Goal: Task Accomplishment & Management: Manage account settings

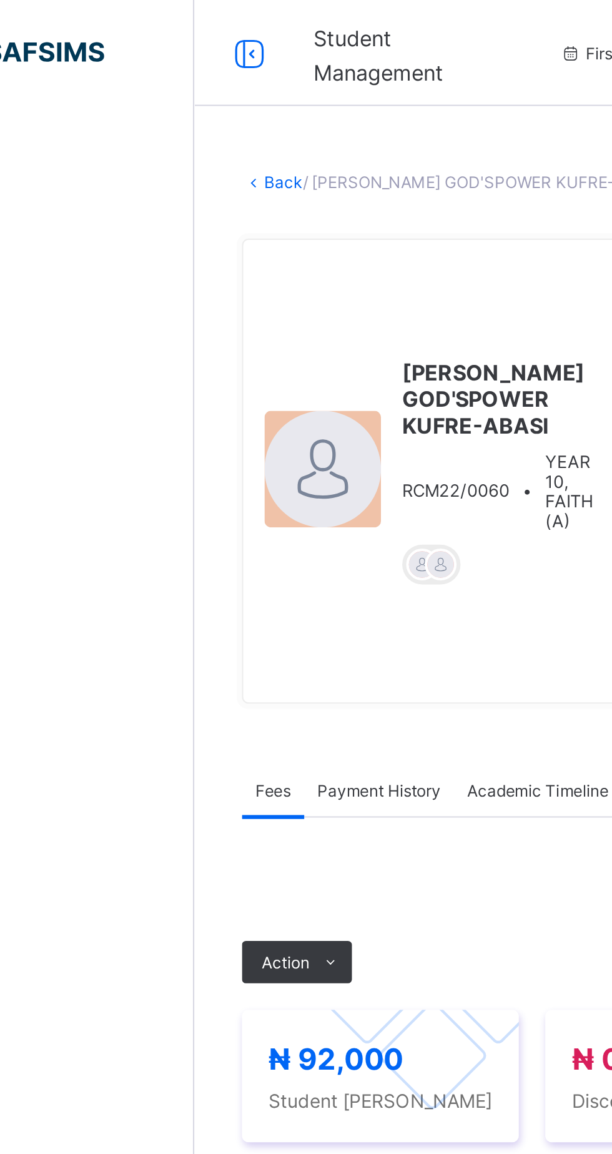
click at [201, 86] on link "Back" at bounding box center [192, 85] width 18 height 9
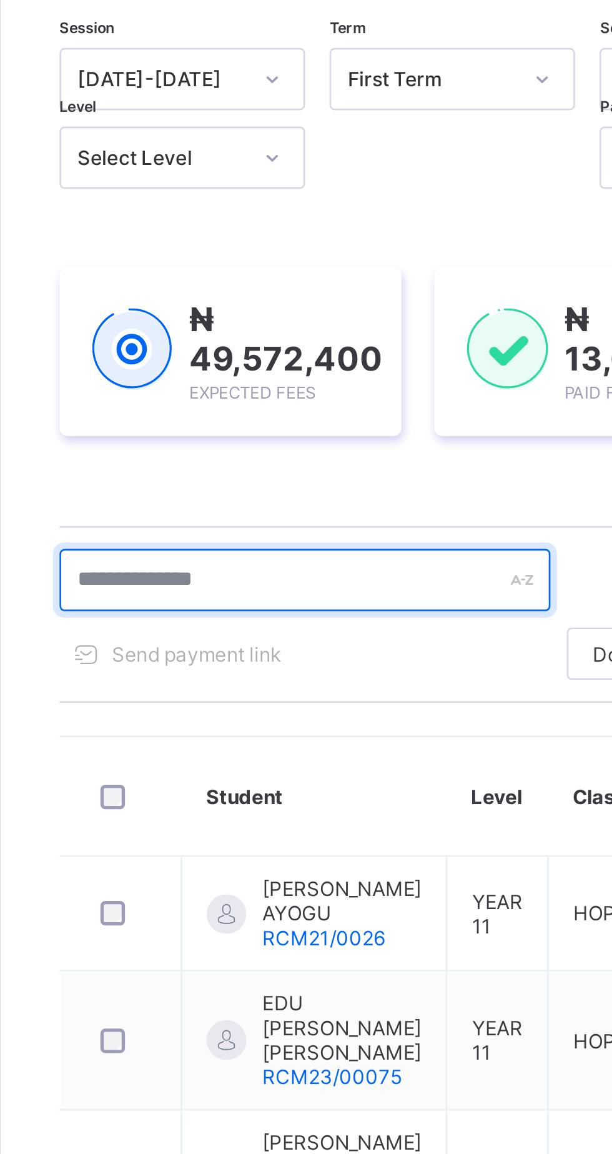
click at [269, 341] on input "text" at bounding box center [265, 338] width 187 height 24
click at [291, 339] on input "text" at bounding box center [265, 338] width 187 height 24
click at [260, 341] on input "text" at bounding box center [265, 338] width 187 height 24
click at [208, 339] on input "text" at bounding box center [265, 338] width 187 height 24
click at [189, 342] on input "text" at bounding box center [265, 338] width 187 height 24
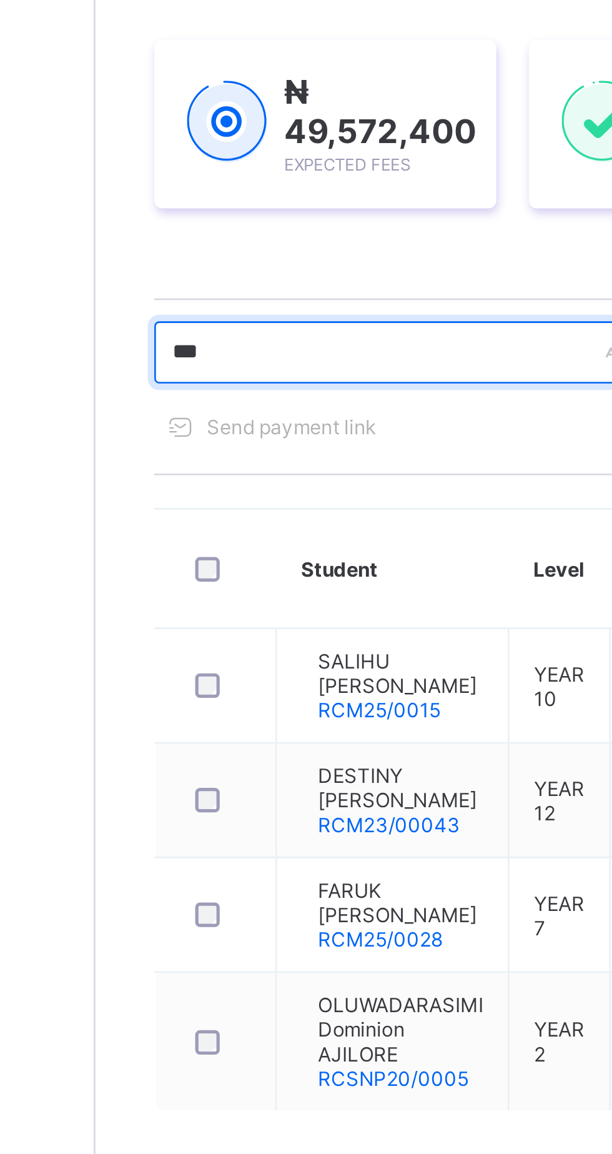
click at [229, 342] on input "***" at bounding box center [265, 338] width 187 height 24
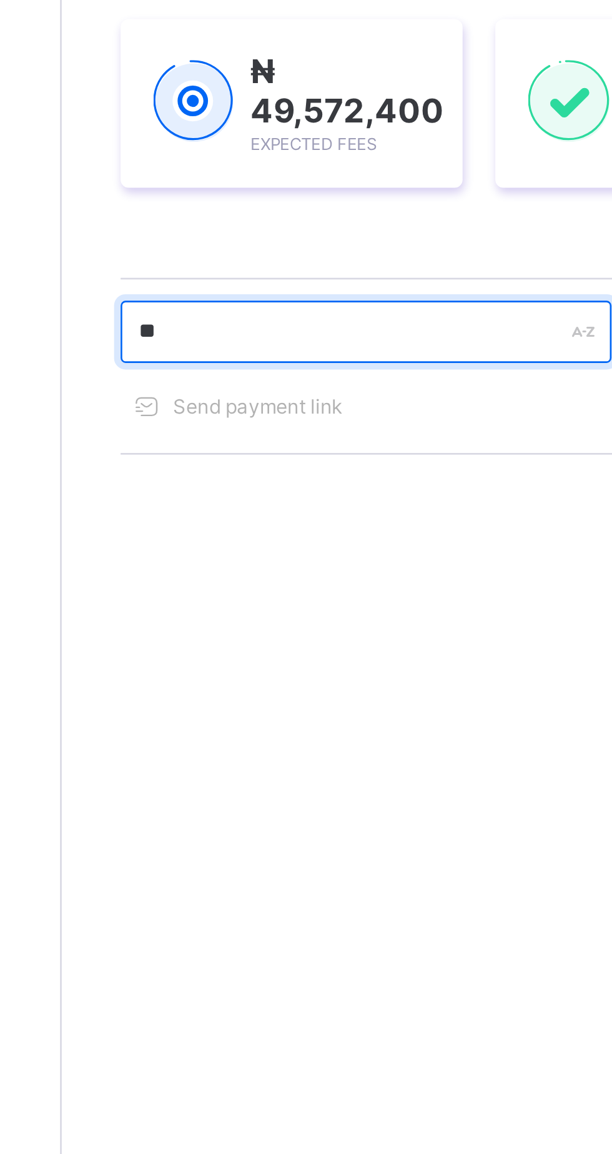
type input "*"
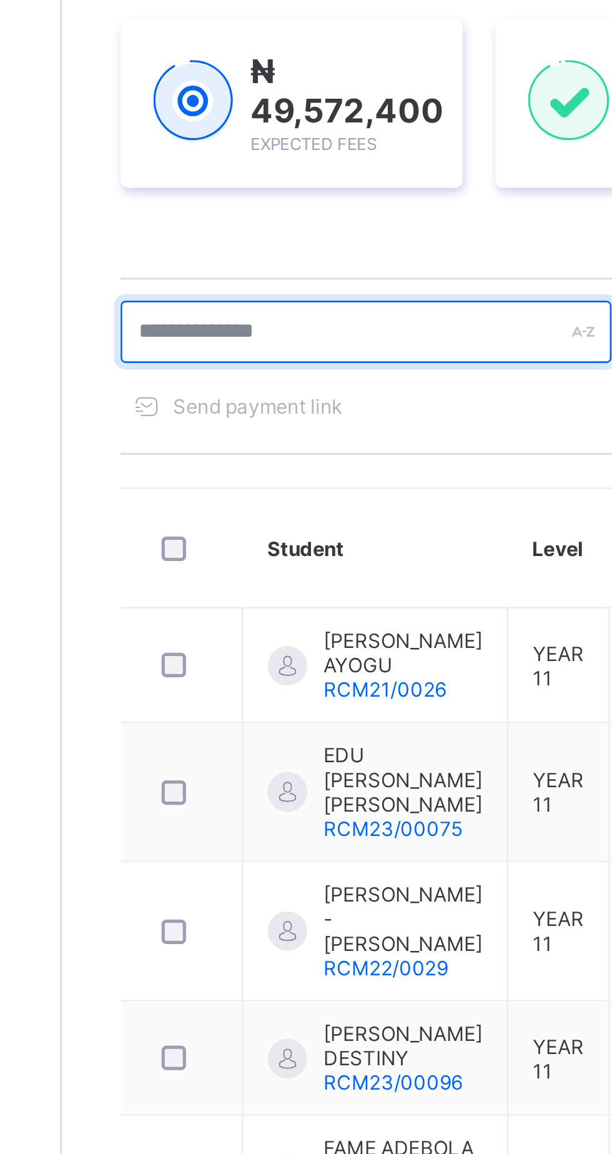
click at [252, 337] on input "text" at bounding box center [265, 338] width 187 height 24
click at [205, 338] on input "text" at bounding box center [265, 338] width 187 height 24
click at [192, 340] on input "text" at bounding box center [265, 338] width 187 height 24
click at [257, 340] on input "text" at bounding box center [265, 338] width 187 height 24
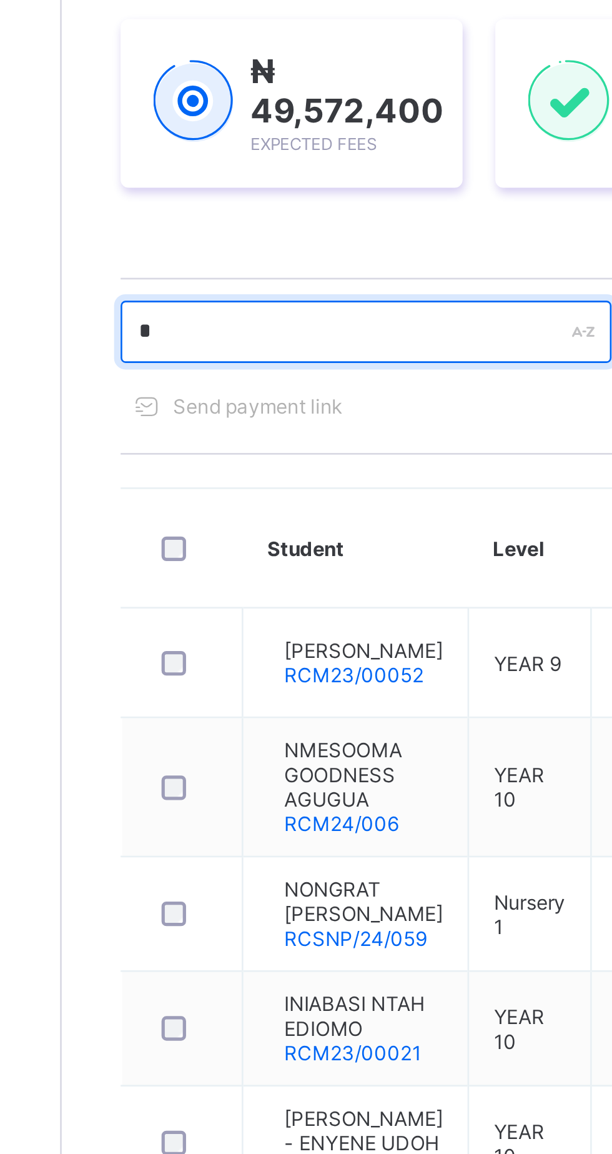
click at [242, 333] on input "*" at bounding box center [265, 338] width 187 height 24
type input "*"
click at [246, 337] on input "*" at bounding box center [265, 338] width 187 height 24
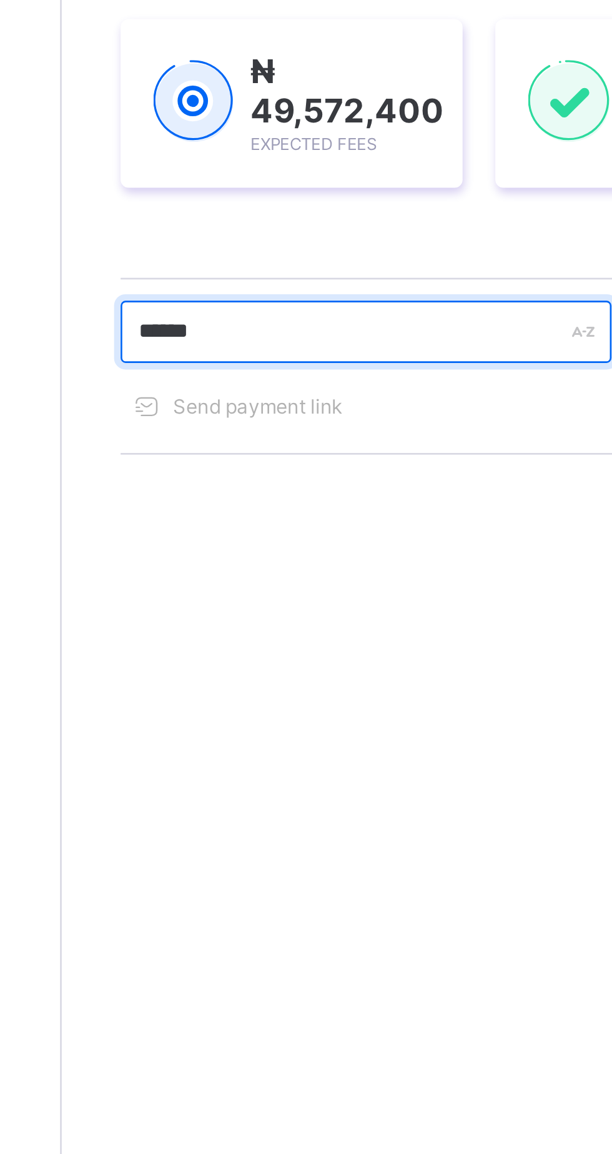
type input "******"
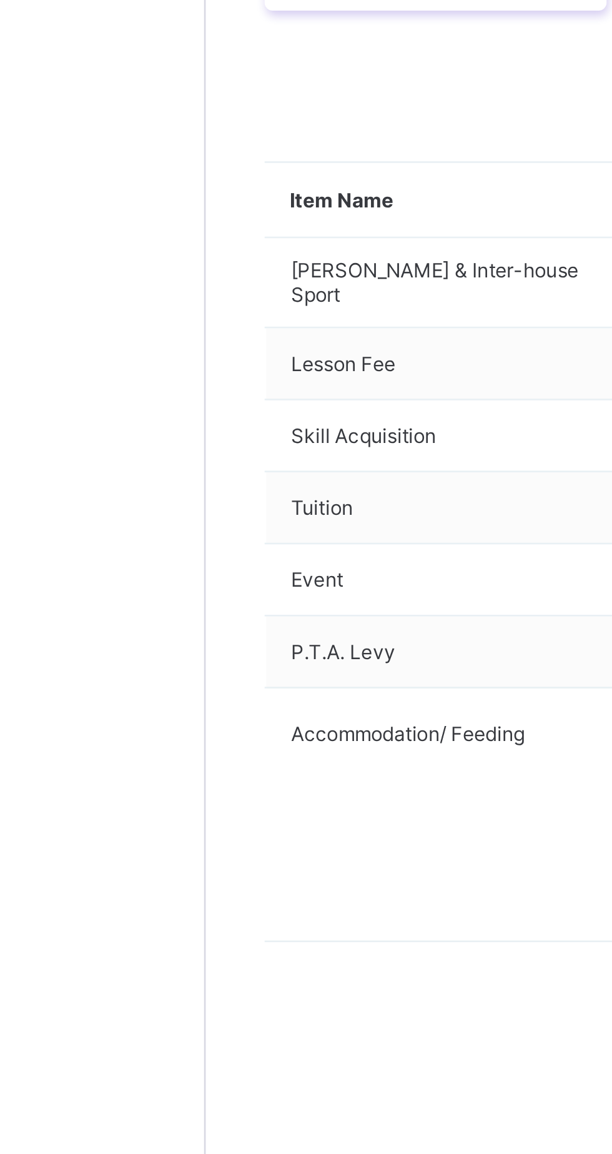
click at [212, 447] on icon at bounding box center [214, 443] width 9 height 8
click at [266, 479] on li "Receive Payment" at bounding box center [255, 469] width 102 height 19
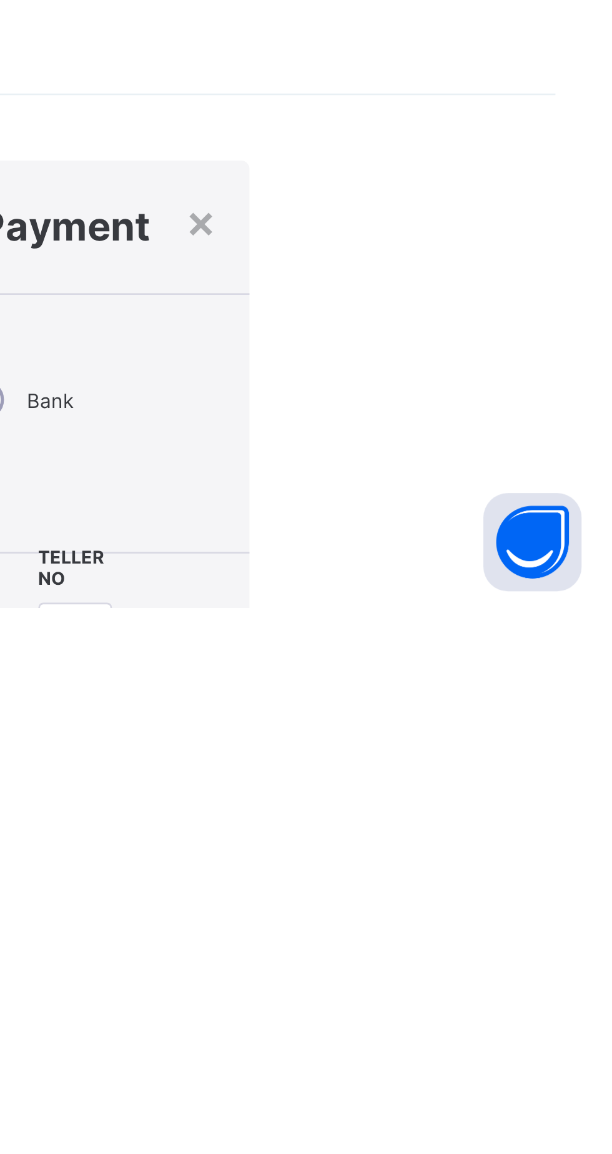
click at [403, 1152] on input "text" at bounding box center [381, 1165] width 44 height 26
click at [403, 1152] on div "*****" at bounding box center [381, 1165] width 44 height 26
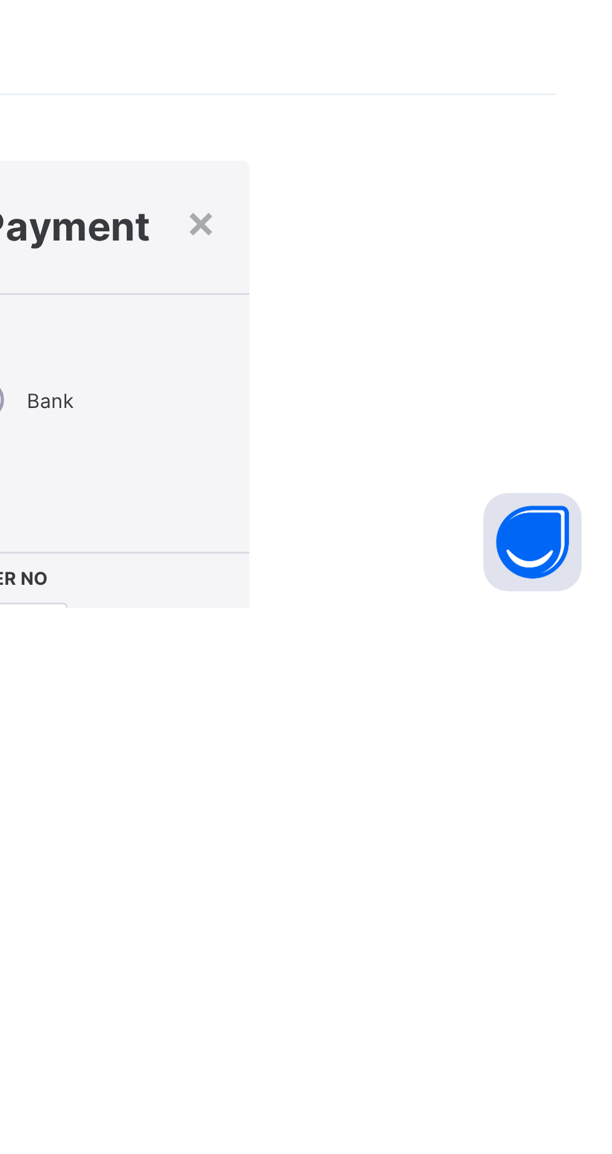
click at [403, 1152] on div "*****" at bounding box center [381, 1165] width 44 height 26
click at [403, 1152] on input "*****" at bounding box center [381, 1165] width 44 height 26
click at [403, 1152] on div "*****" at bounding box center [381, 1165] width 44 height 26
type input "********"
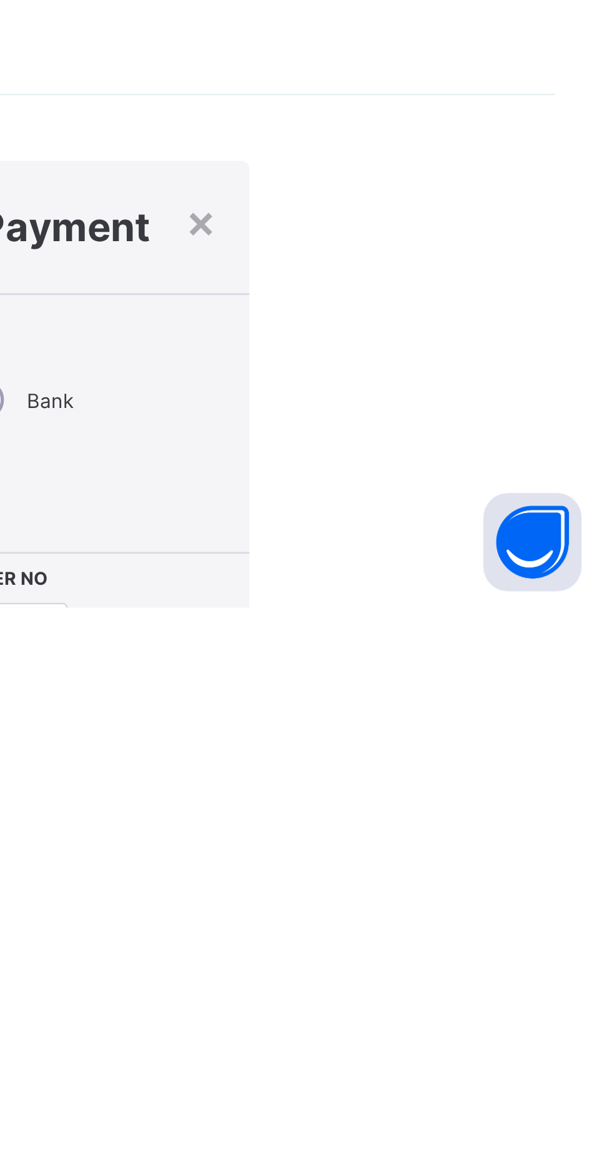
type input "**********"
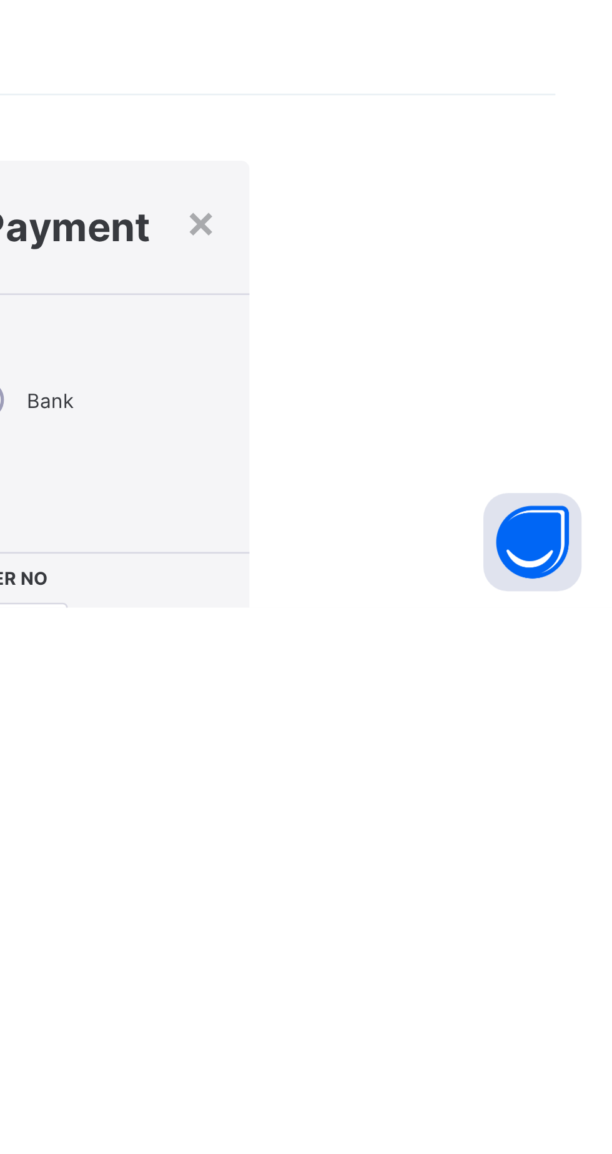
type input "*********"
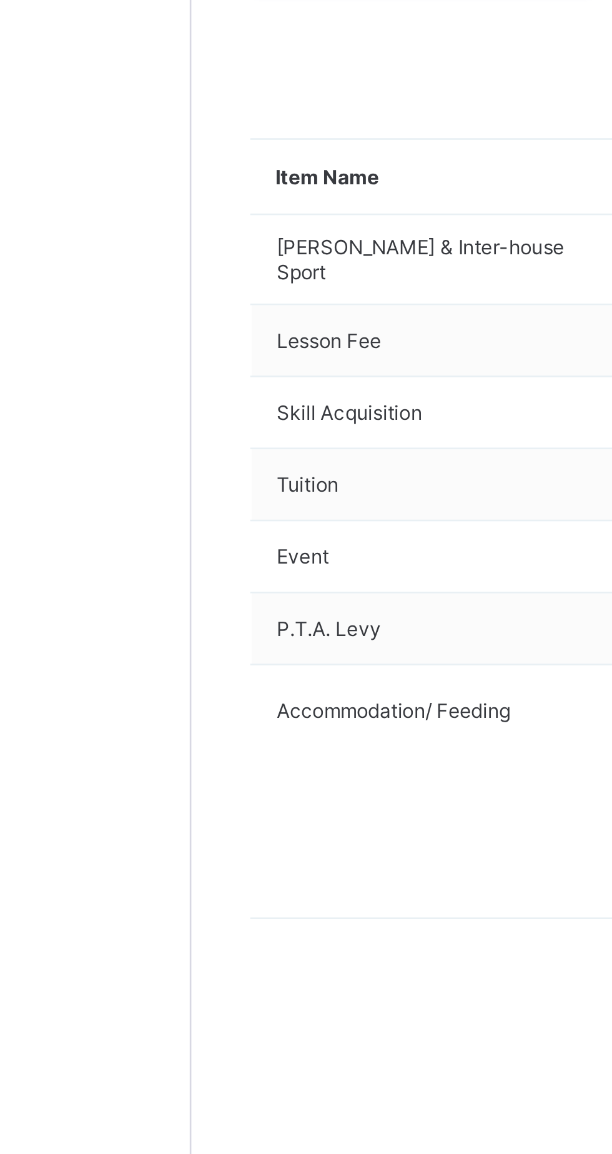
click at [223, 453] on span at bounding box center [214, 443] width 20 height 20
click at [275, 479] on li "Receive Payment" at bounding box center [255, 469] width 102 height 19
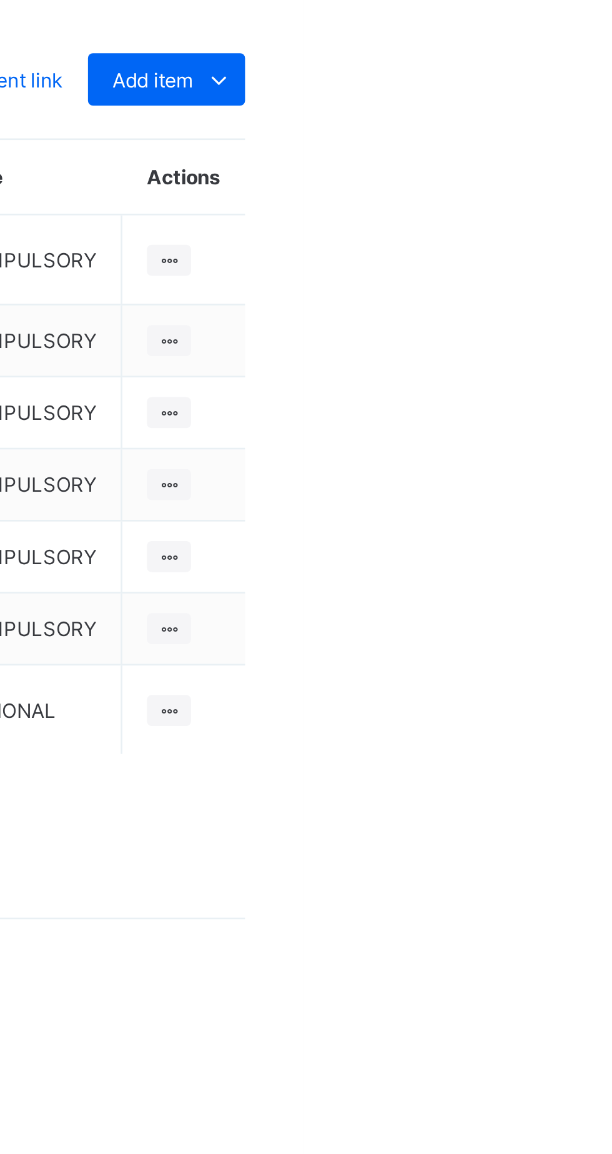
click at [460, 996] on div "×" at bounding box center [455, 1006] width 12 height 21
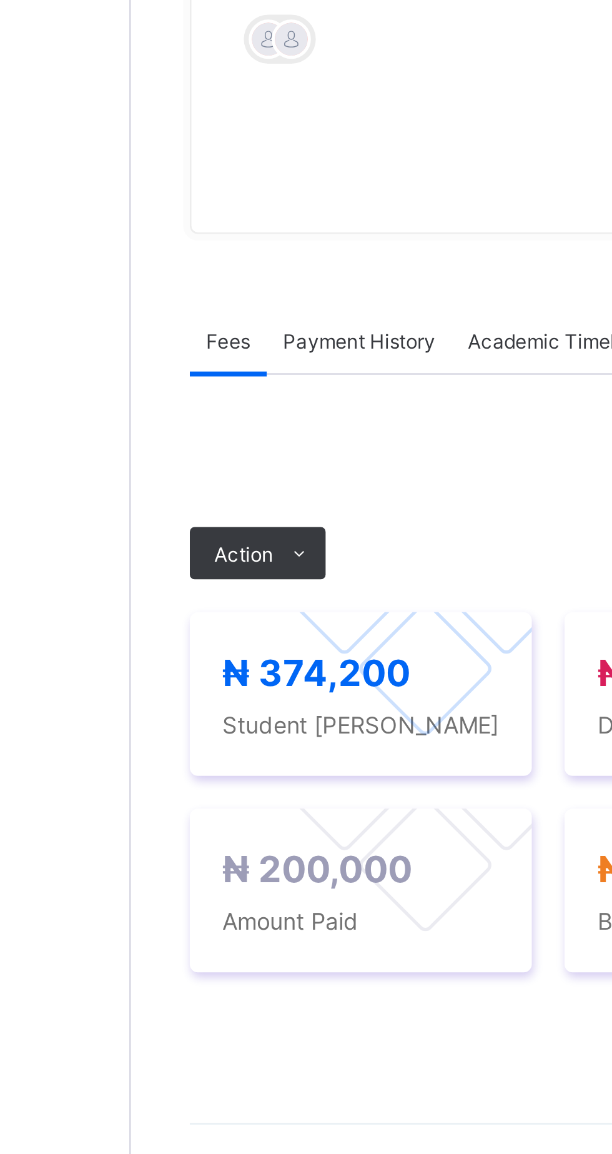
click at [241, 367] on span "Payment History" at bounding box center [237, 361] width 58 height 9
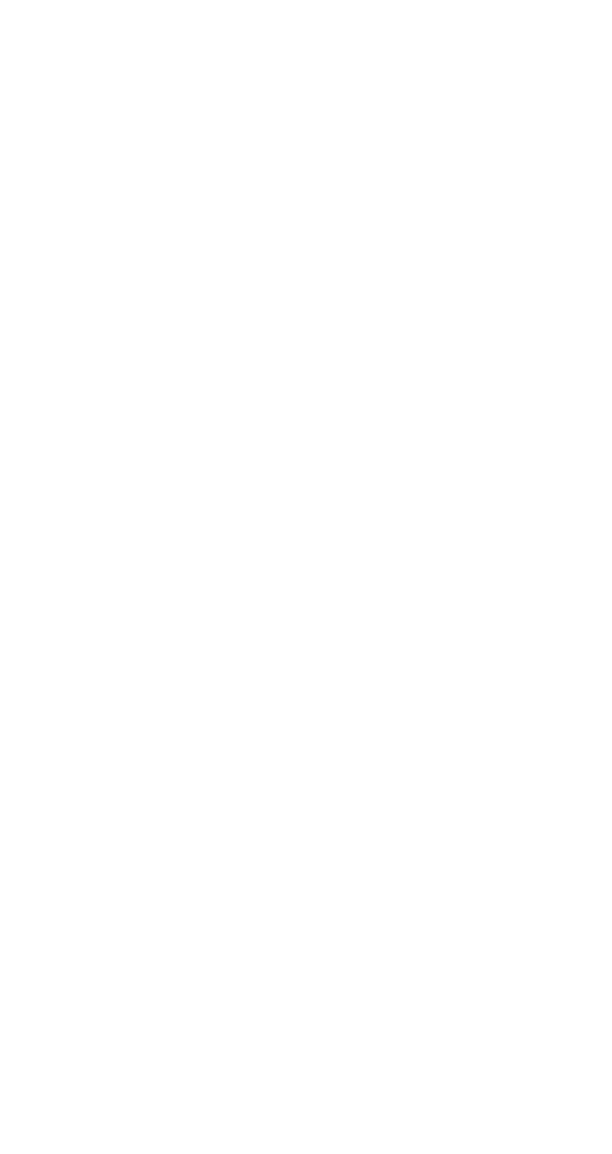
click at [542, 494] on span "View Receipt" at bounding box center [546, 489] width 46 height 9
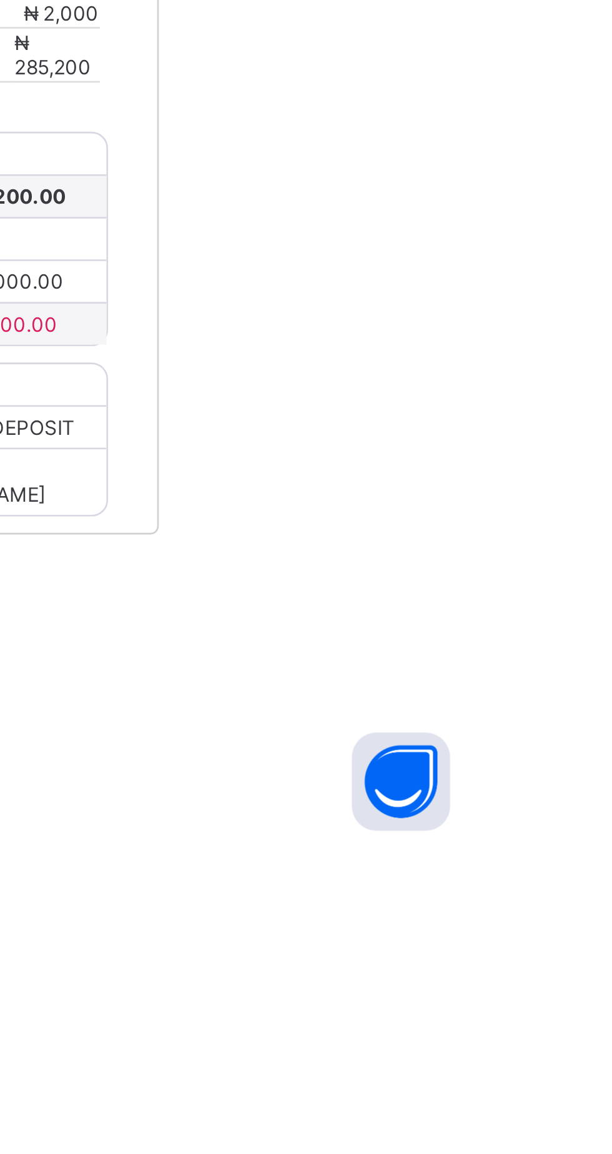
click at [452, 666] on span "Download receipt" at bounding box center [421, 661] width 62 height 9
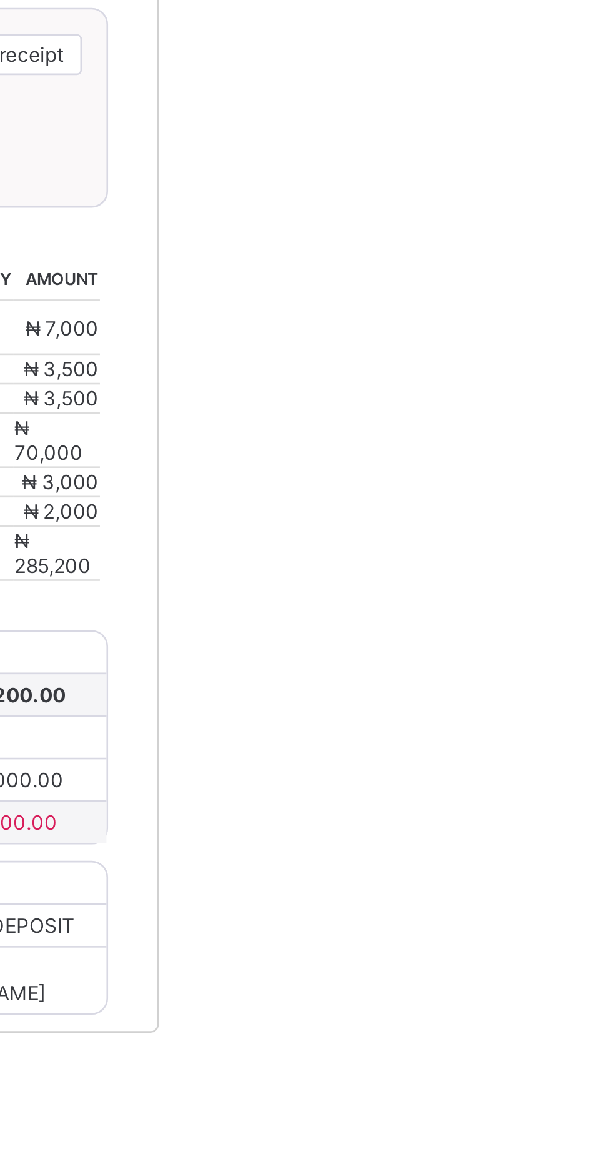
click at [476, 573] on div "×" at bounding box center [470, 562] width 12 height 21
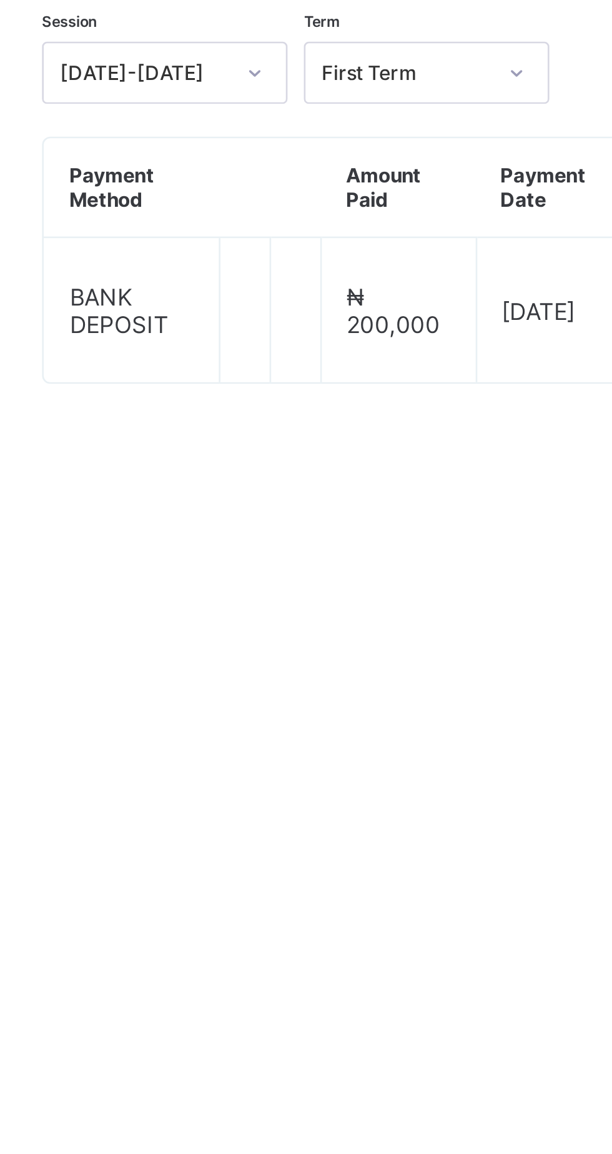
click at [184, 367] on span "Fees" at bounding box center [187, 361] width 17 height 9
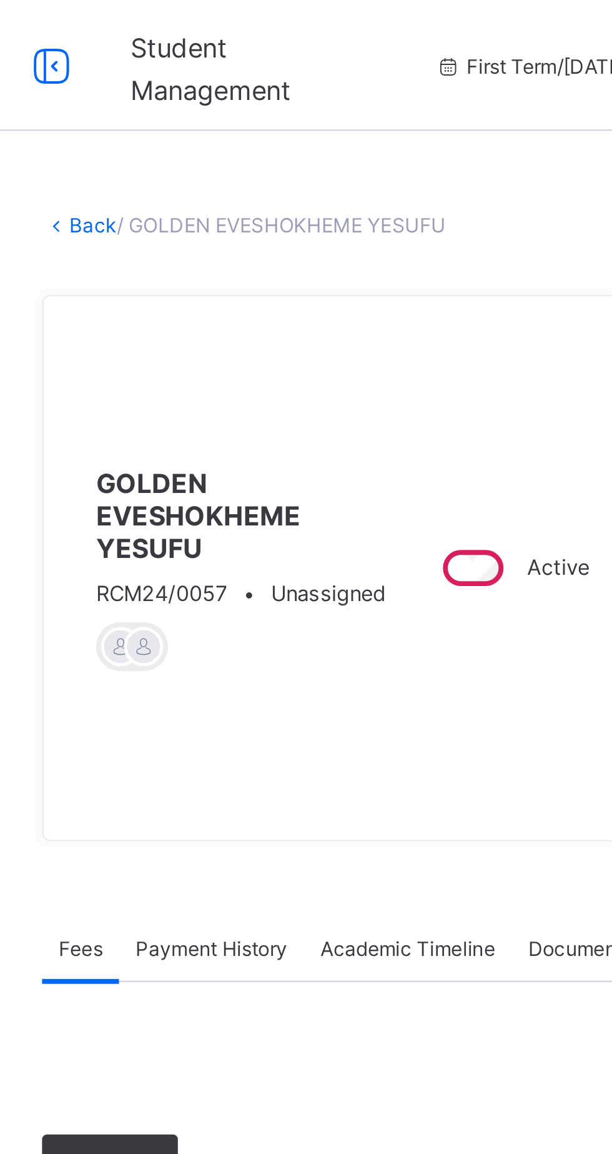
click at [201, 91] on link "Back" at bounding box center [192, 85] width 18 height 9
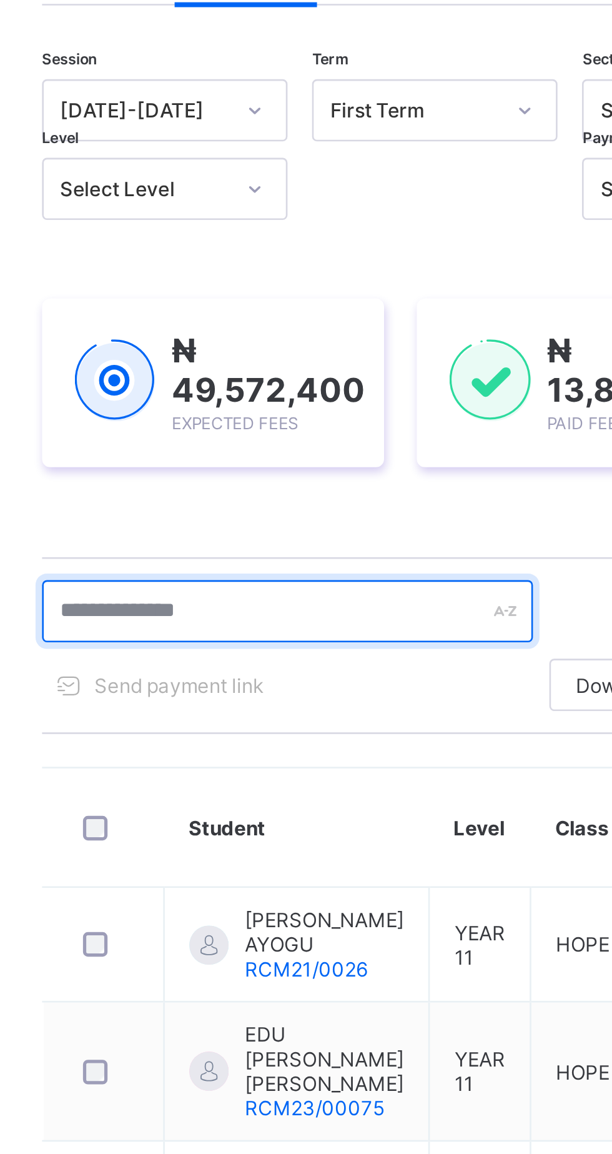
click at [222, 336] on input "text" at bounding box center [265, 338] width 187 height 24
click at [211, 337] on input "text" at bounding box center [265, 338] width 187 height 24
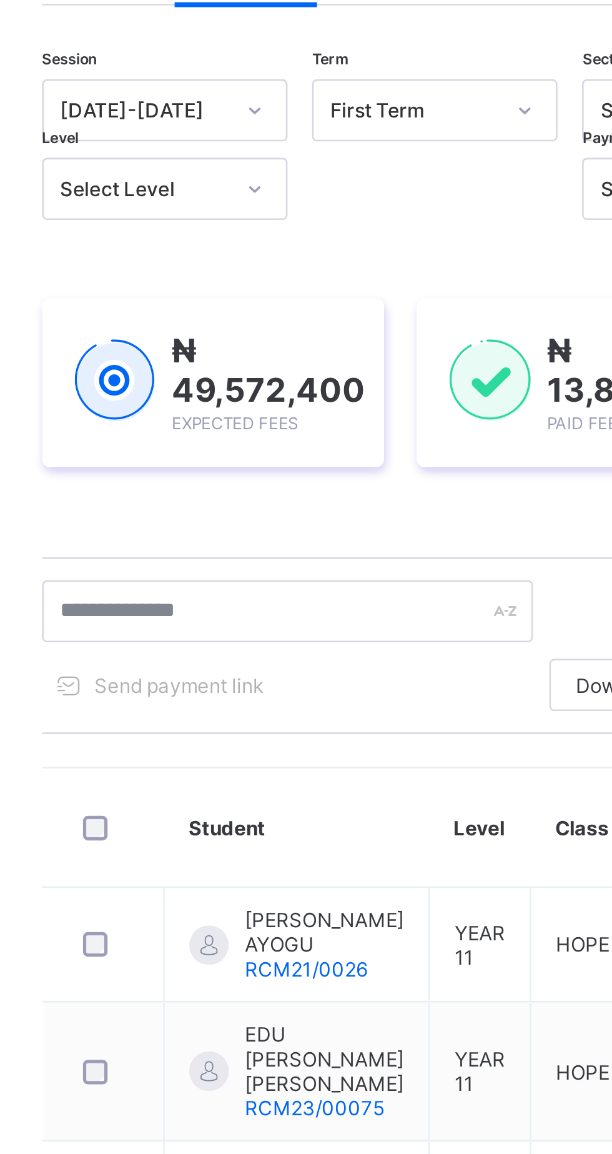
click at [253, 307] on div "Session [DATE]-[DATE] Term First Term Section Select class section Level Select…" at bounding box center [380, 553] width 417 height 836
click at [228, 307] on div "Session [DATE]-[DATE] Term First Term Section Select class section Level Select…" at bounding box center [380, 553] width 417 height 836
click at [246, 311] on div "Session [DATE]-[DATE] Term First Term Section Select class section Level Select…" at bounding box center [380, 553] width 417 height 836
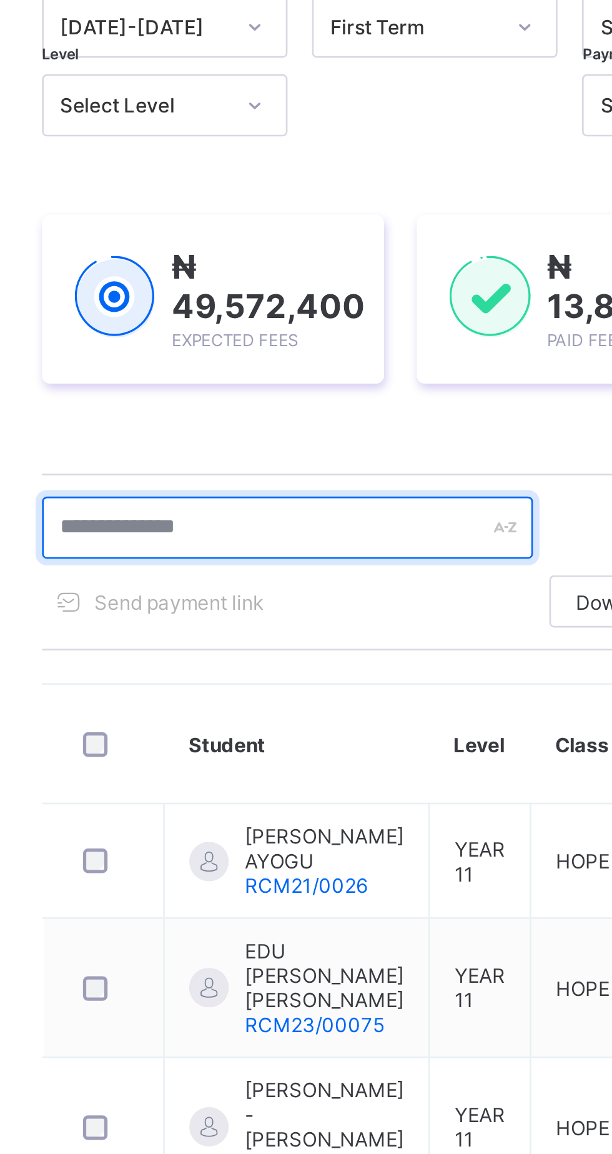
click at [245, 340] on input "text" at bounding box center [265, 338] width 187 height 24
click at [218, 340] on input "text" at bounding box center [265, 338] width 187 height 24
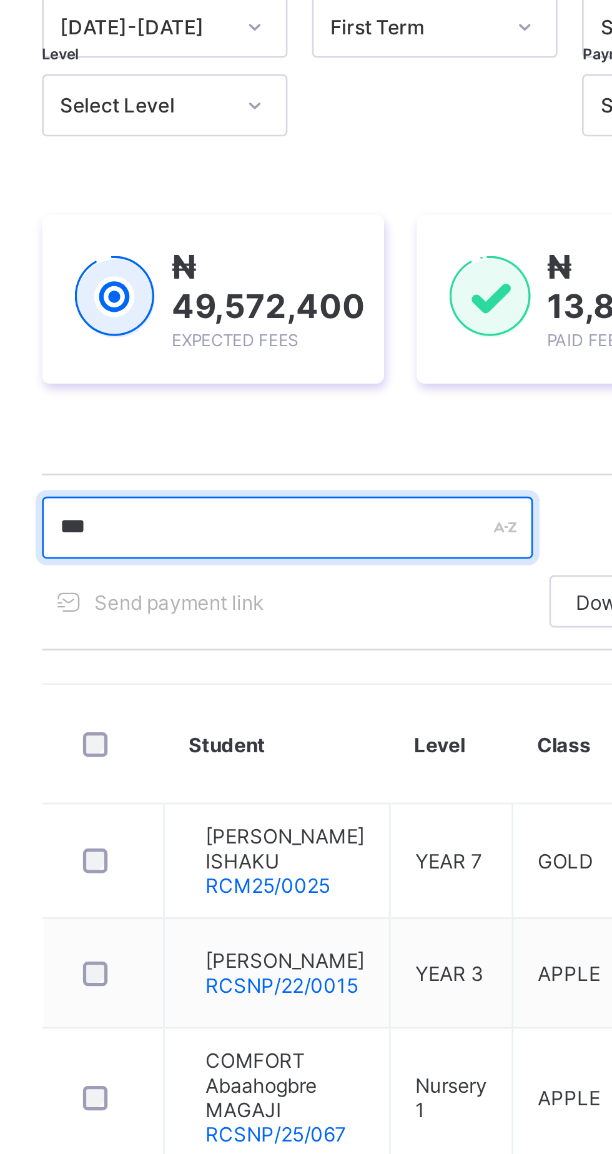
click at [226, 342] on input "***" at bounding box center [265, 338] width 187 height 24
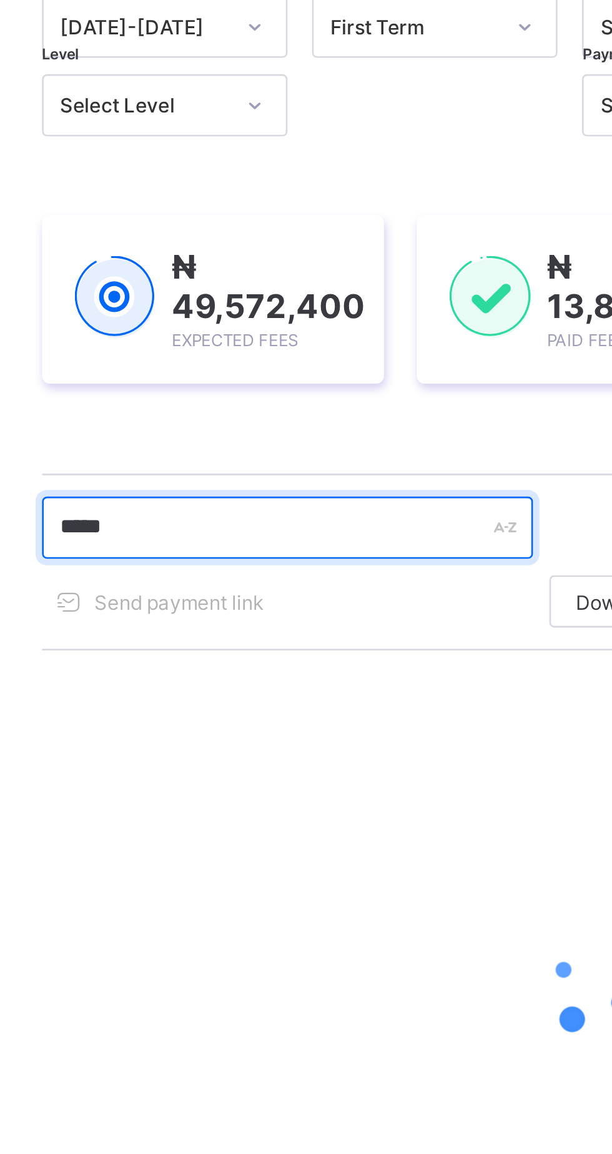
type input "******"
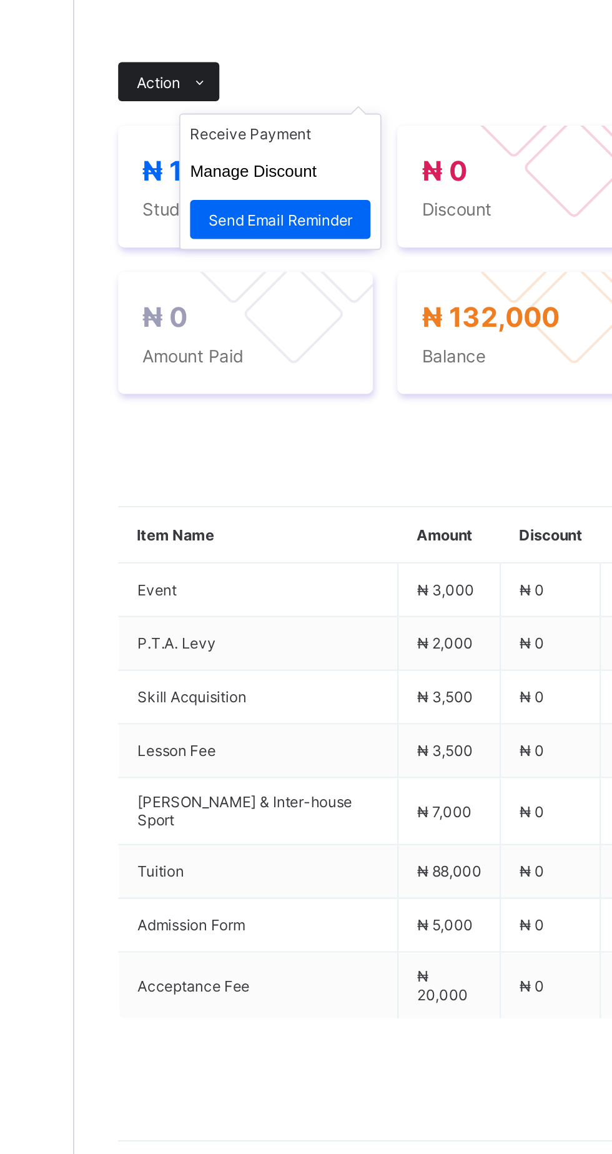
click at [216, 466] on icon at bounding box center [214, 462] width 9 height 8
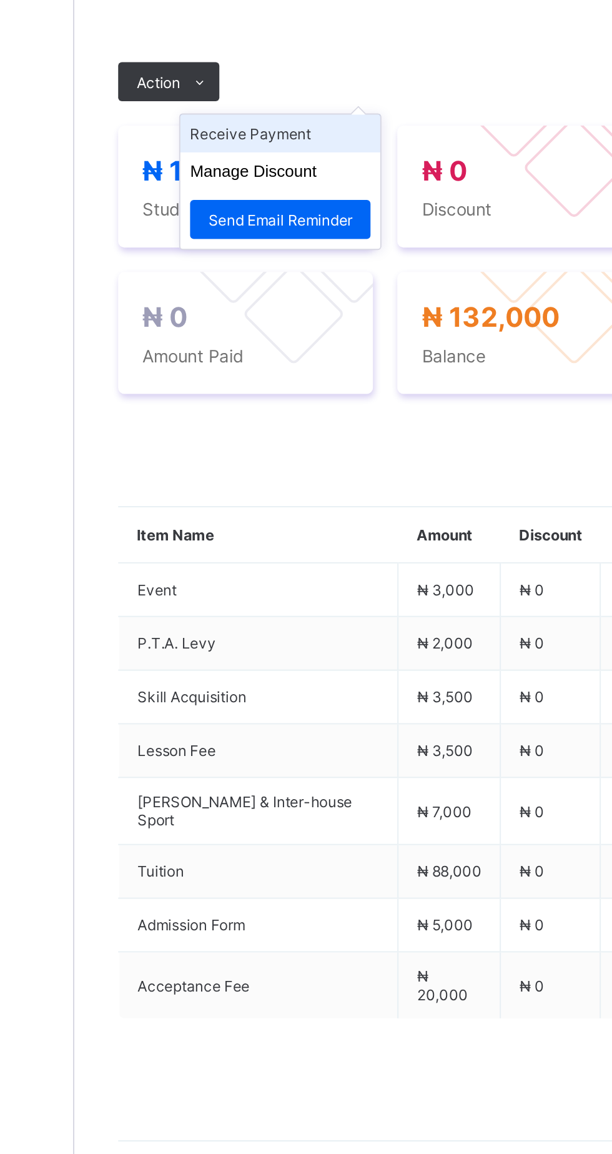
click at [275, 498] on li "Receive Payment" at bounding box center [255, 488] width 102 height 19
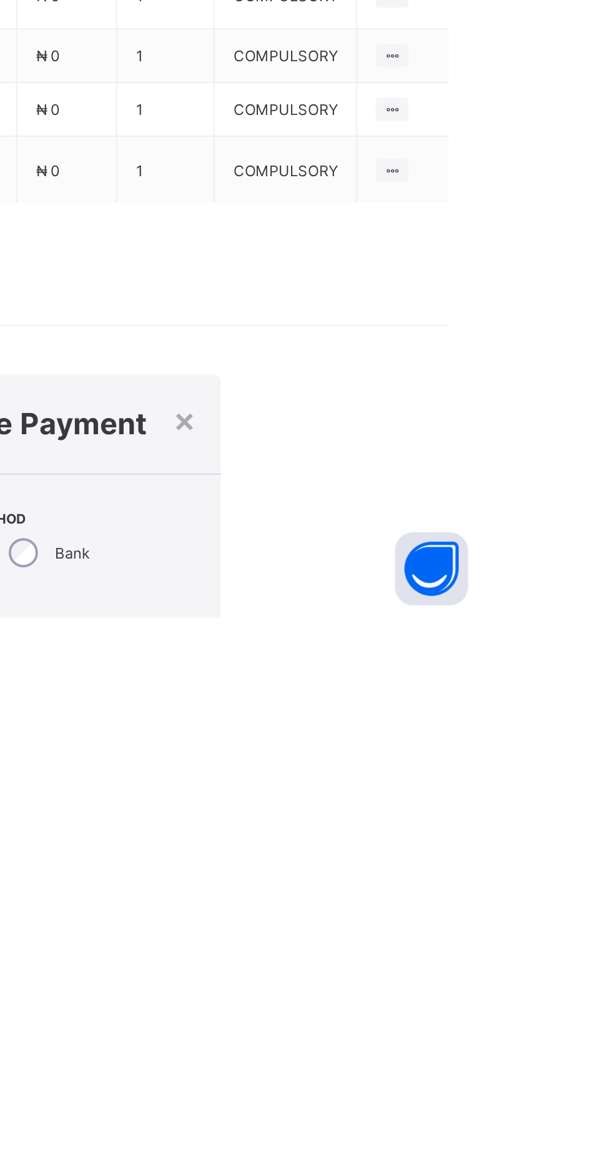
type input "********"
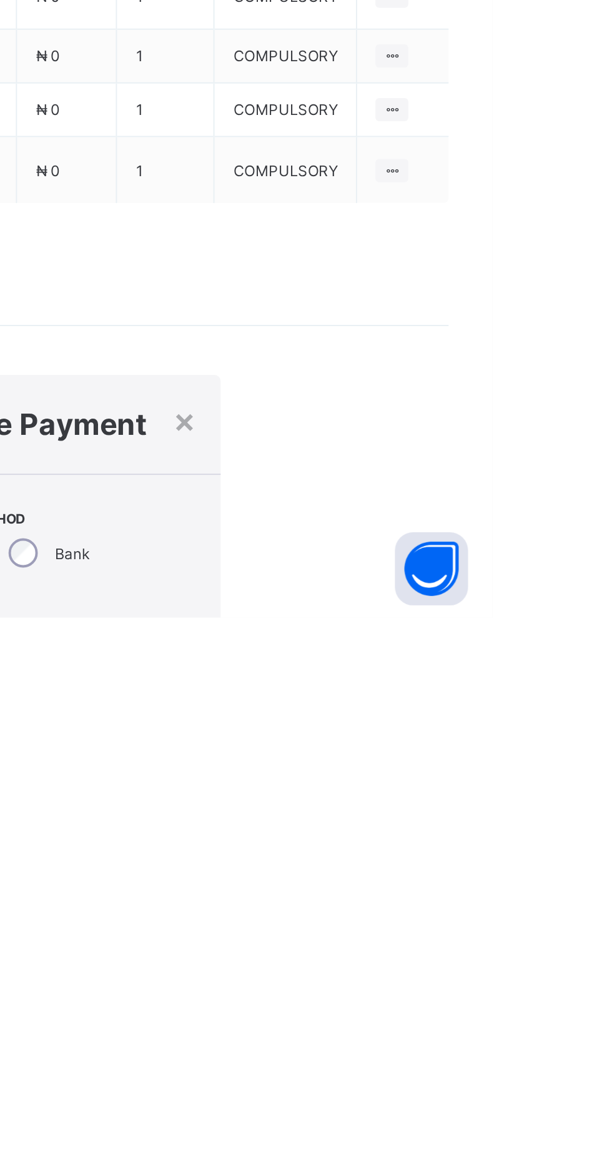
type input "**********"
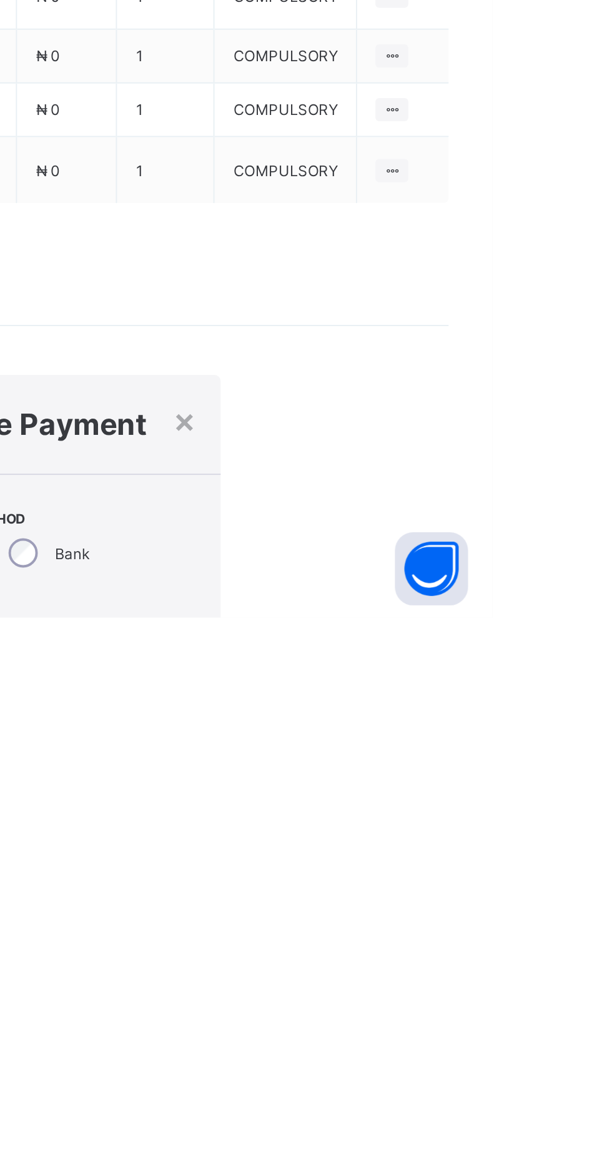
type input "*********"
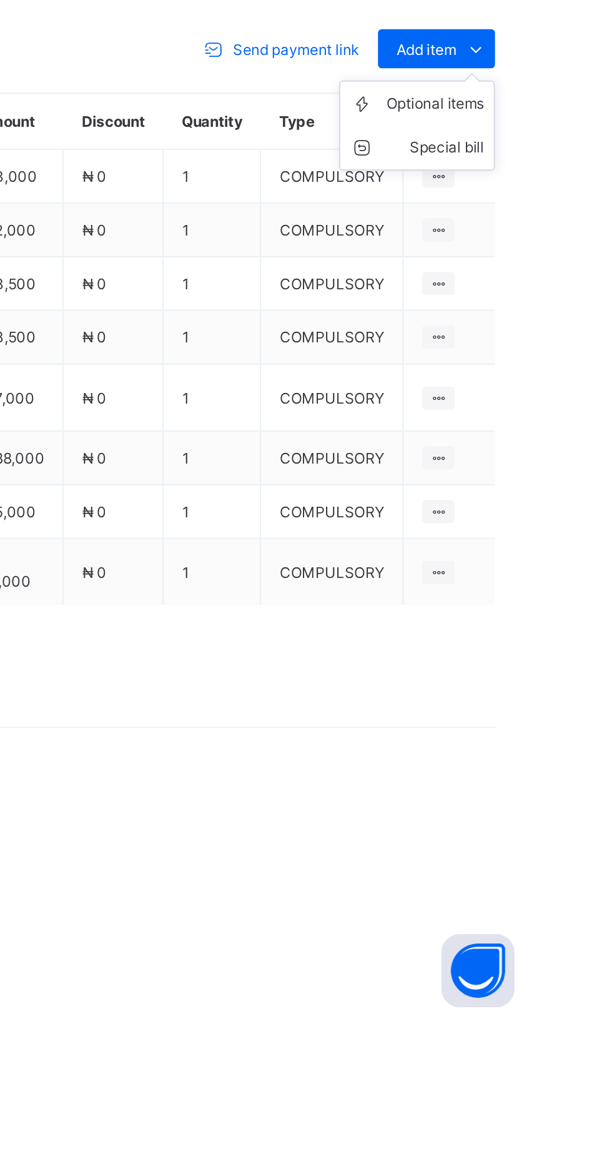
click at [573, 719] on ul "Optional items Special bill" at bounding box center [550, 696] width 80 height 46
click at [563, 691] on div "Optional items" at bounding box center [559, 684] width 50 height 12
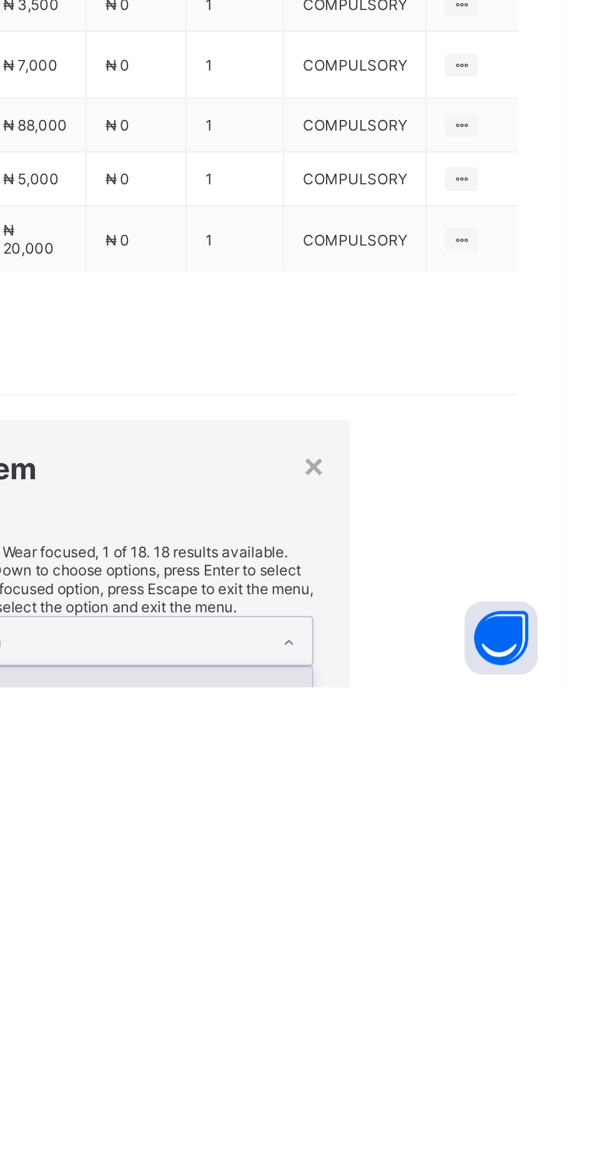
click at [484, 1144] on div "Sport Wear" at bounding box center [381, 1153] width 206 height 19
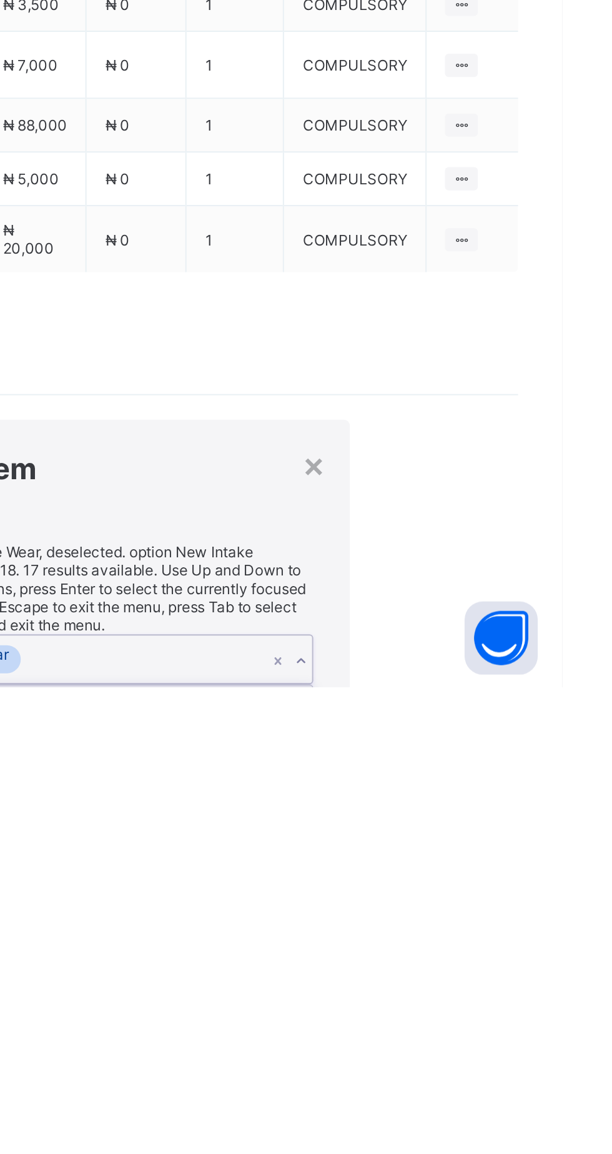
scroll to position [47, 0]
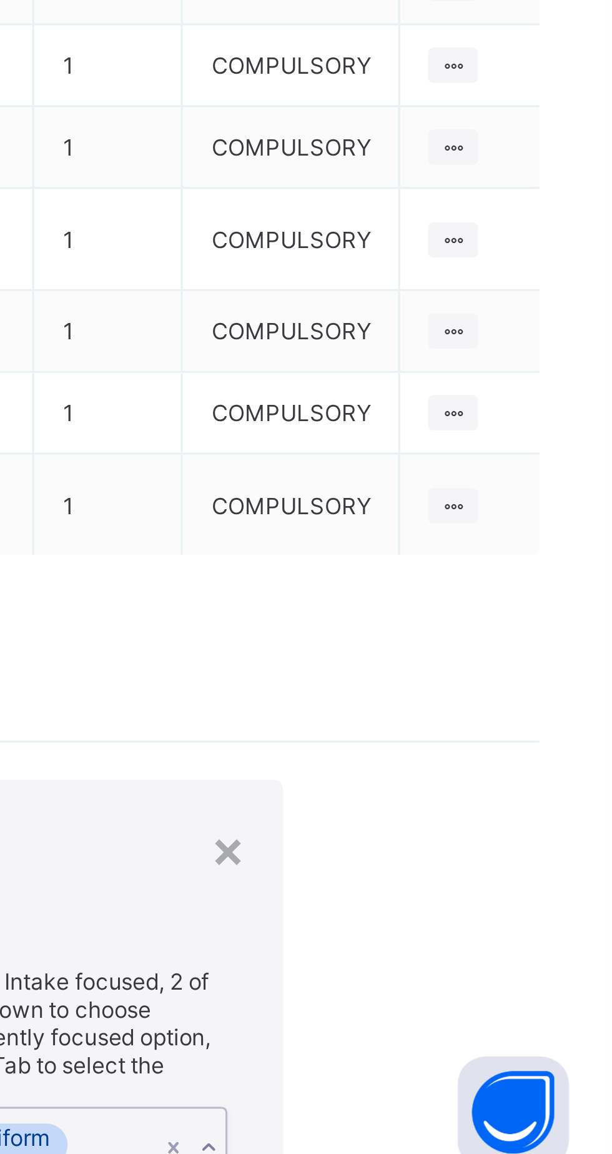
scroll to position [101, 0]
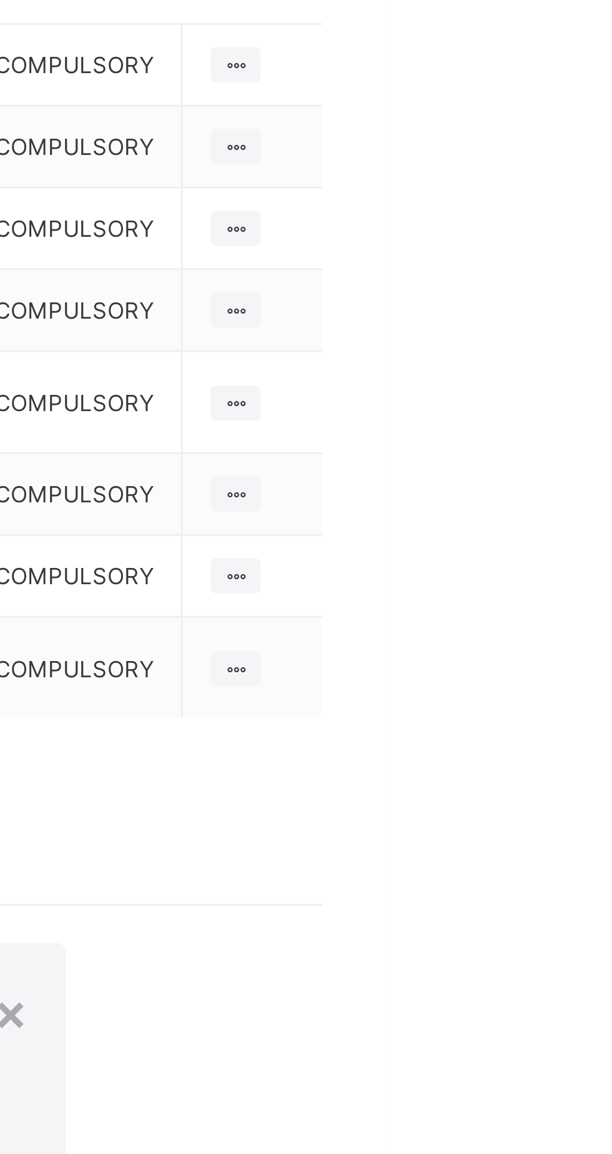
scroll to position [82, 0]
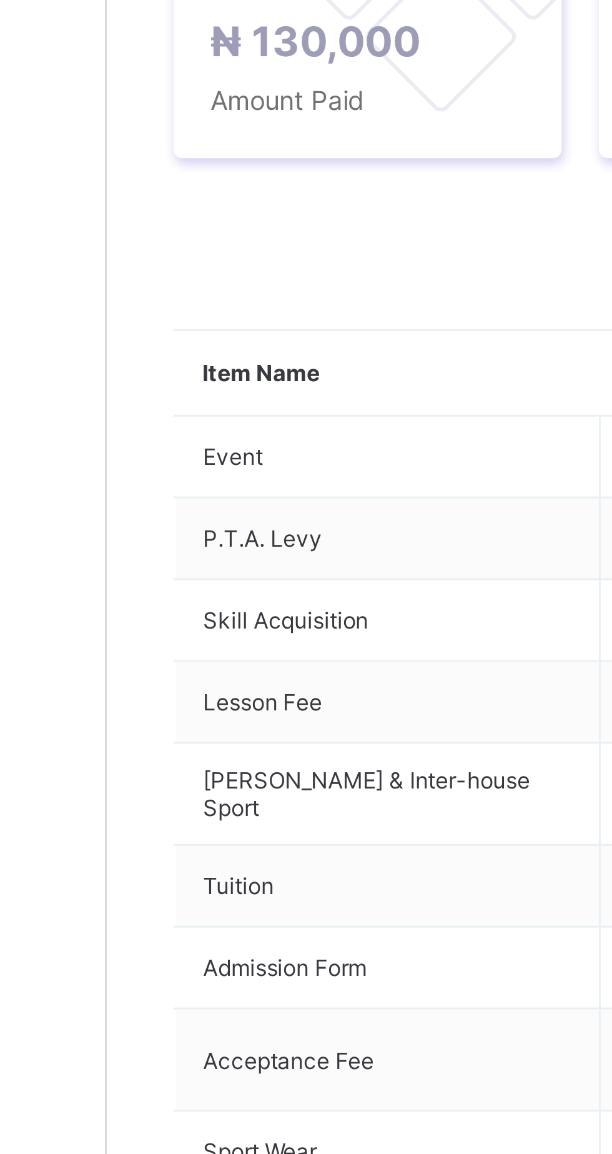
click at [207, 472] on span at bounding box center [214, 462] width 20 height 20
click at [272, 498] on li "Receive Payment" at bounding box center [255, 488] width 102 height 19
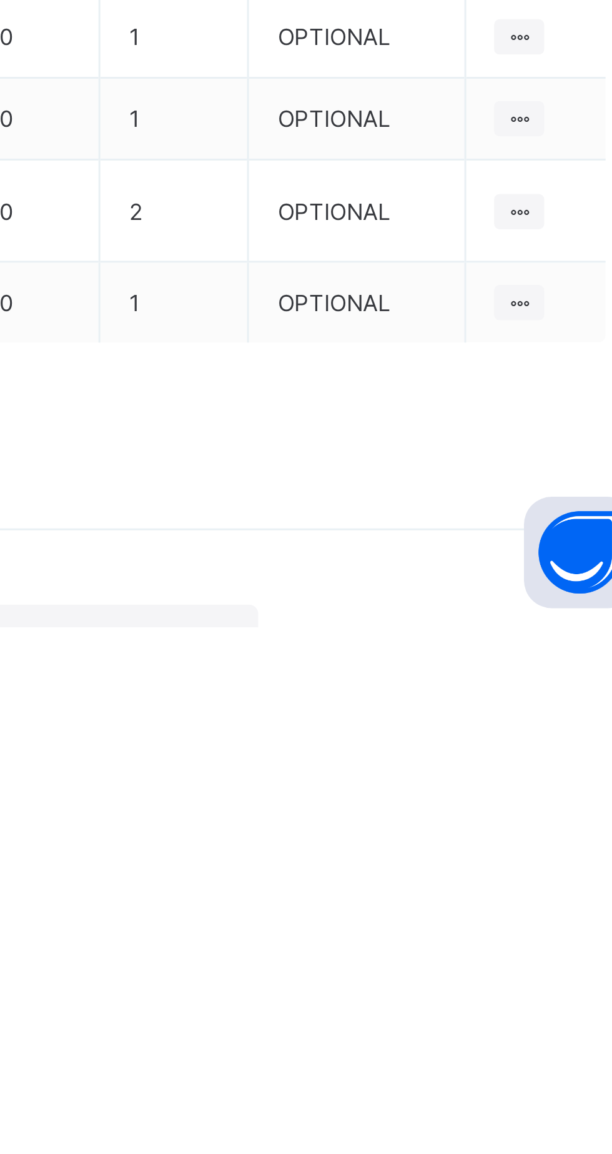
type input "********"
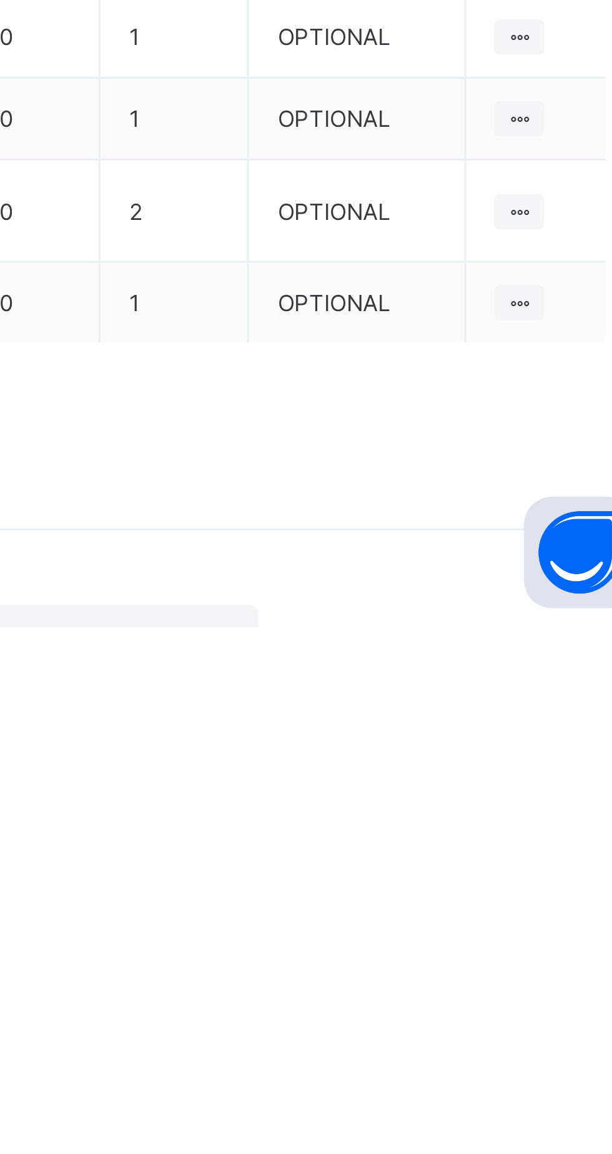
scroll to position [0, 0]
type input "**********"
type input "********"
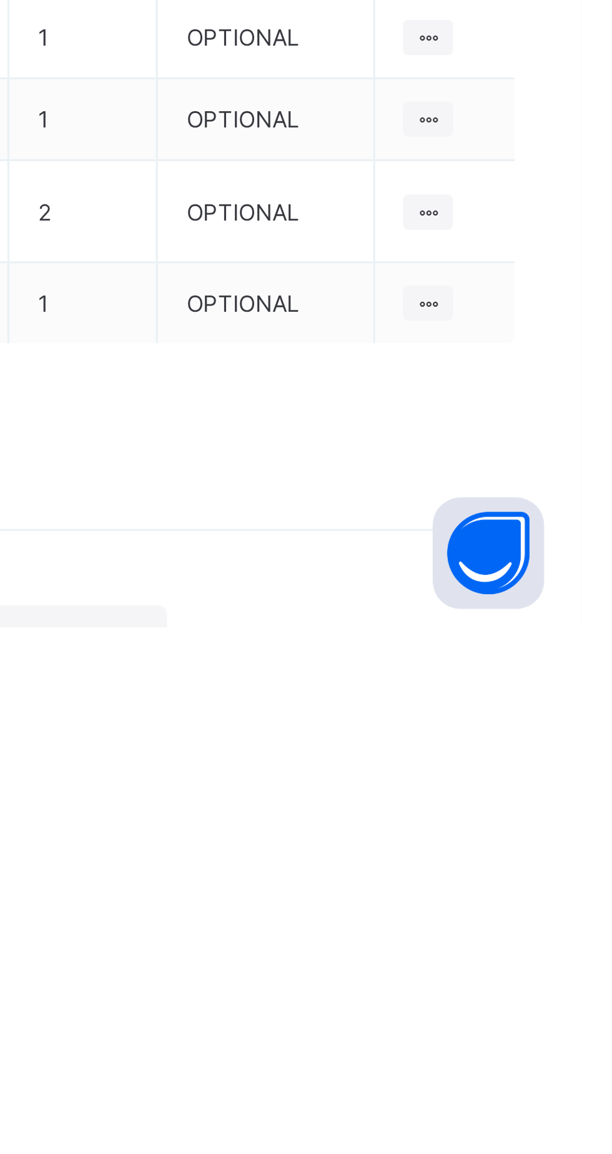
type input "********"
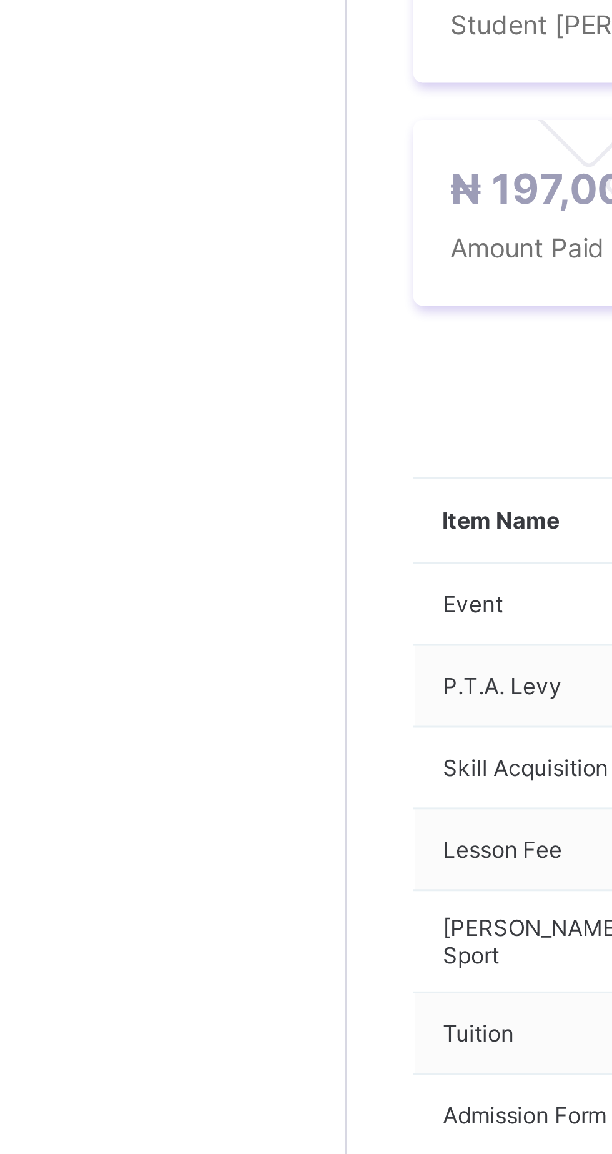
click at [229, 385] on span "Payment History" at bounding box center [237, 380] width 58 height 9
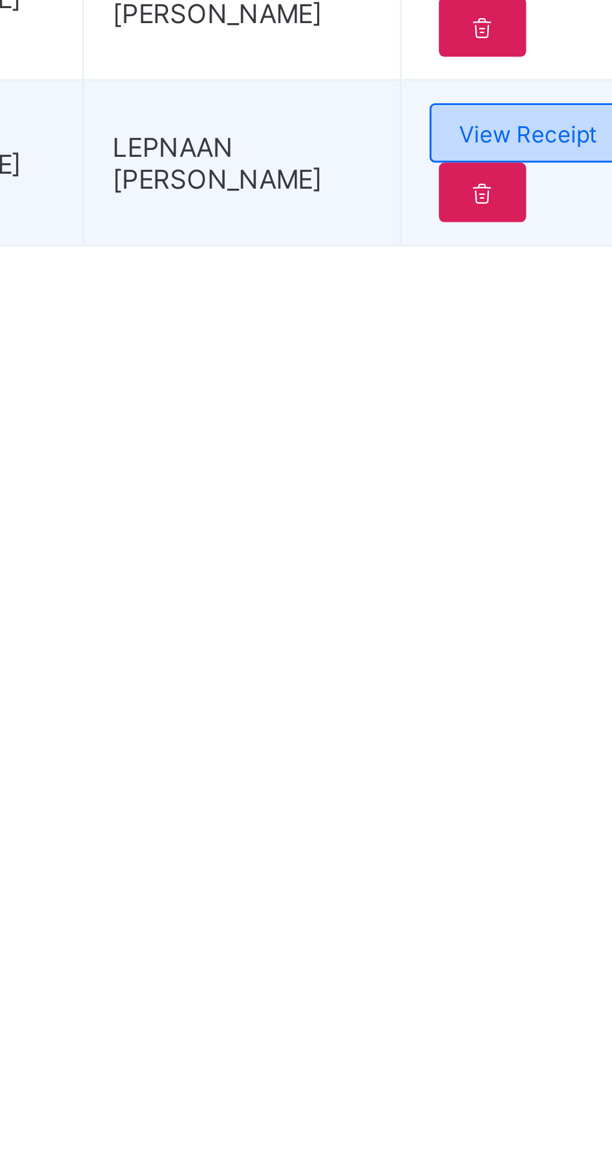
click at [562, 568] on span "View Receipt" at bounding box center [546, 563] width 46 height 9
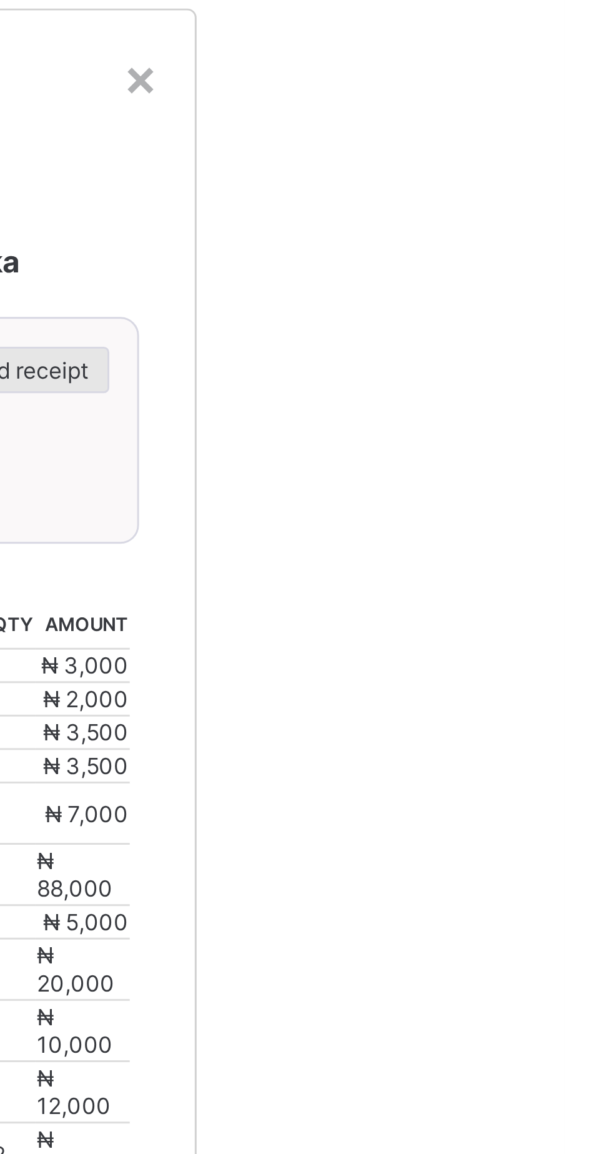
click at [452, 740] on span "Download receipt" at bounding box center [421, 735] width 62 height 9
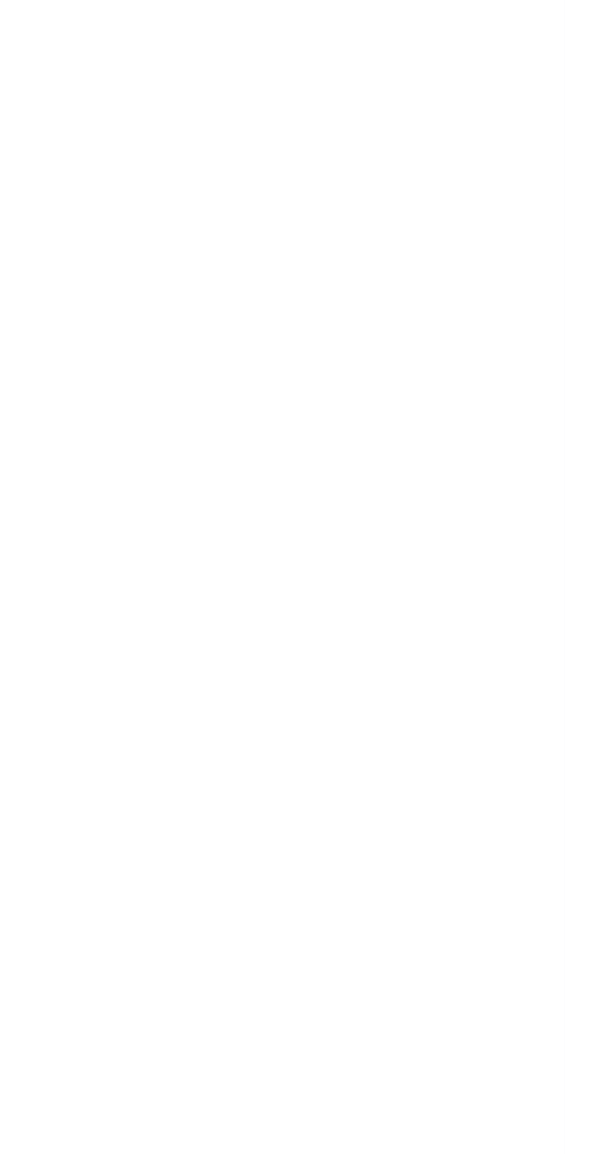
click at [439, 149] on span "Resume" at bounding box center [453, 143] width 28 height 9
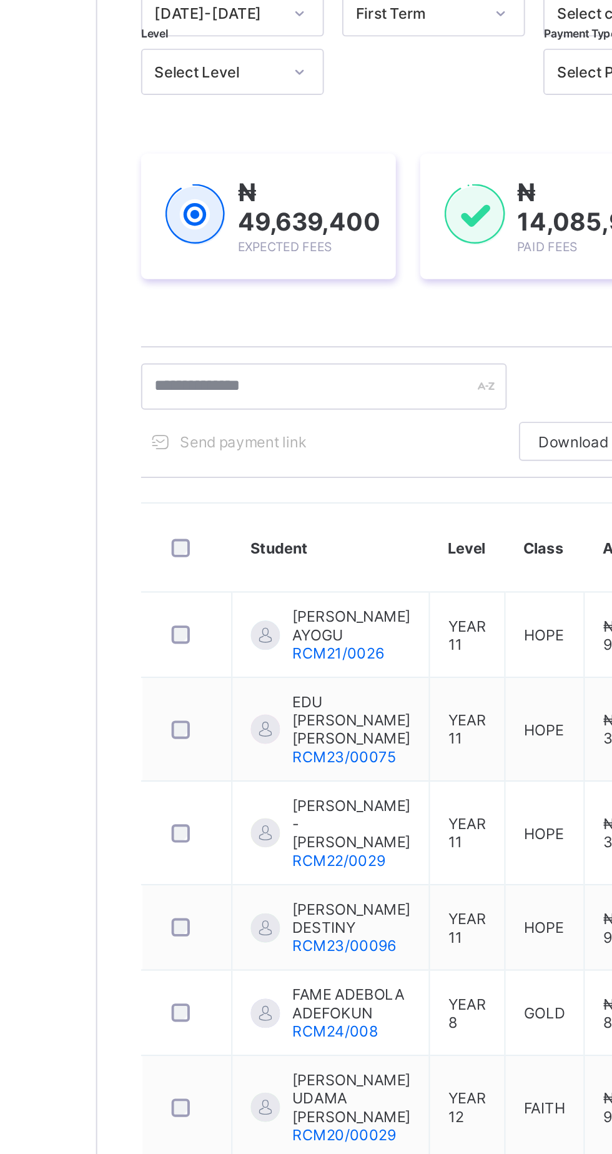
type input "*"
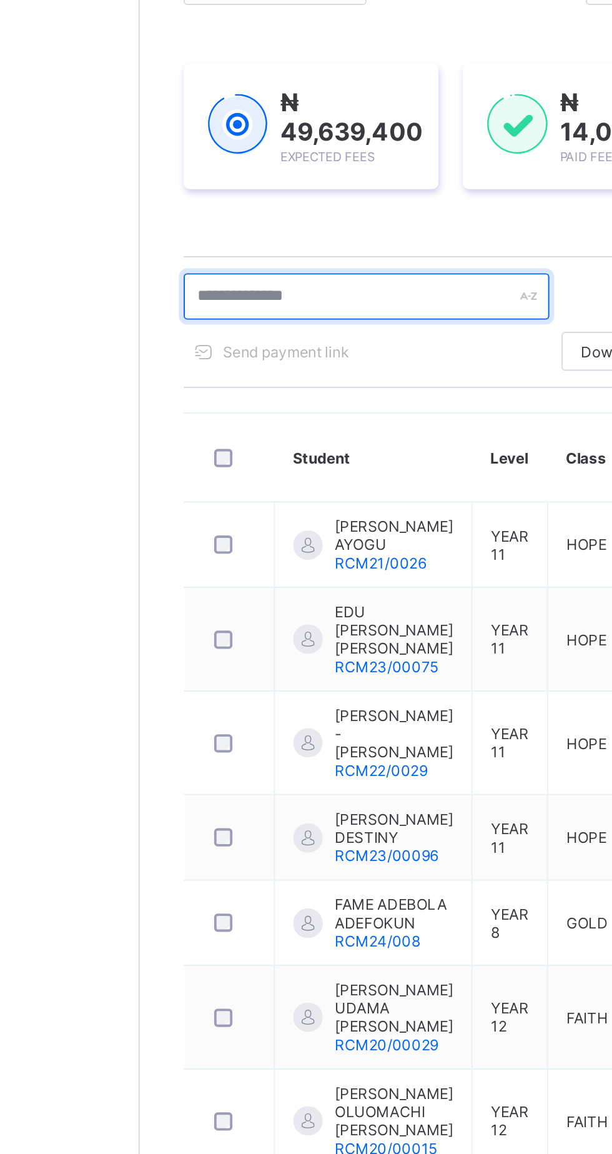
click at [213, 339] on input "text" at bounding box center [265, 338] width 187 height 24
click at [199, 334] on input "text" at bounding box center [265, 338] width 187 height 24
type input "*"
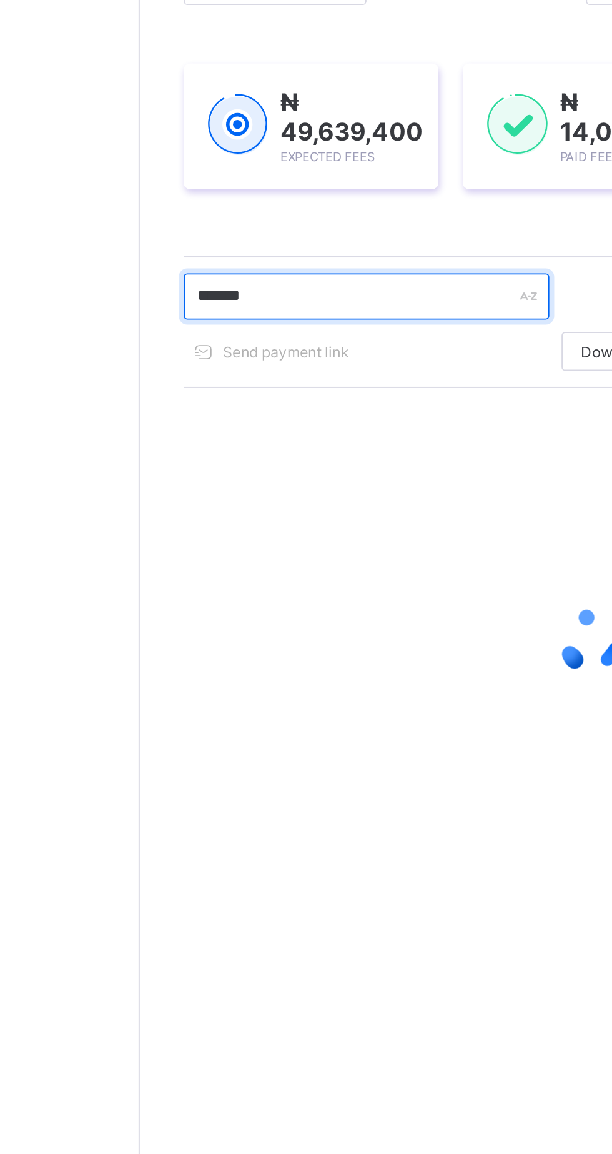
type input "*******"
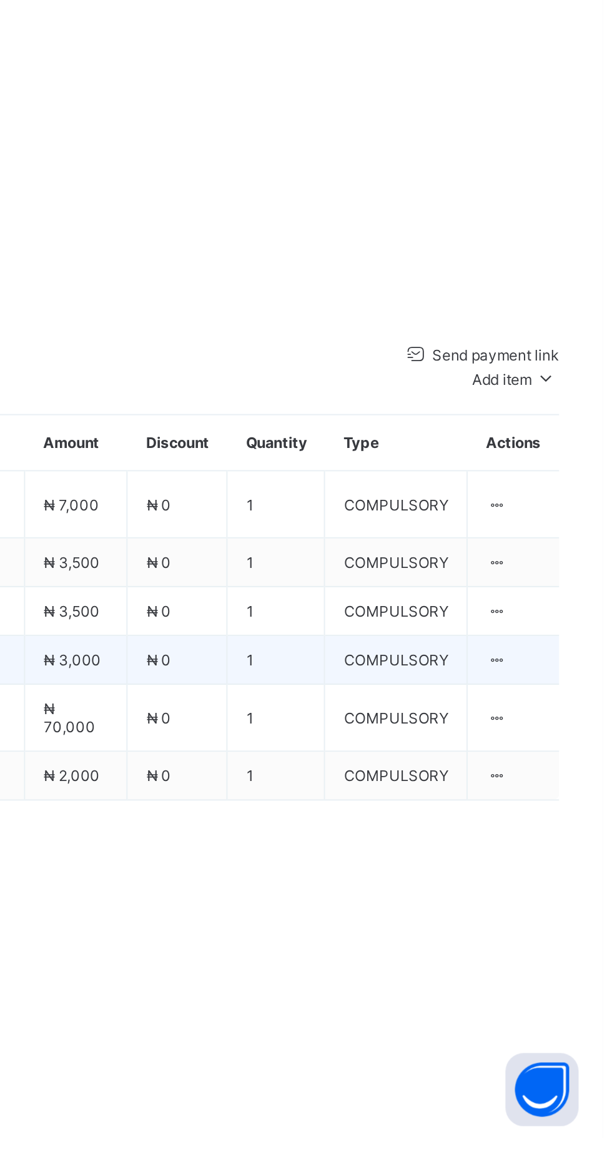
click at [497, 921] on td "COMPULSORY" at bounding box center [506, 908] width 73 height 25
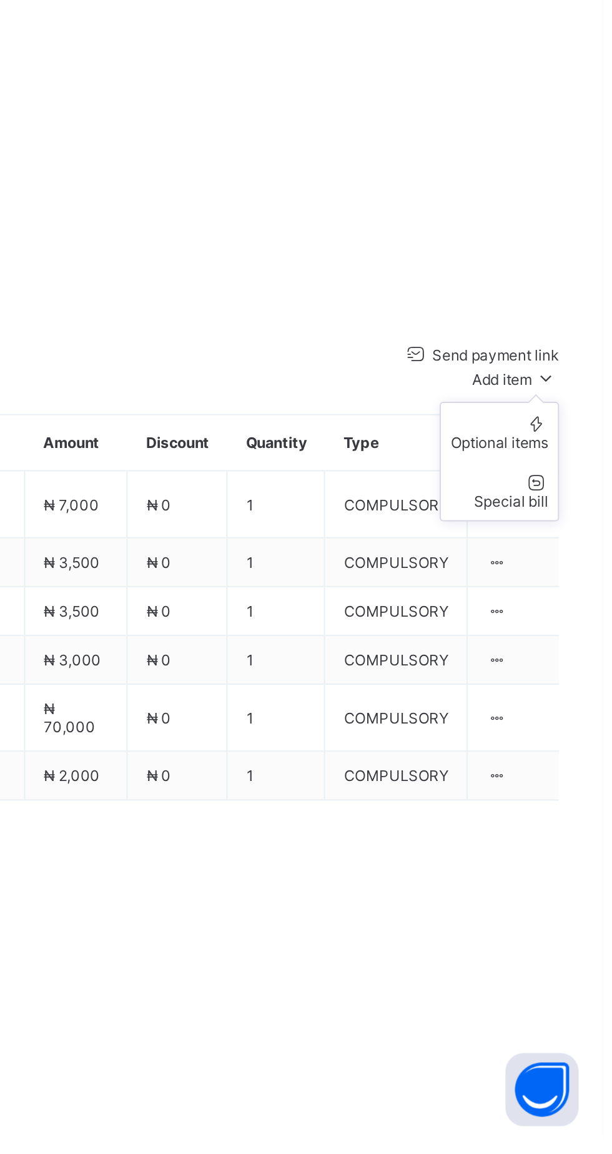
click at [567, 770] on span "Add item" at bounding box center [560, 764] width 31 height 9
click at [568, 802] on div "Optional items" at bounding box center [559, 797] width 50 height 9
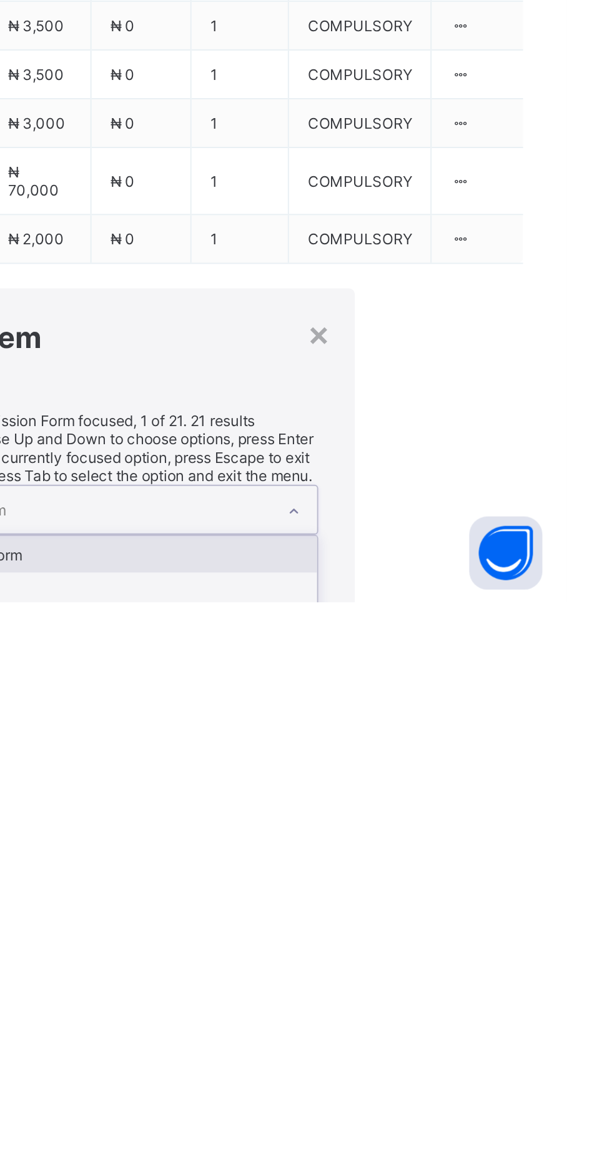
type input "*"
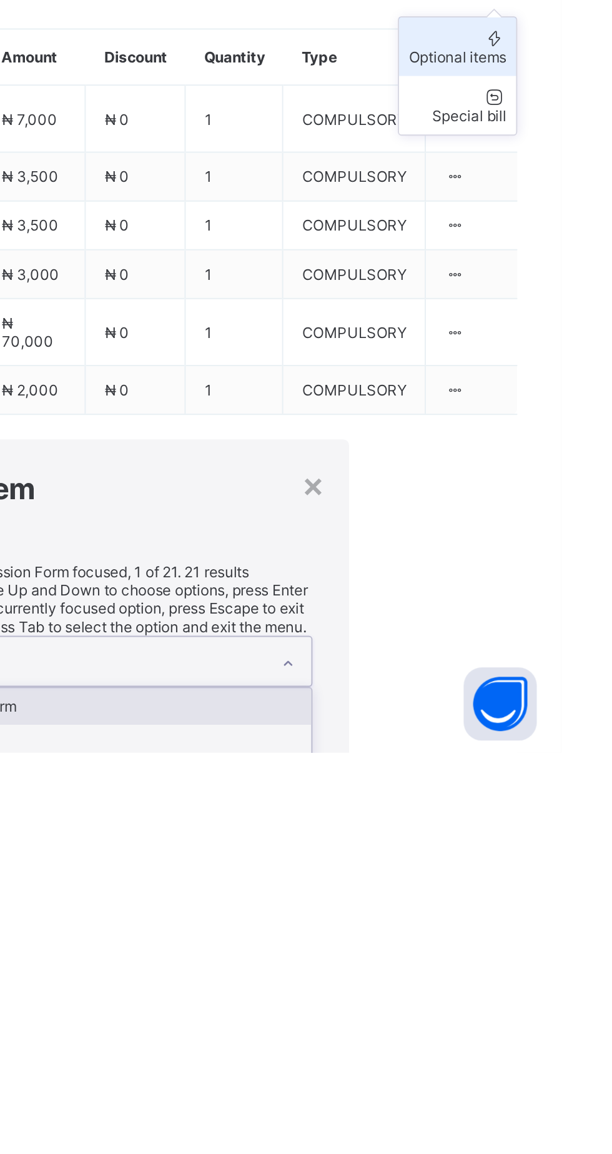
scroll to position [33, 0]
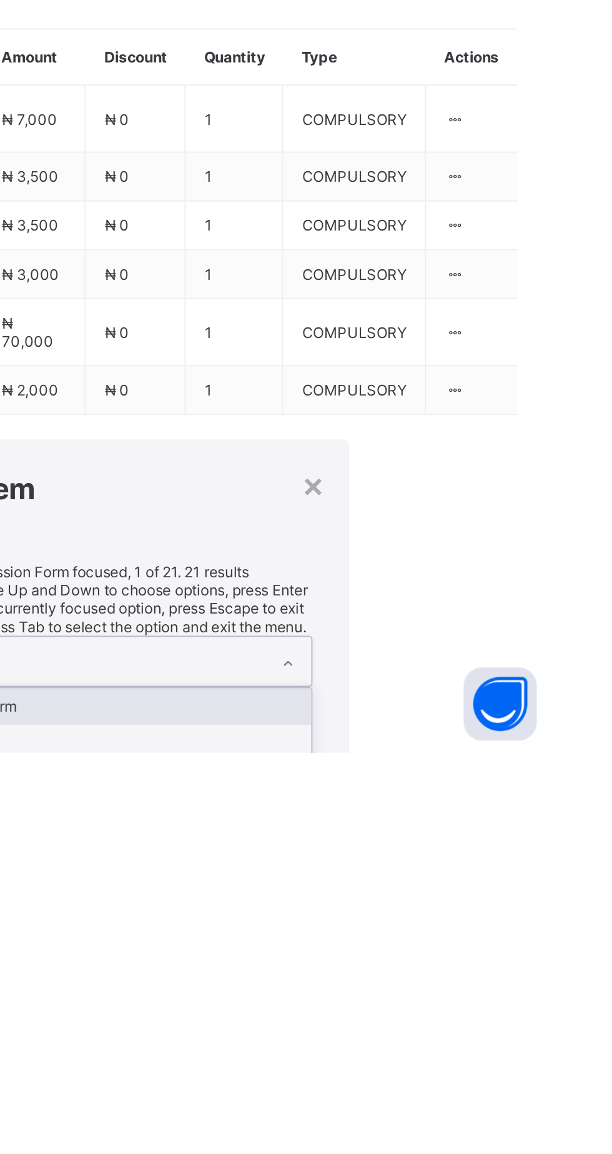
click at [484, 1153] on div "Sport Wear" at bounding box center [381, 1167] width 206 height 19
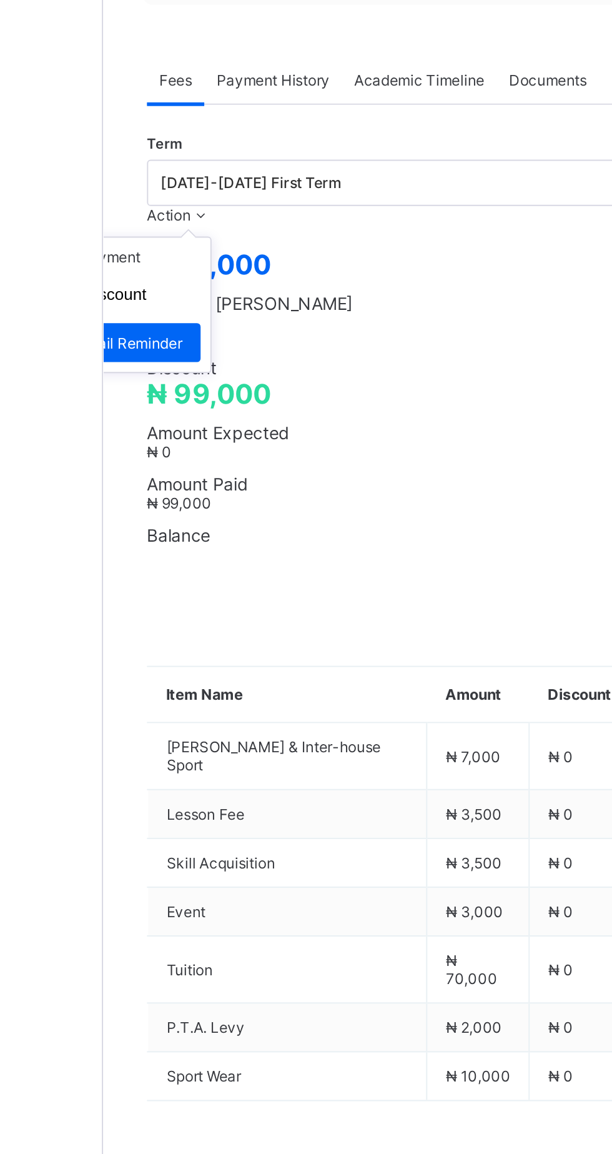
click at [206, 557] on icon at bounding box center [200, 551] width 11 height 9
click at [205, 583] on li "Receive Payment" at bounding box center [153, 572] width 102 height 19
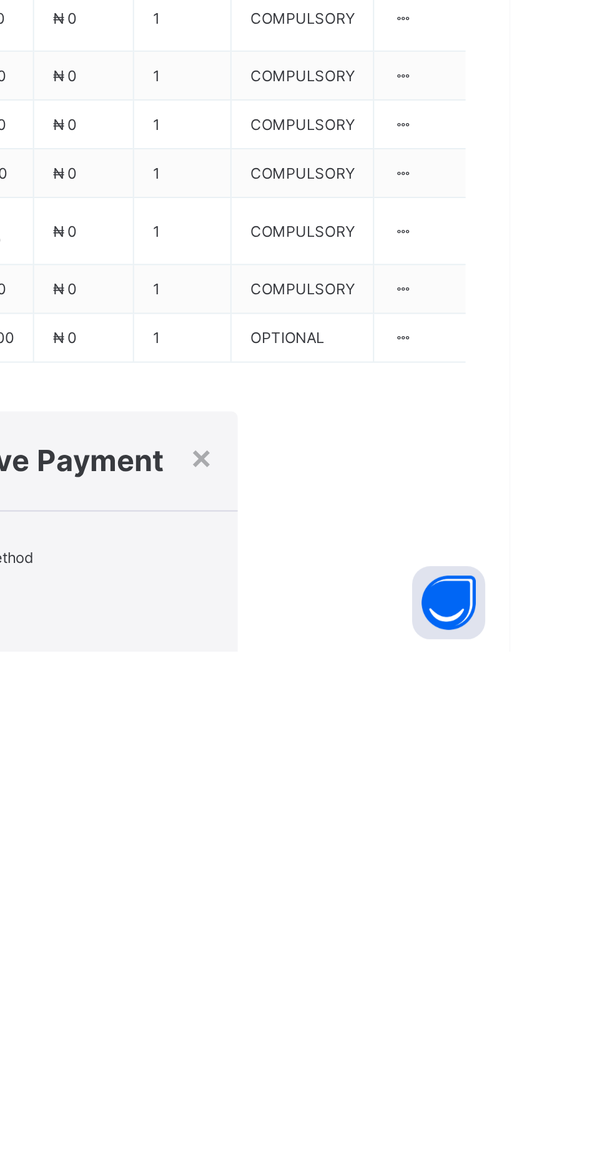
scroll to position [181, 0]
type input "********"
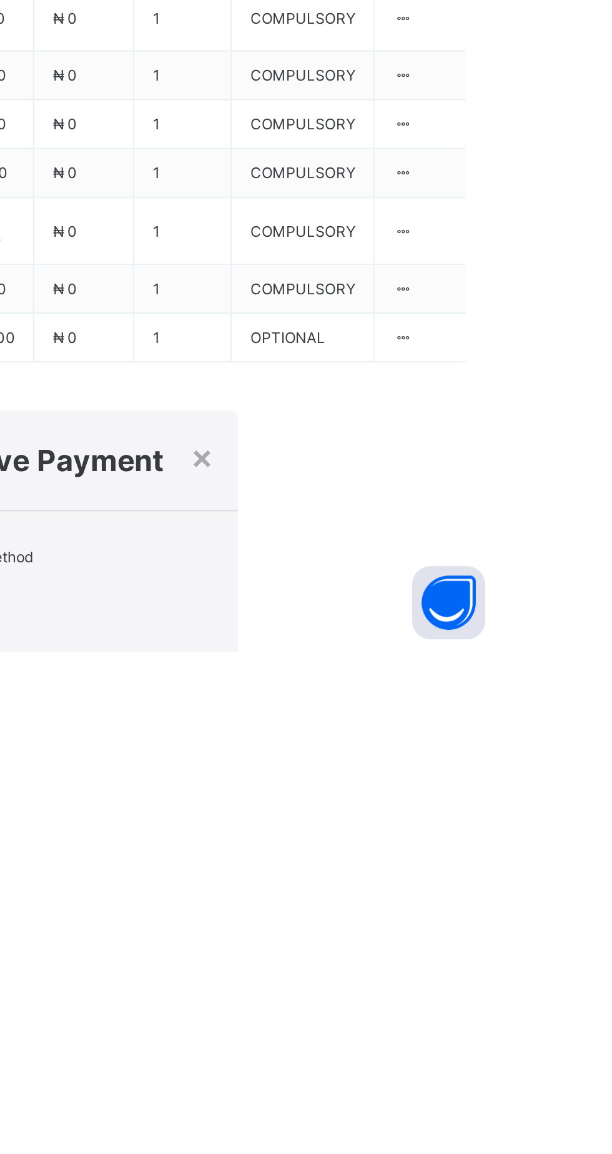
type input "**********"
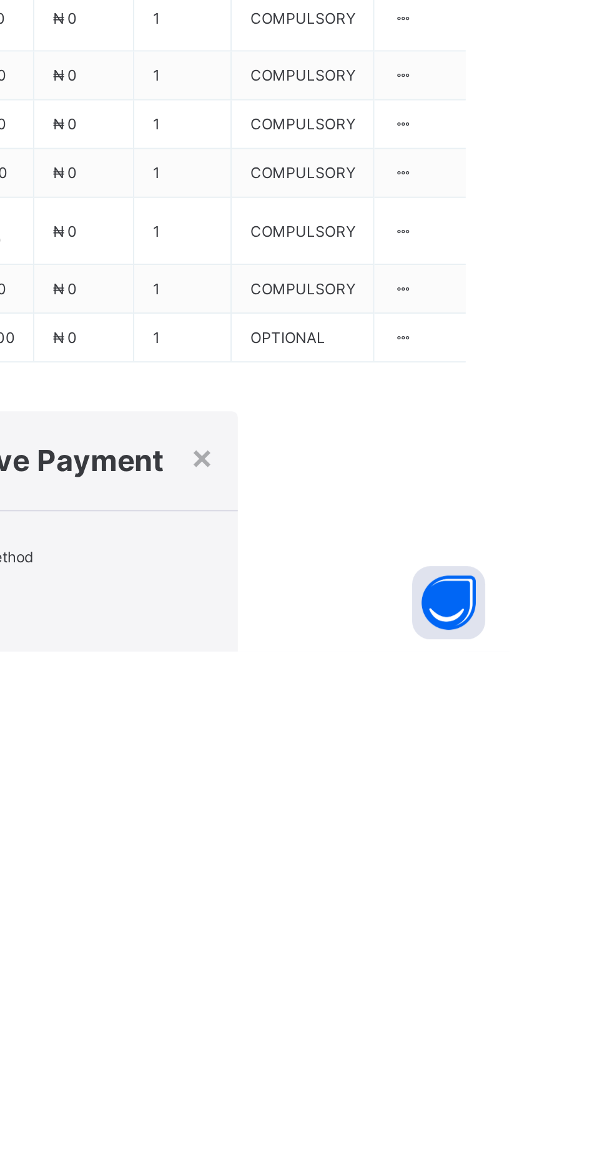
scroll to position [0, 17]
type input "********"
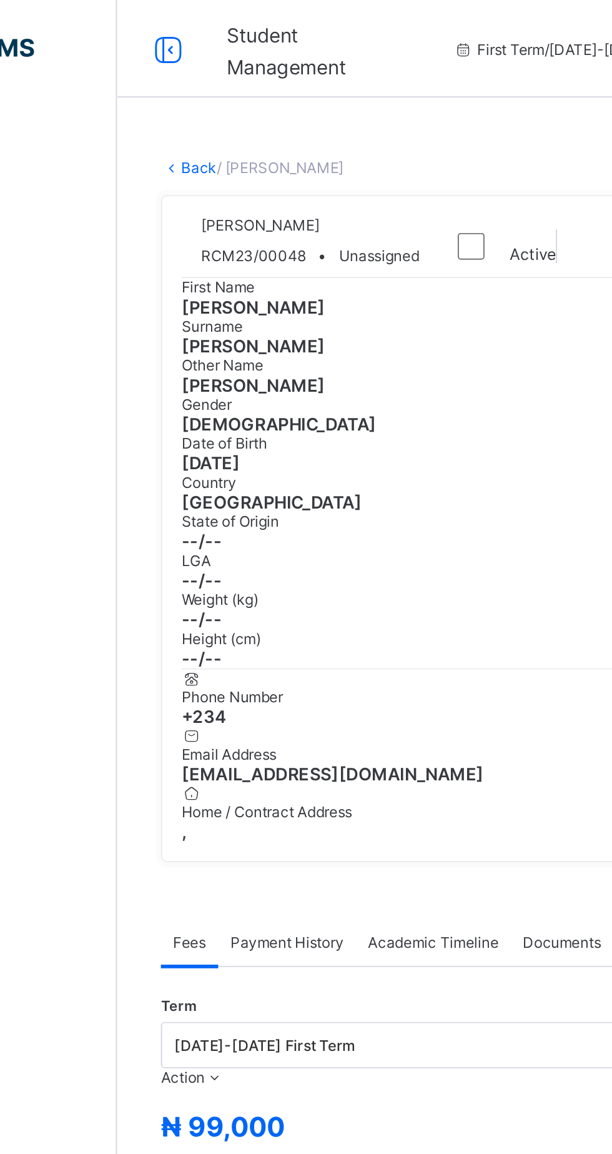
click at [196, 91] on link "Back" at bounding box center [192, 85] width 18 height 9
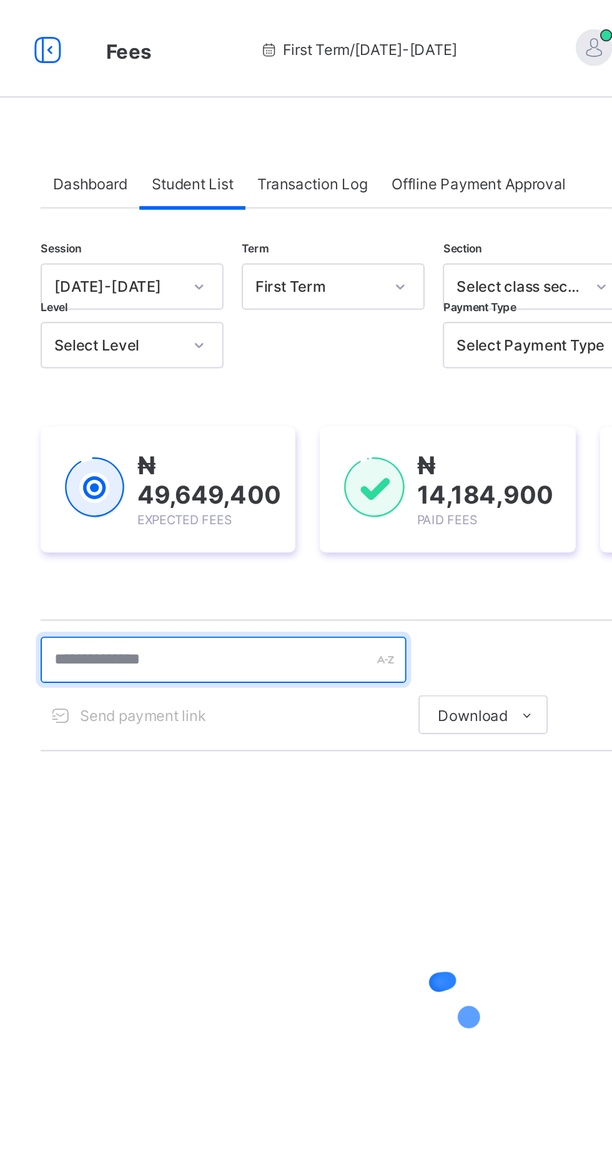
click at [269, 335] on input "text" at bounding box center [265, 338] width 187 height 24
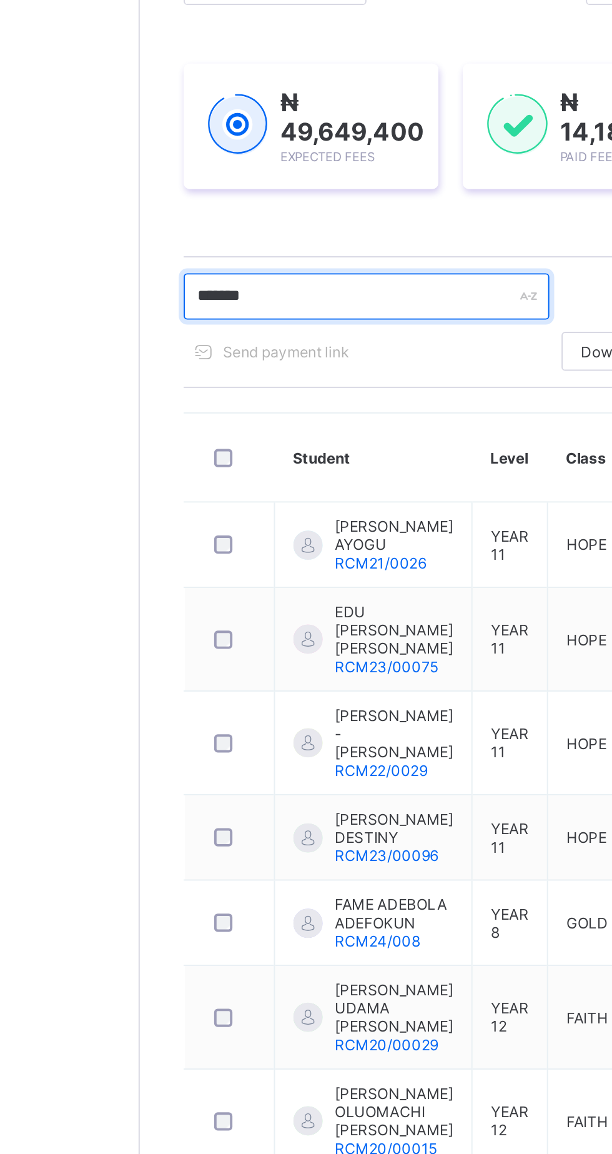
type input "*******"
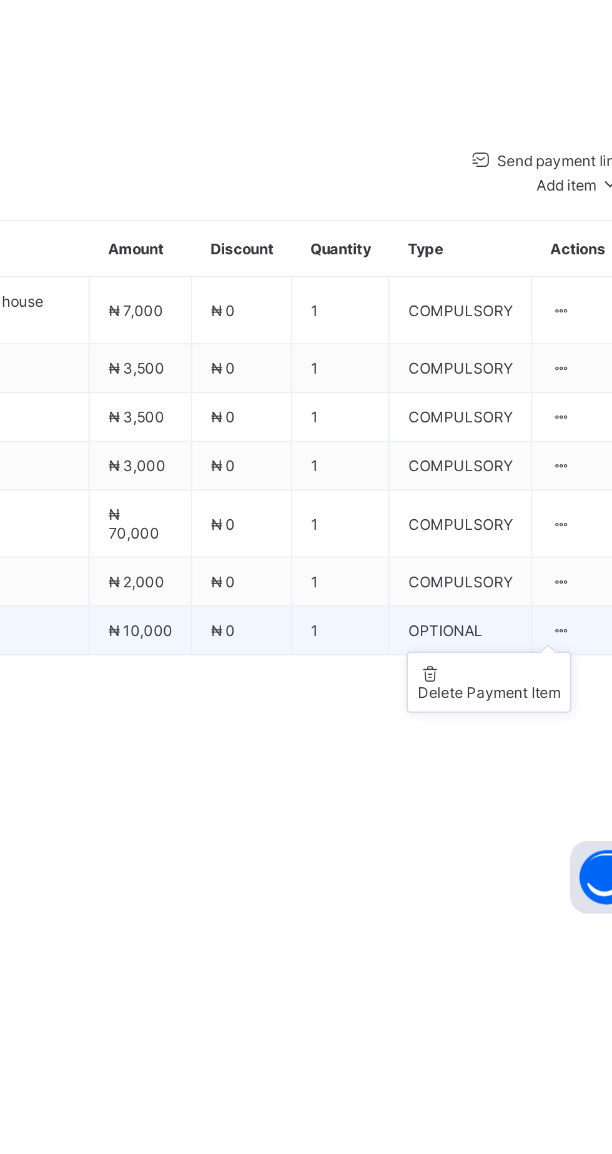
click at [562, 1007] on div at bounding box center [557, 1002] width 11 height 9
click at [545, 1039] on div "Delete Payment Item" at bounding box center [520, 1033] width 73 height 9
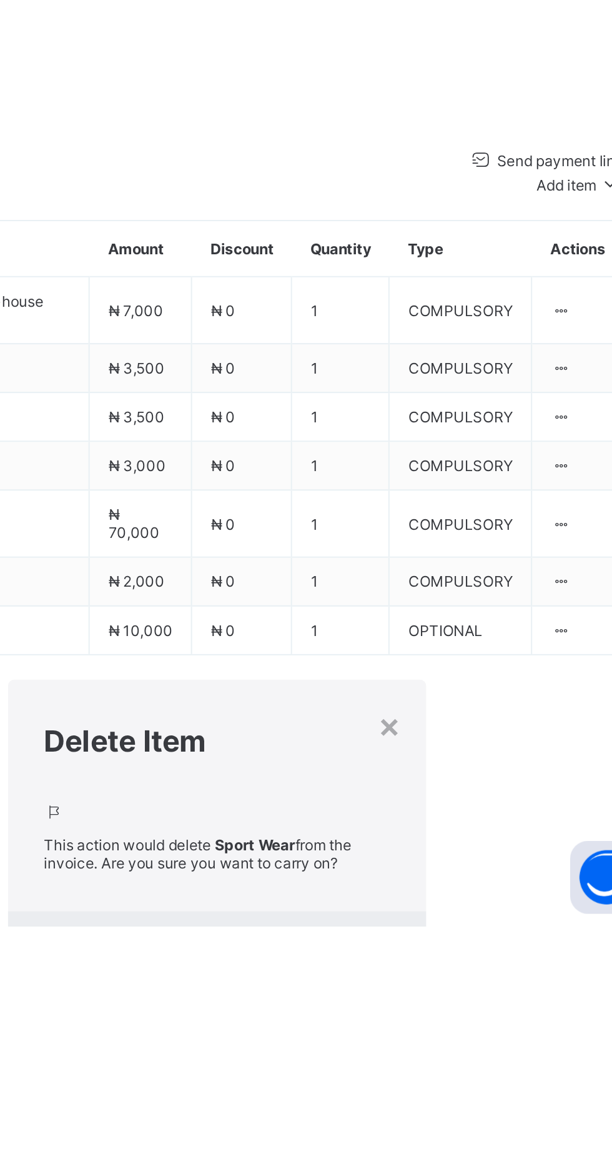
click at [467, 1153] on span "Yes, Delete Item" at bounding box center [438, 1168] width 56 height 9
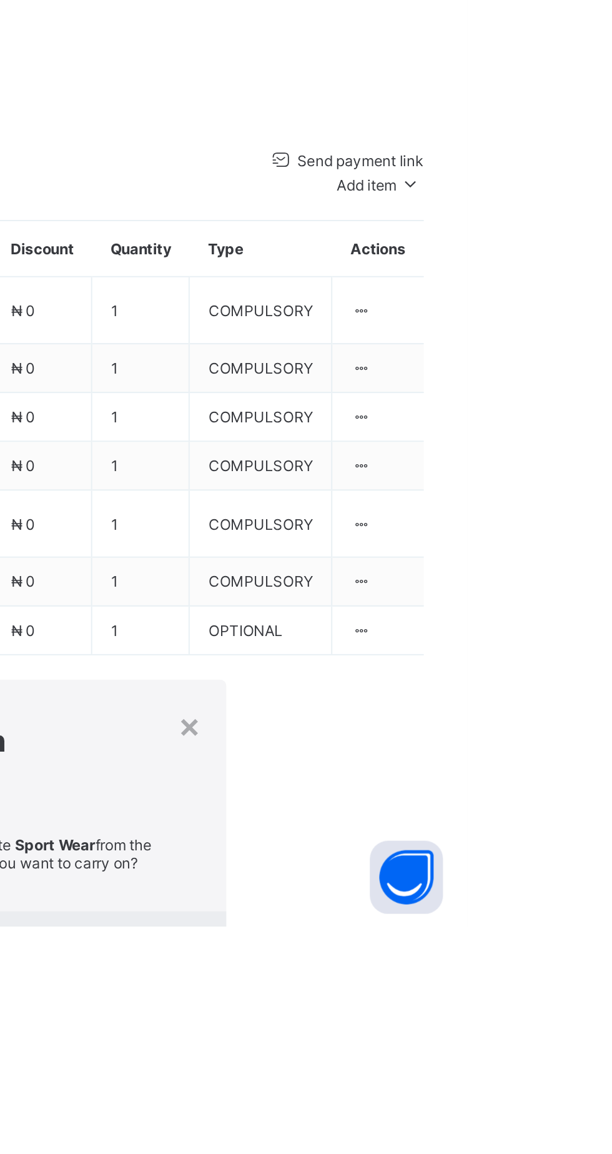
click at [467, 1153] on span "Yes, Delete Item" at bounding box center [438, 1168] width 56 height 9
click at [476, 1153] on div "Yes, Delete Item" at bounding box center [438, 1169] width 75 height 20
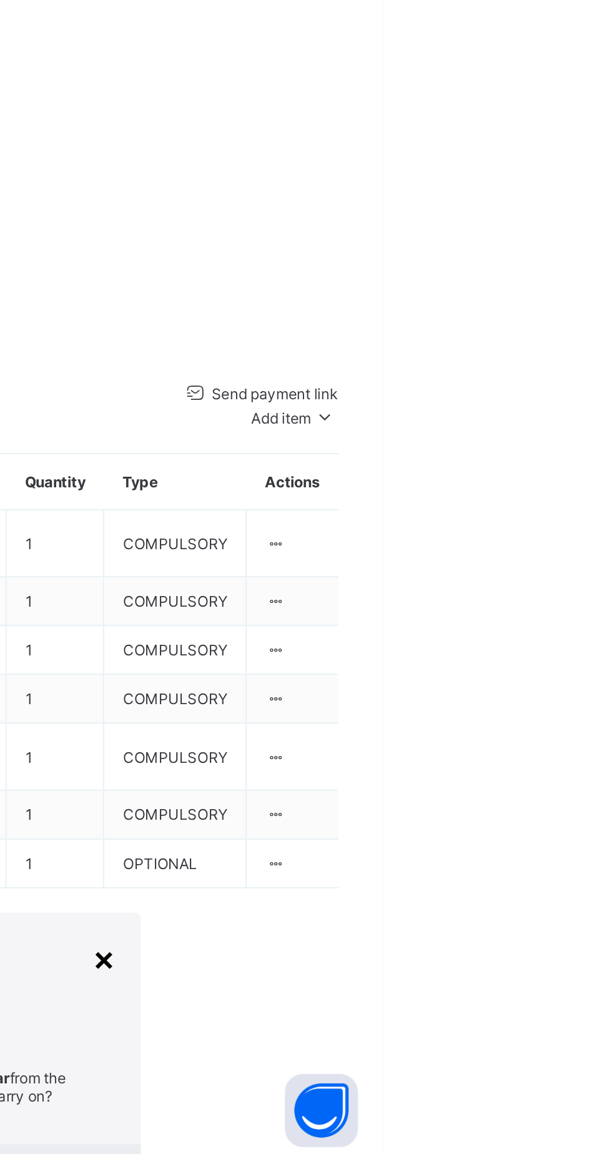
click at [476, 1040] on div "×" at bounding box center [470, 1050] width 12 height 21
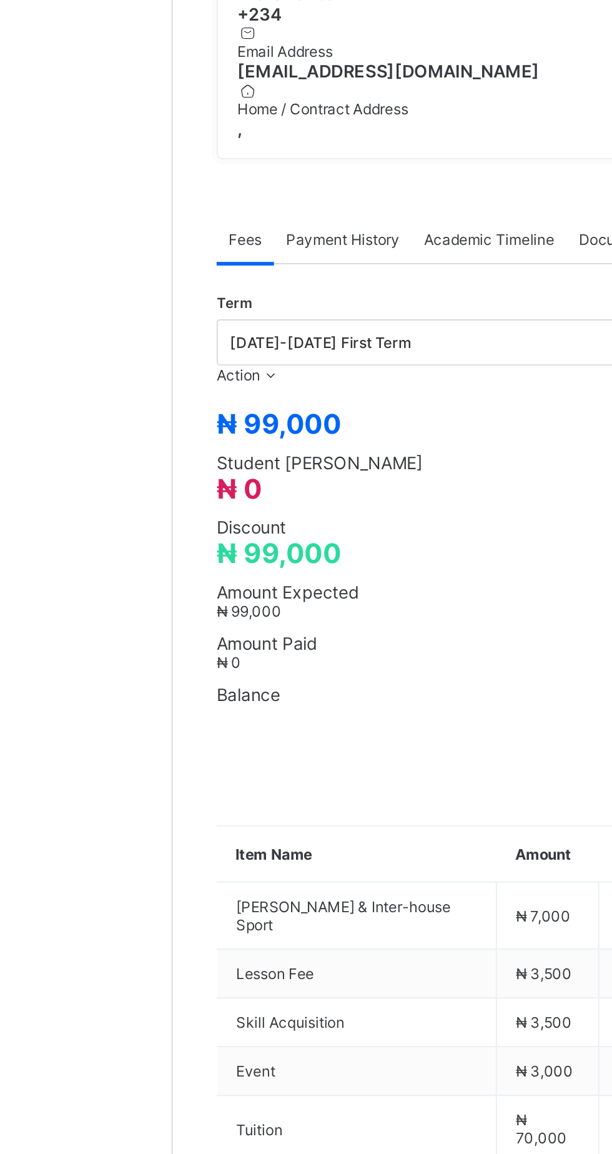
click at [244, 504] on div "Payment History" at bounding box center [237, 491] width 71 height 25
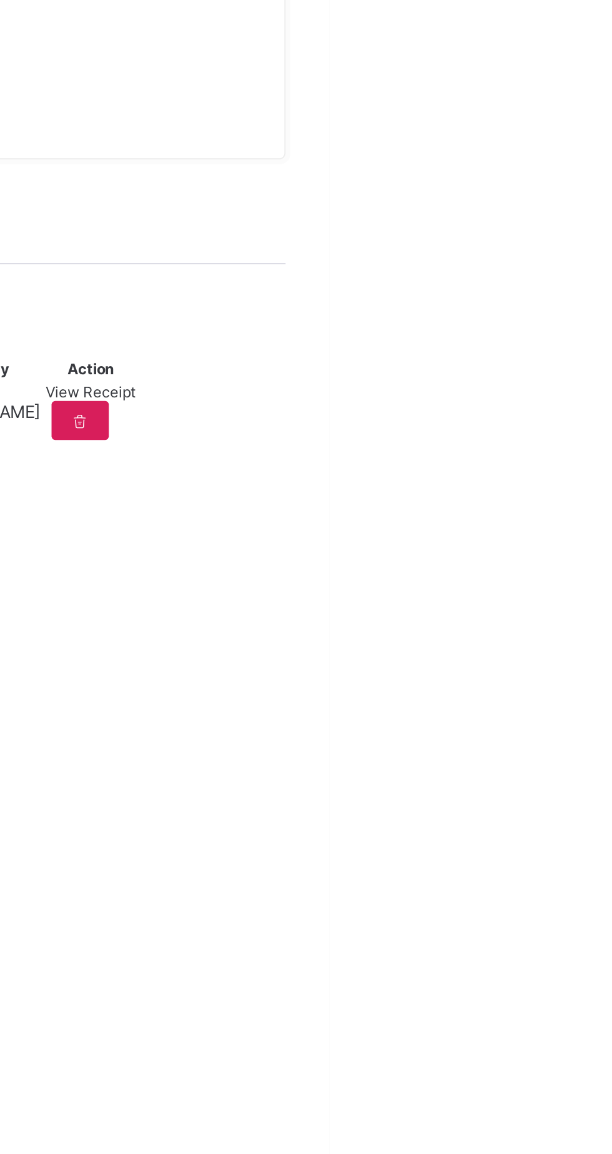
click at [513, 575] on div "View Receipt" at bounding box center [490, 569] width 46 height 9
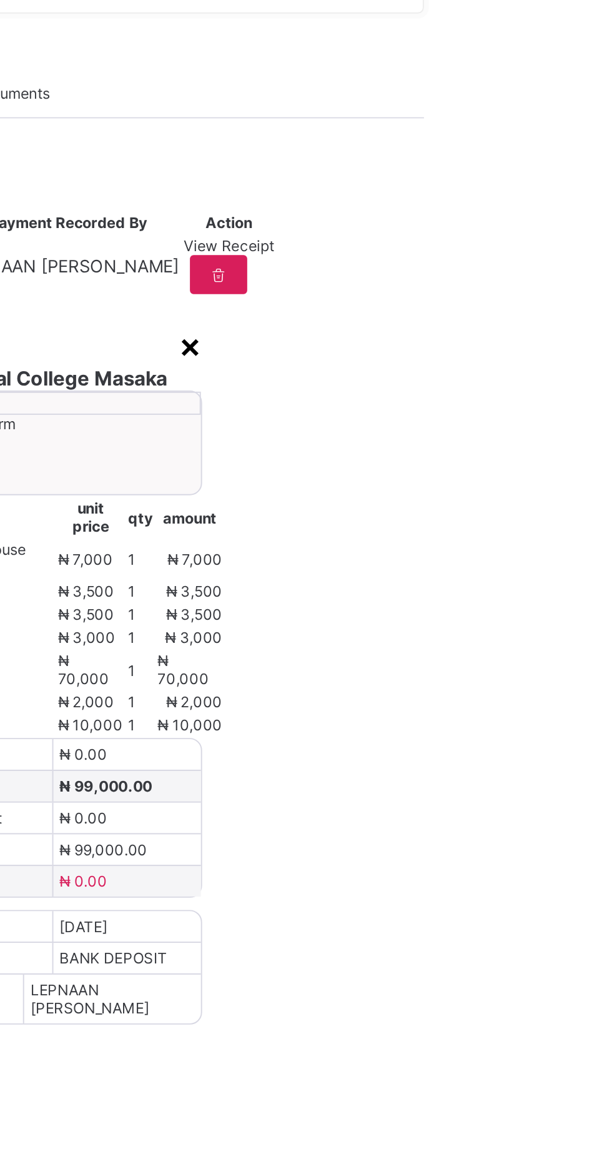
click at [476, 632] on div "×" at bounding box center [470, 620] width 12 height 21
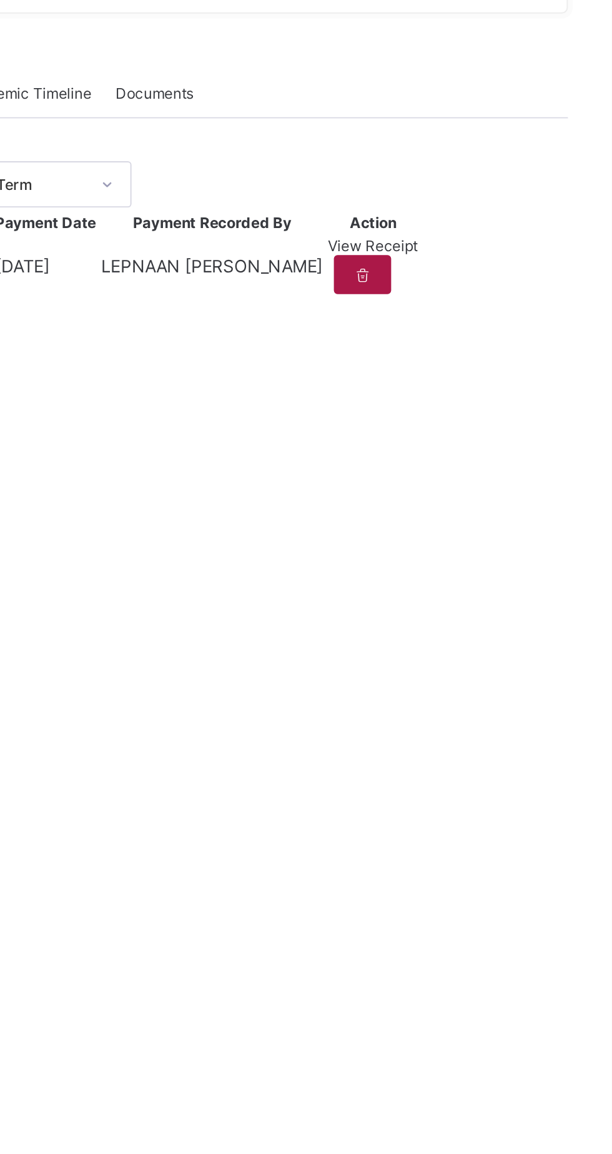
click at [499, 595] on div at bounding box center [484, 585] width 29 height 20
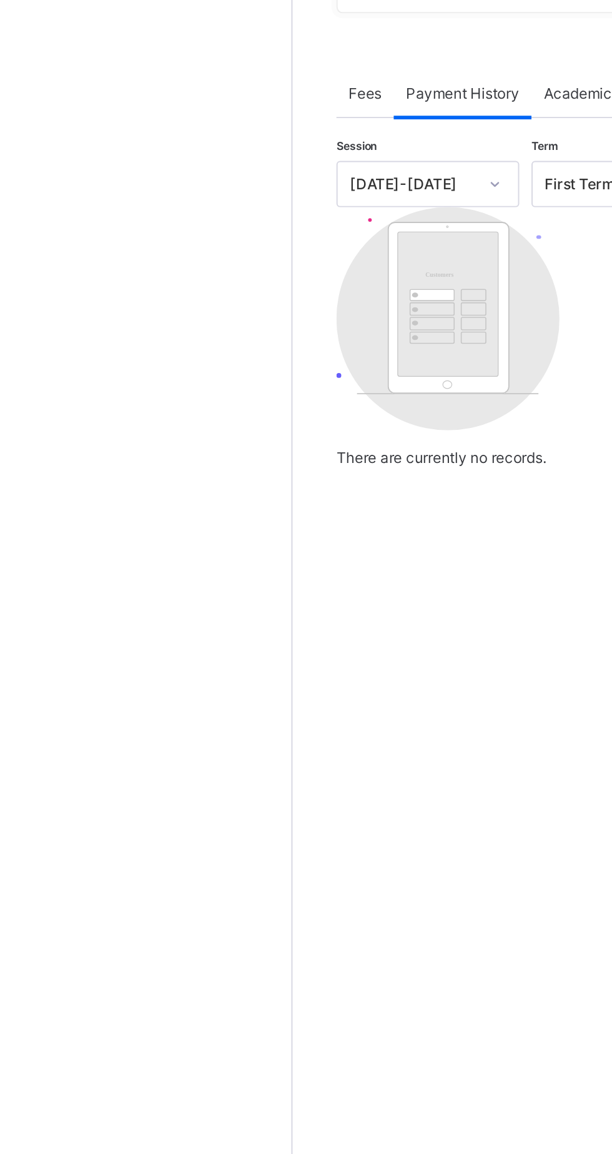
click at [189, 497] on span "Fees" at bounding box center [187, 491] width 17 height 9
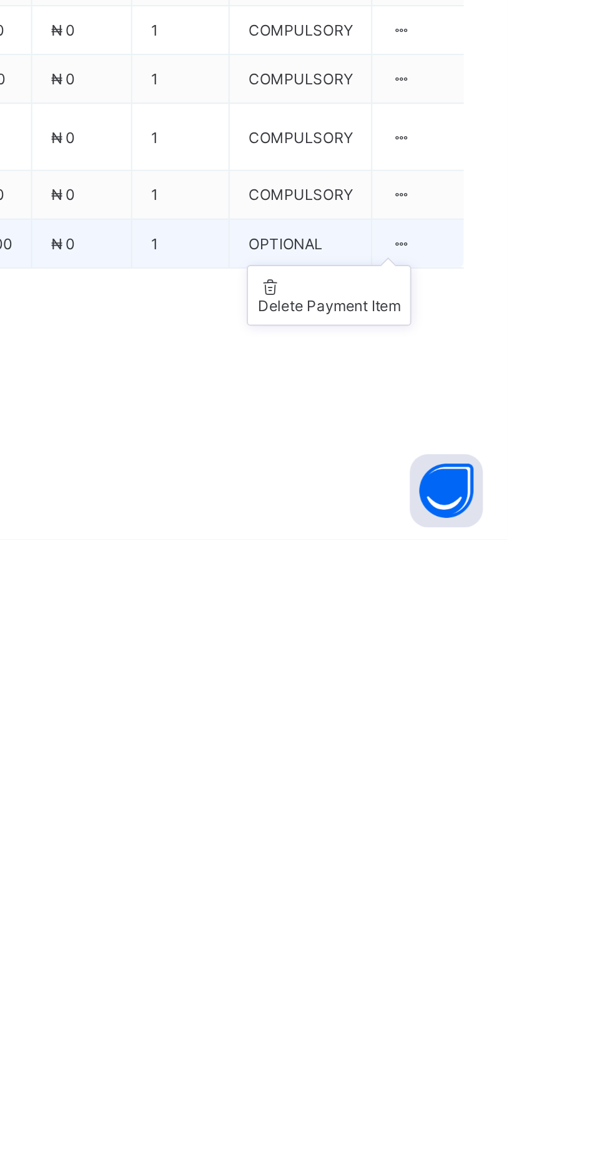
click at [555, 1044] on ul "Delete Payment Item" at bounding box center [521, 1028] width 84 height 31
click at [555, 1039] on div "Delete Payment Item" at bounding box center [520, 1033] width 73 height 9
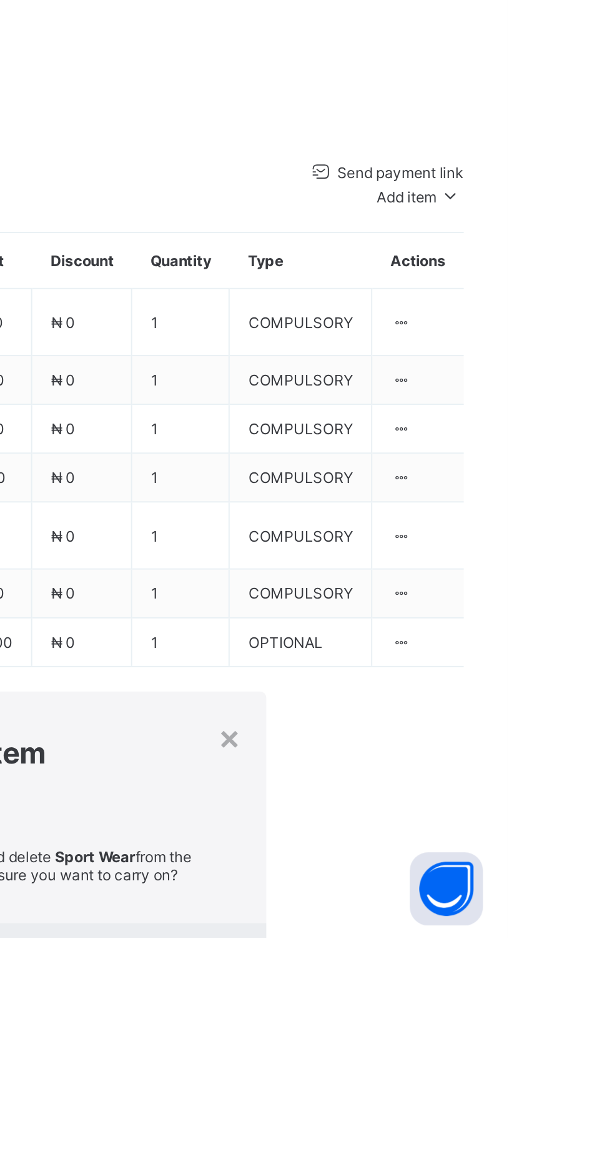
click at [579, 1113] on div "× Delete Item This action would delete Sport Wear from the invoice. Are you sur…" at bounding box center [380, 1110] width 417 height 164
click at [467, 1153] on span "Yes, Delete Item" at bounding box center [438, 1168] width 56 height 9
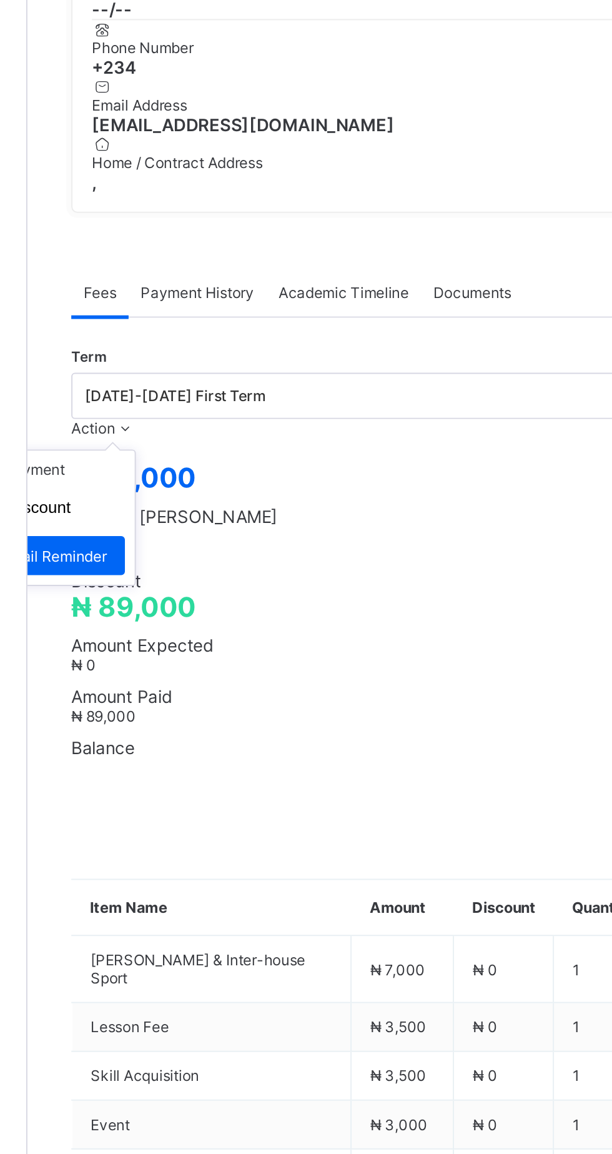
click at [206, 566] on icon at bounding box center [200, 561] width 11 height 9
click at [205, 592] on li "Receive Payment" at bounding box center [153, 582] width 102 height 19
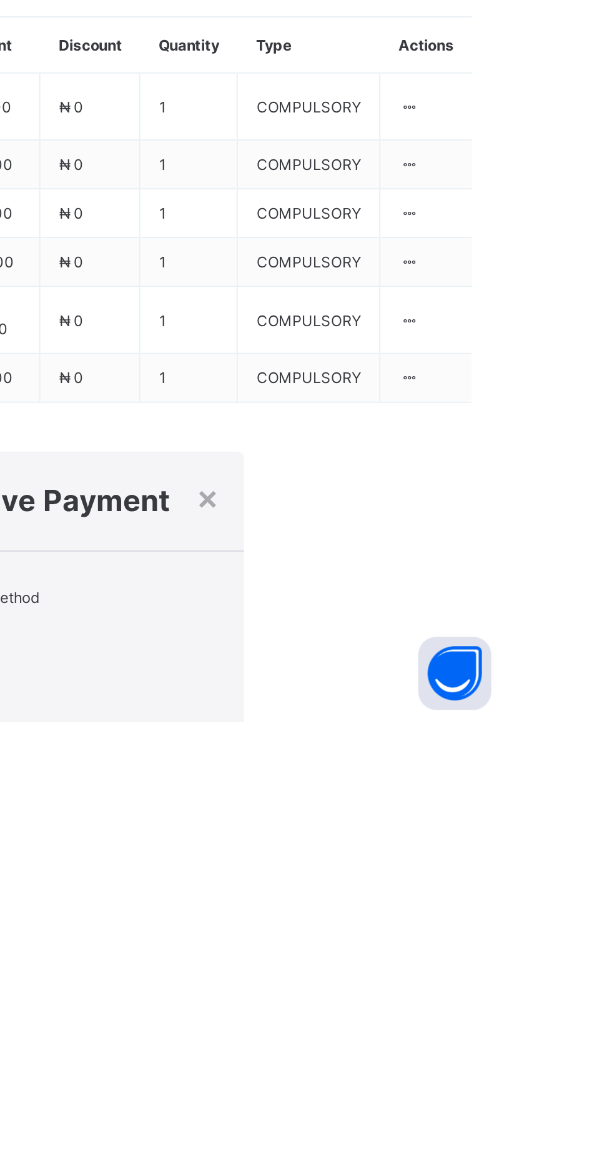
scroll to position [67, 0]
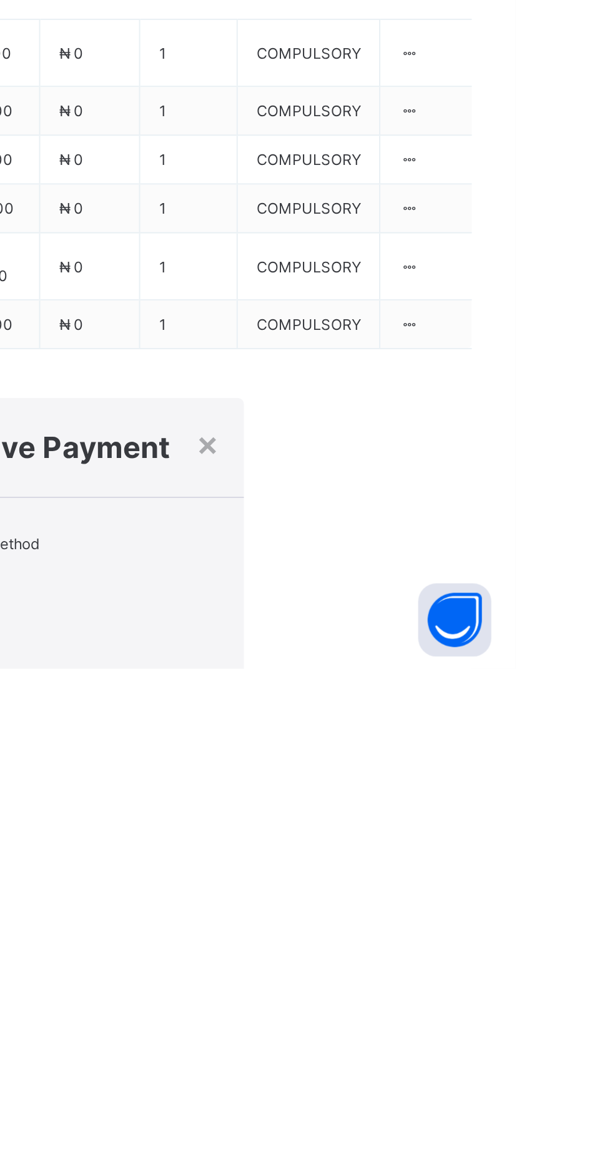
type input "********"
type input "**********"
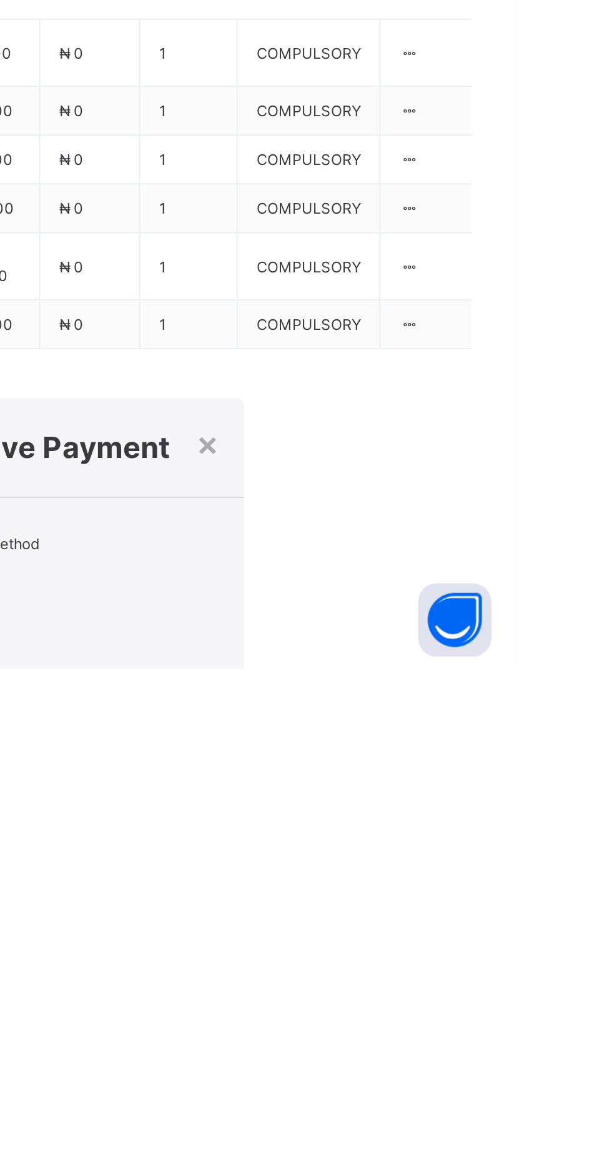
scroll to position [0, 17]
type input "********"
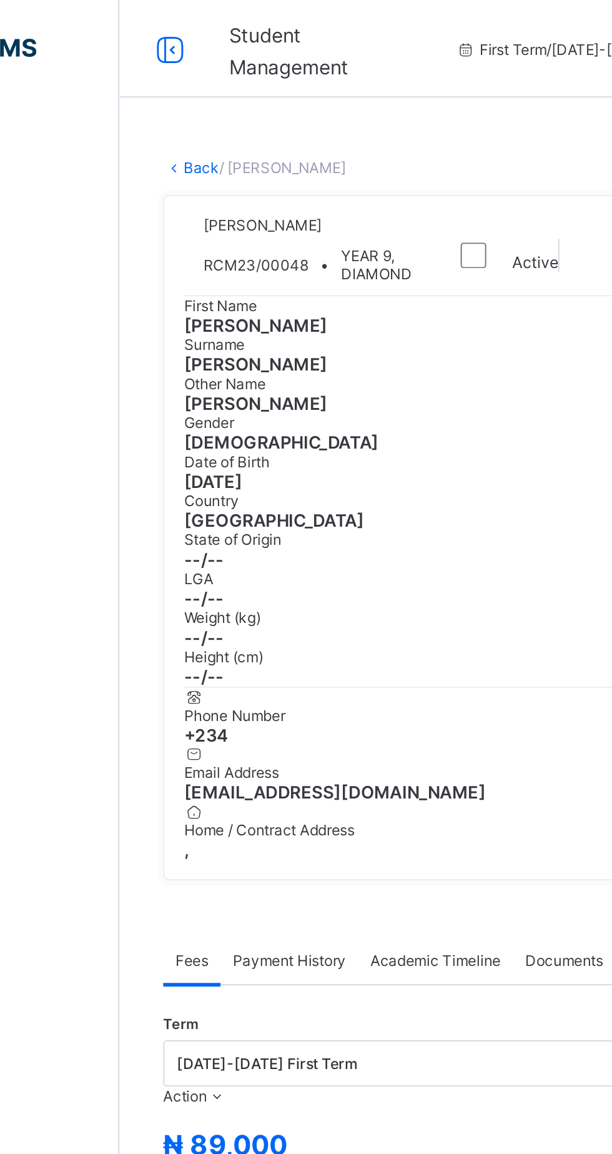
click at [191, 87] on link "Back" at bounding box center [192, 85] width 18 height 9
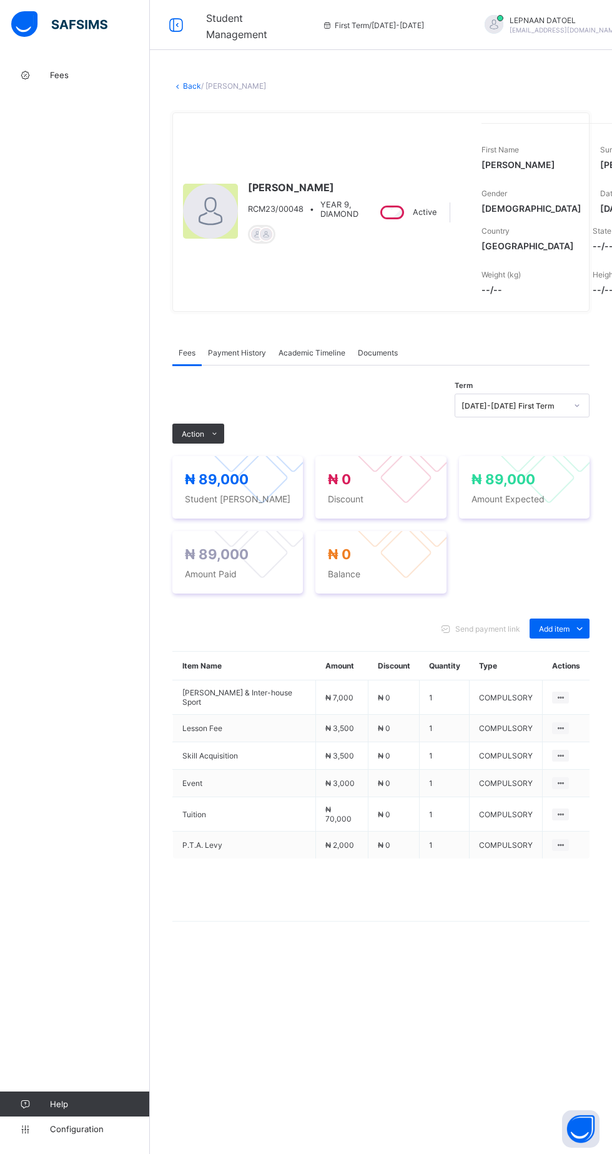
click at [200, 90] on link "Back" at bounding box center [192, 85] width 18 height 9
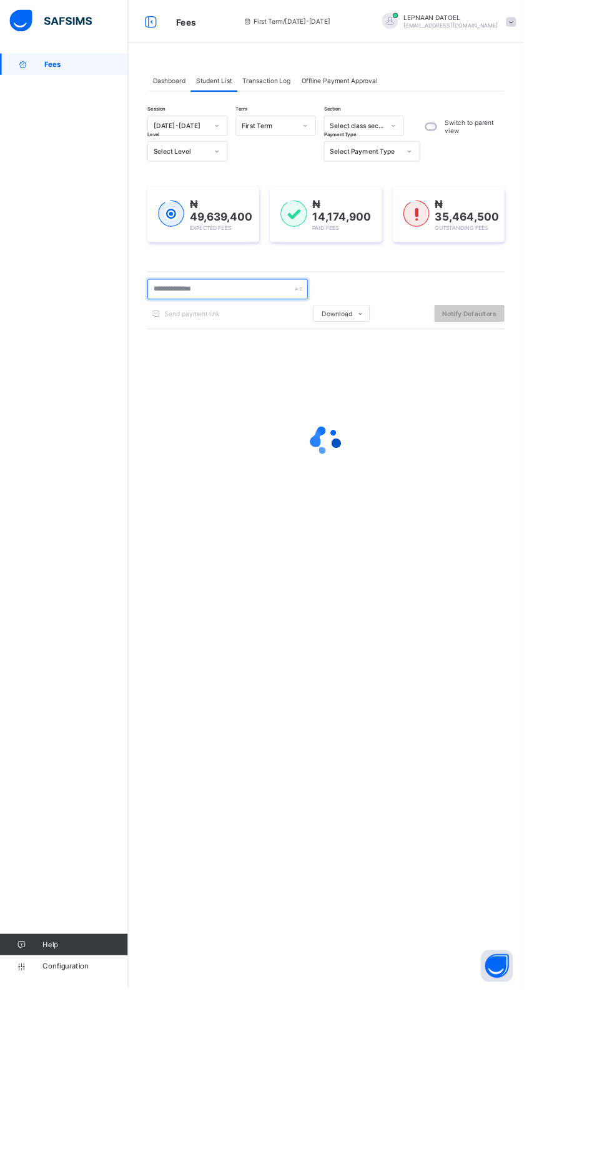
click at [224, 337] on input "text" at bounding box center [265, 338] width 187 height 24
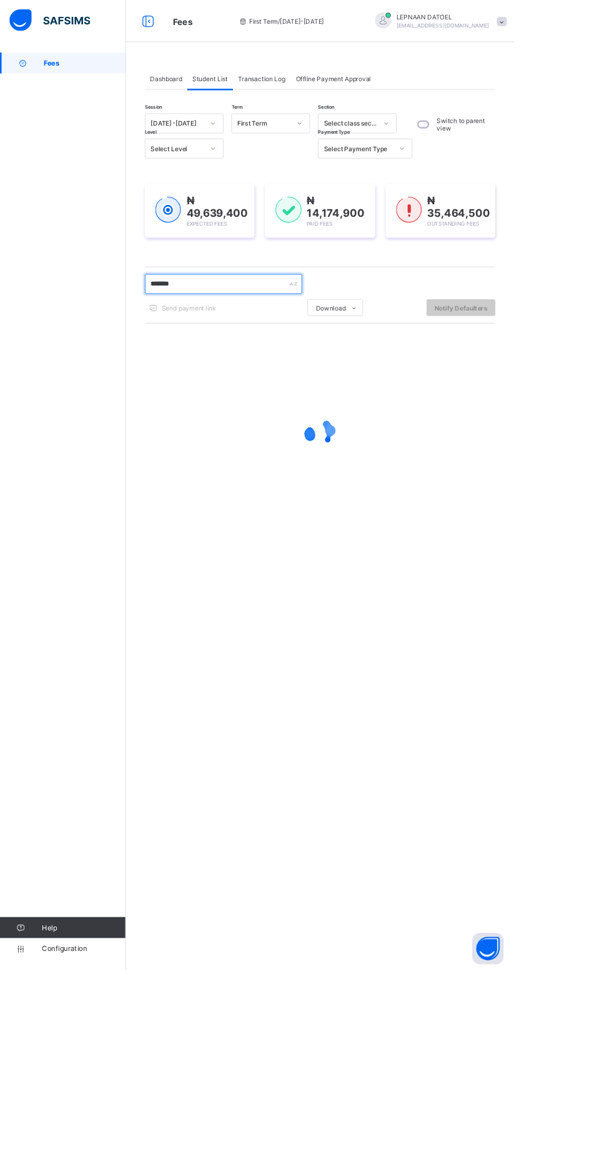
type input "*******"
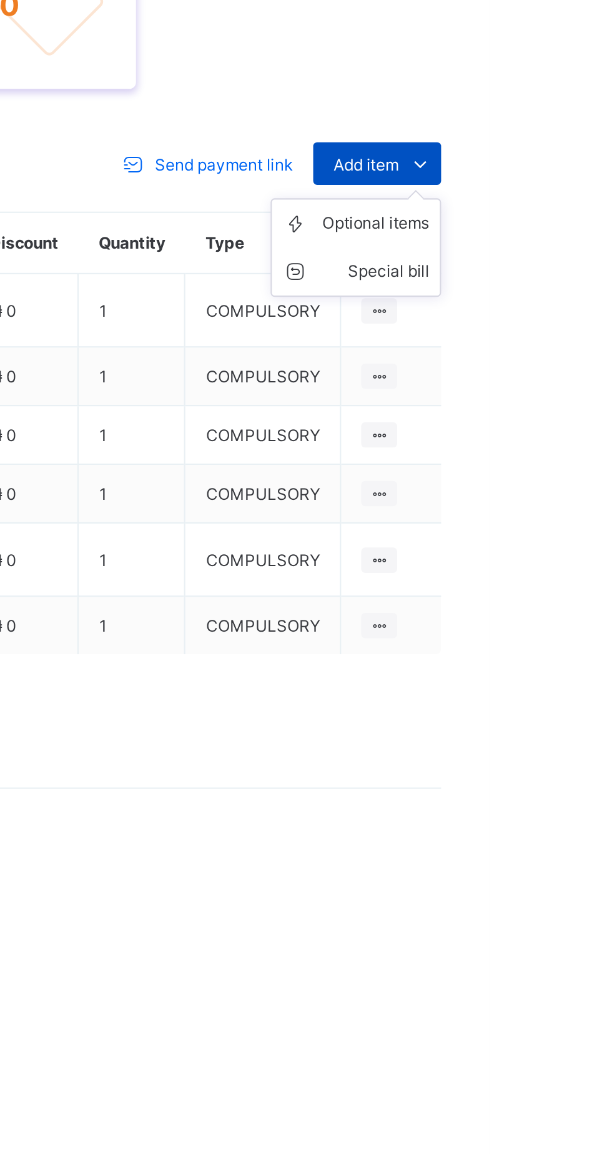
click at [580, 644] on icon at bounding box center [580, 638] width 14 height 12
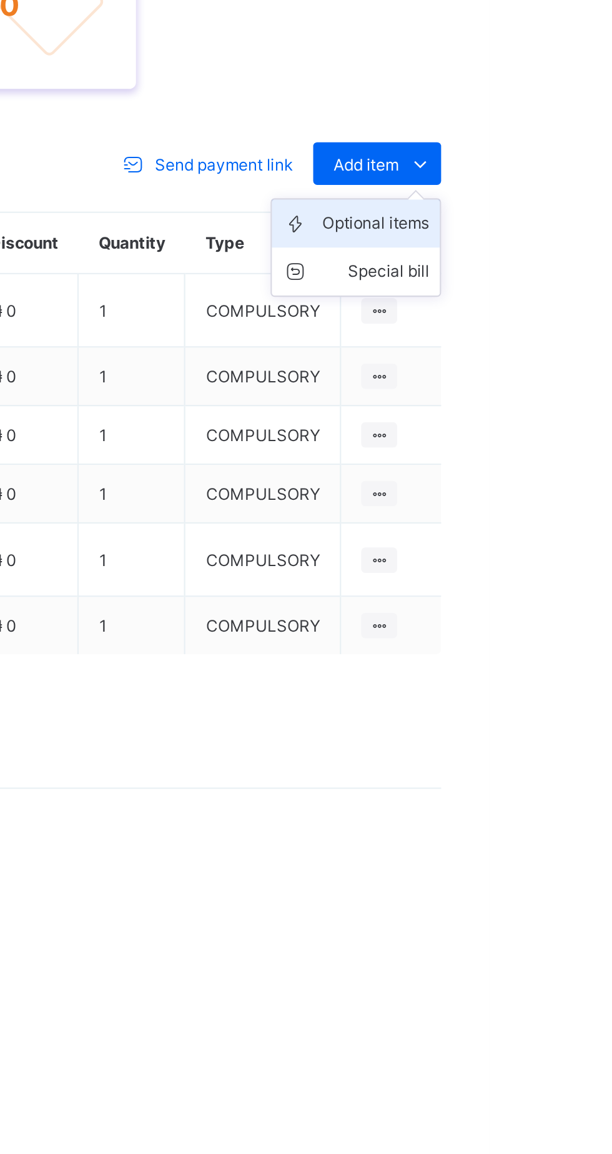
click at [581, 672] on div "Optional items" at bounding box center [559, 666] width 50 height 12
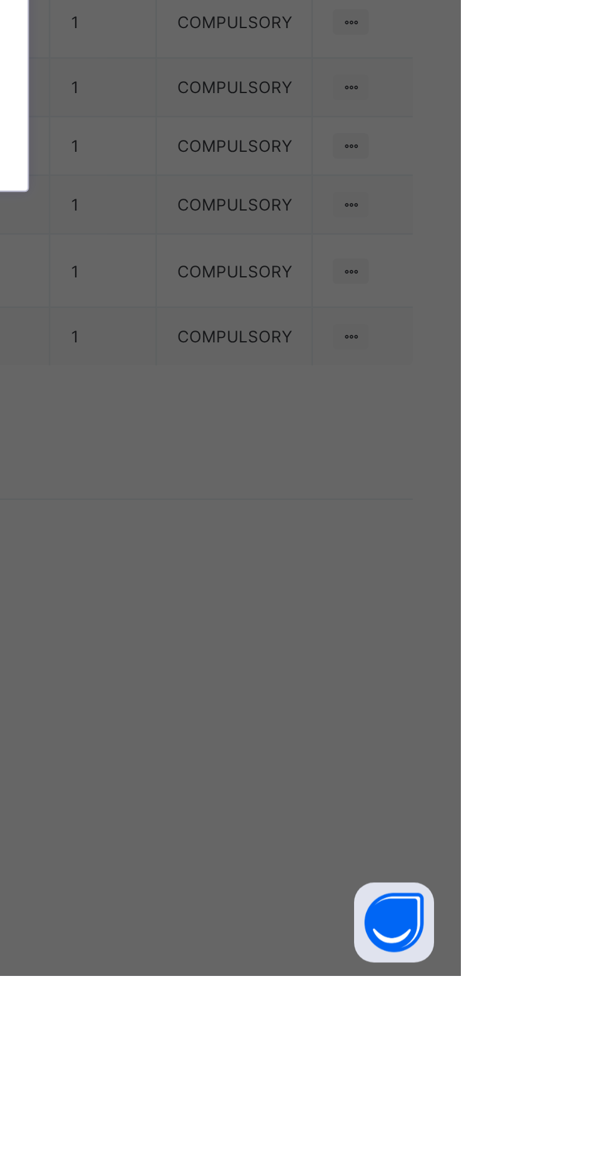
click at [409, 618] on div "Admission Form" at bounding box center [306, 607] width 206 height 19
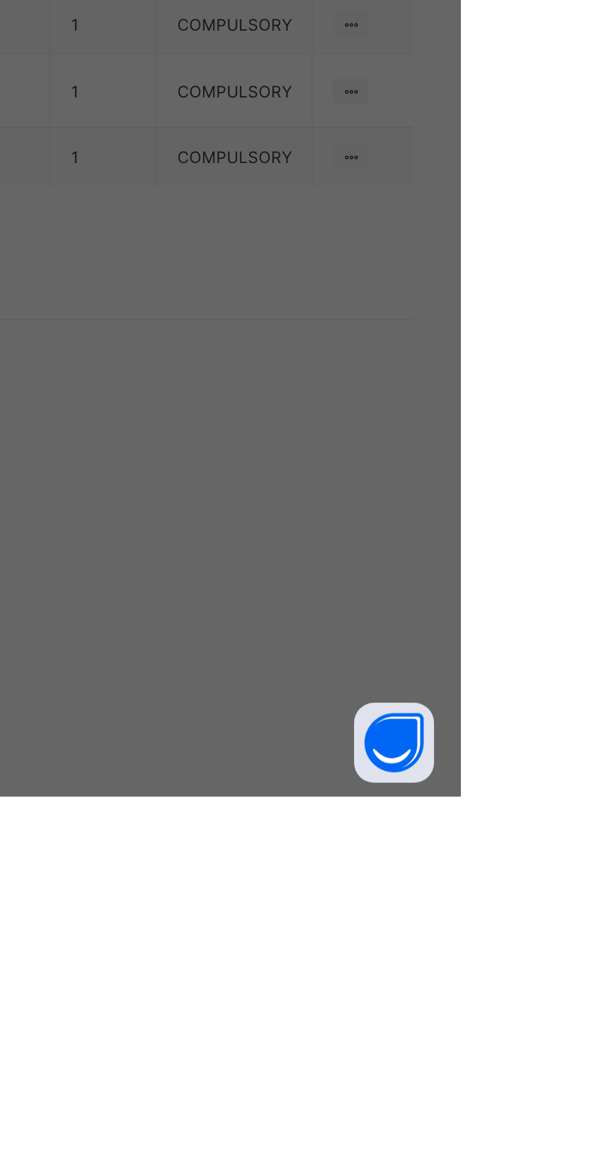
click at [409, 583] on div "Sport Wear" at bounding box center [306, 573] width 206 height 19
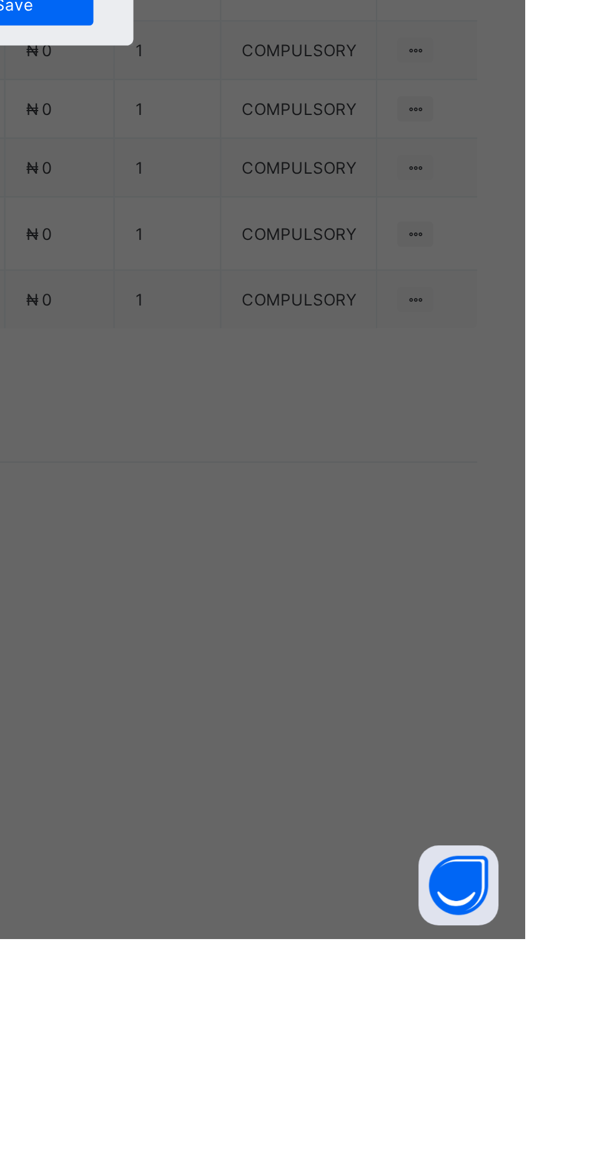
scroll to position [67, 0]
click at [409, 583] on div "School Shoe" at bounding box center [306, 572] width 206 height 19
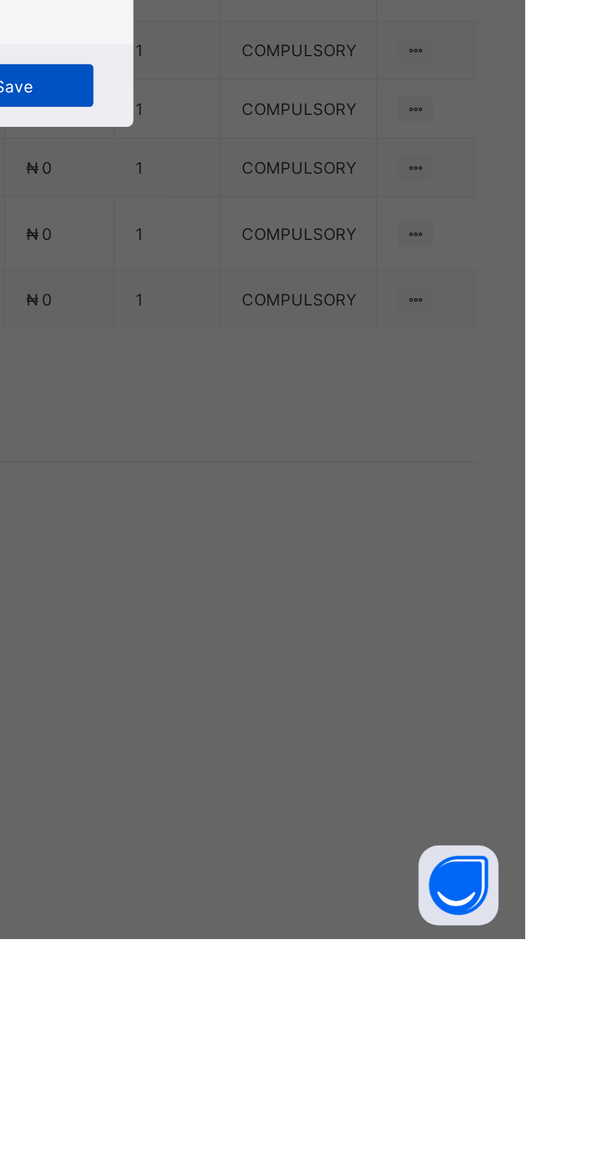
click at [400, 759] on span "Save" at bounding box center [372, 754] width 56 height 9
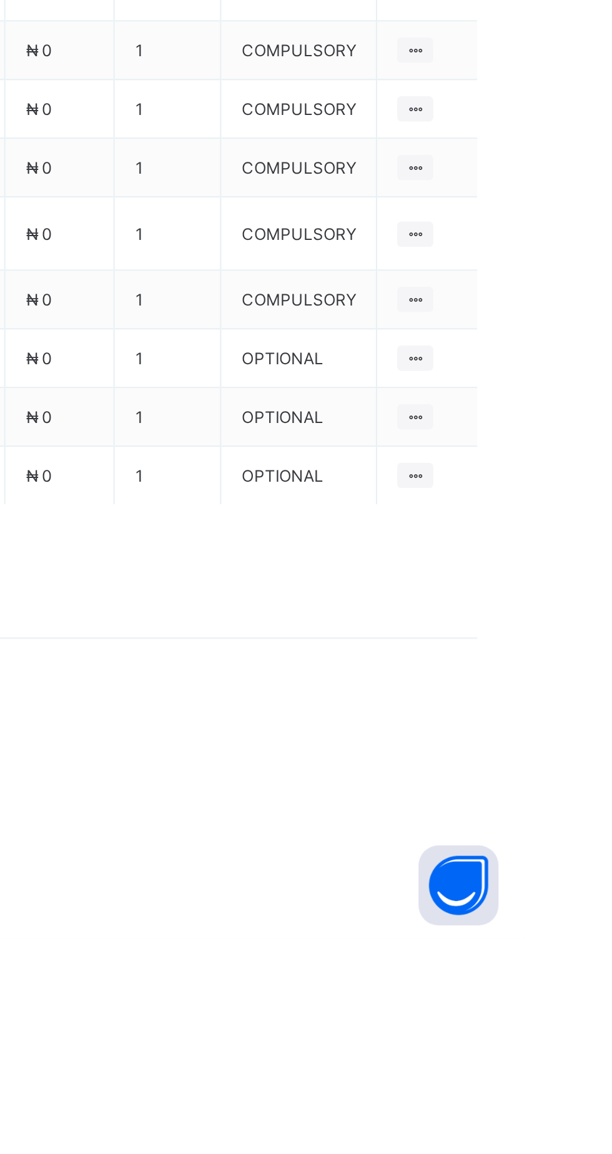
click at [557, 643] on span "Add item" at bounding box center [554, 637] width 31 height 9
click at [578, 700] on ul "Optional items Special bill" at bounding box center [550, 677] width 80 height 46
click at [551, 672] on div "Optional items" at bounding box center [559, 666] width 50 height 12
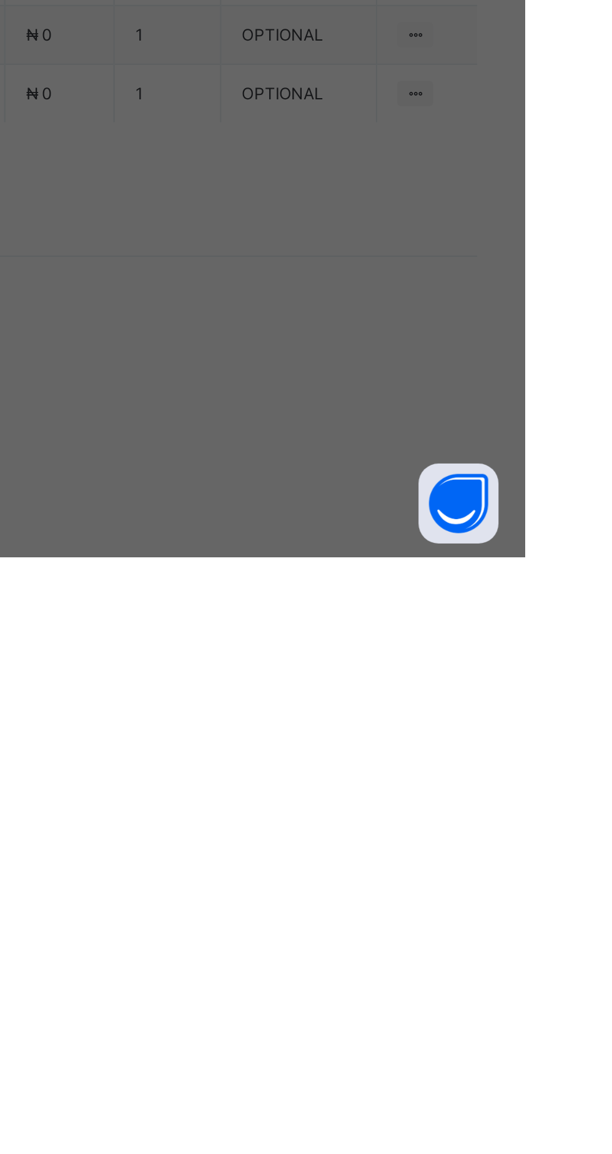
scroll to position [104, 0]
click at [409, 746] on div "Acceptance Fee" at bounding box center [306, 736] width 206 height 19
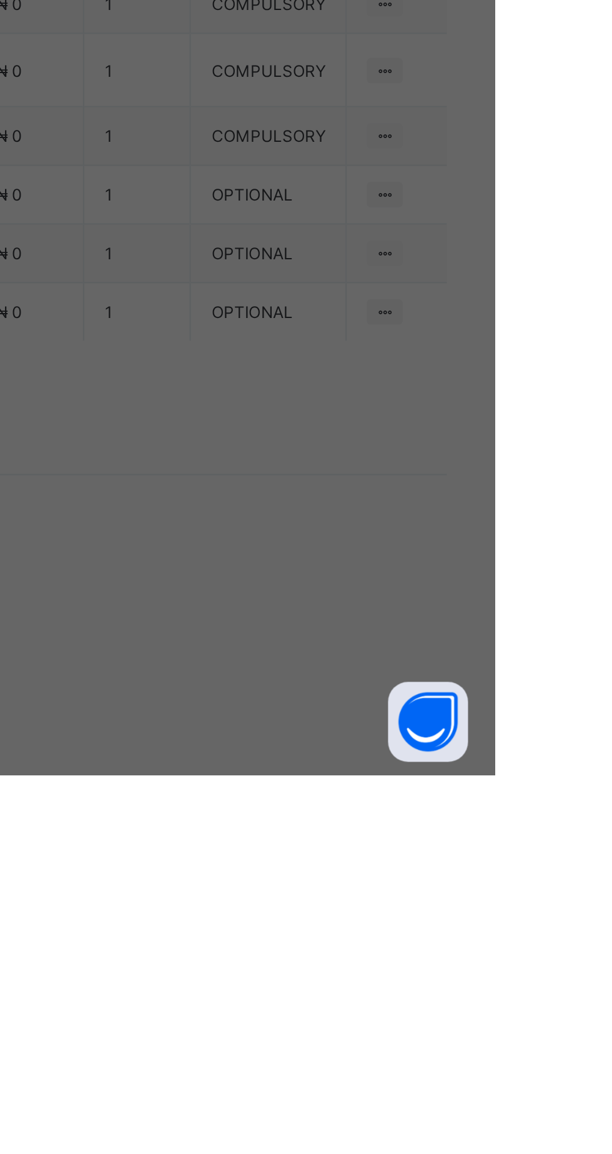
click at [400, 691] on span "Save" at bounding box center [372, 686] width 56 height 9
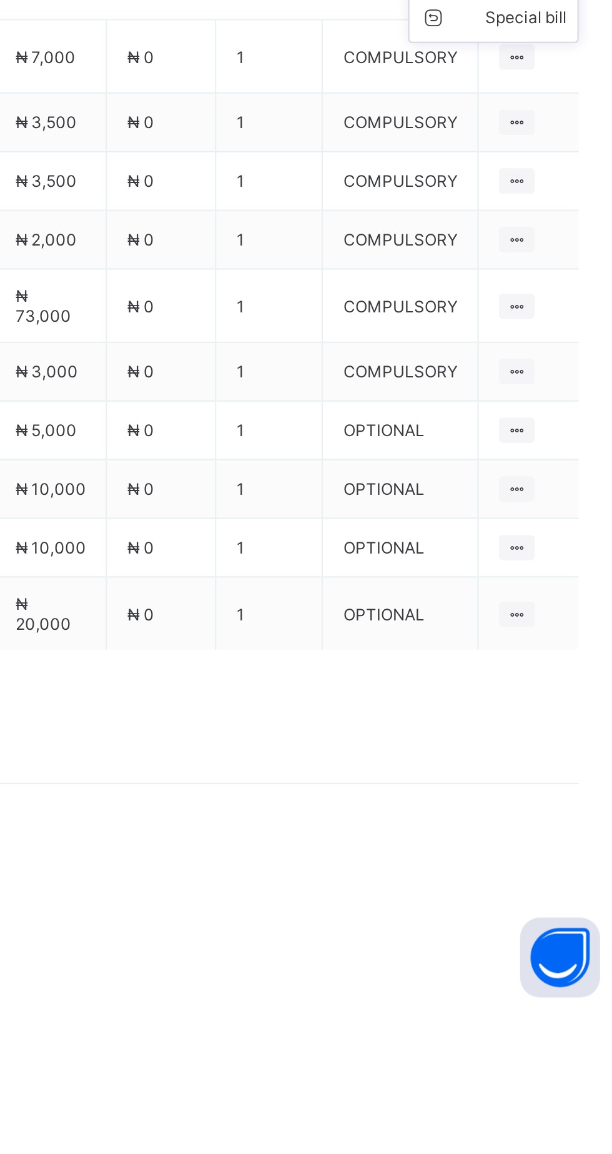
click at [578, 700] on ul "Optional items Special bill" at bounding box center [550, 677] width 80 height 46
click at [572, 672] on div "Optional items" at bounding box center [559, 666] width 50 height 12
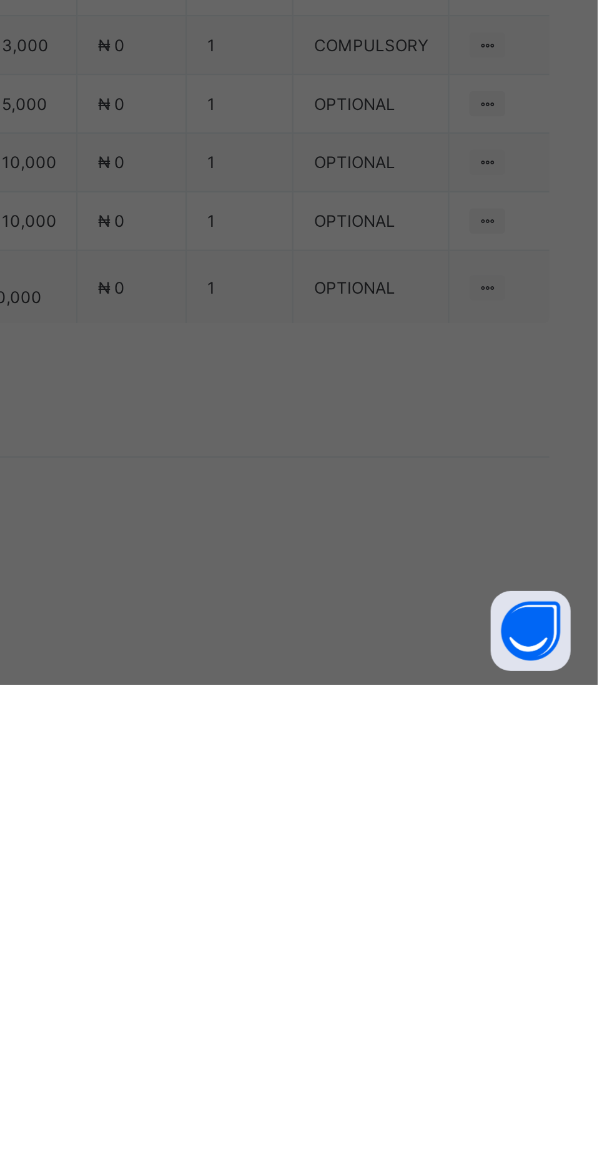
scroll to position [9, 0]
click at [409, 706] on div "Uniform" at bounding box center [306, 696] width 206 height 19
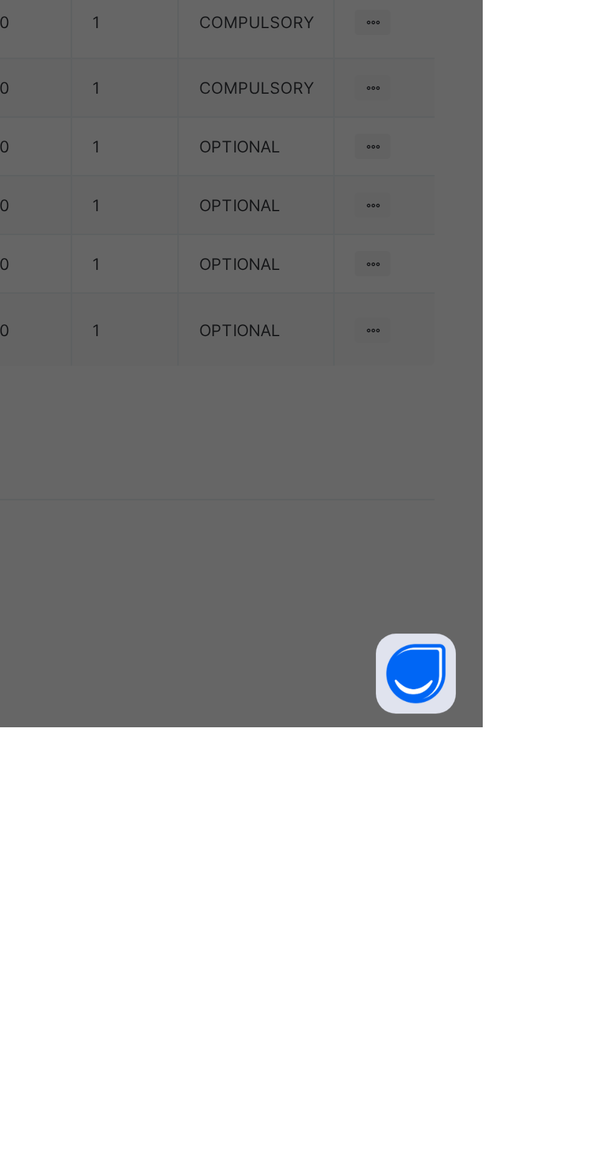
click at [400, 691] on span "Save" at bounding box center [372, 686] width 56 height 9
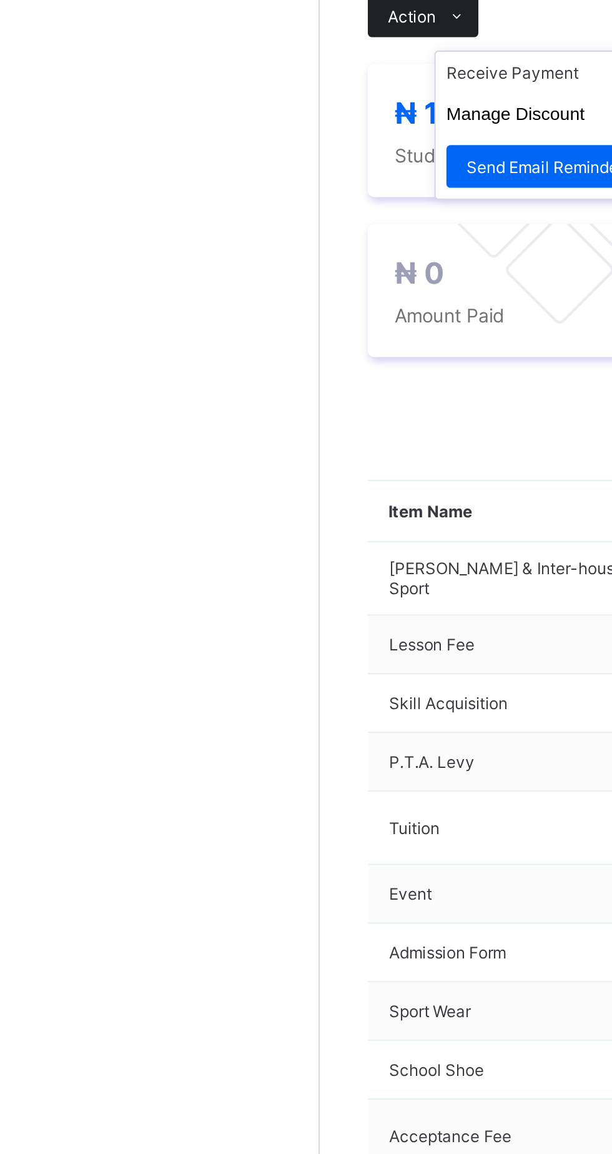
click at [201, 448] on span "Action" at bounding box center [193, 443] width 22 height 9
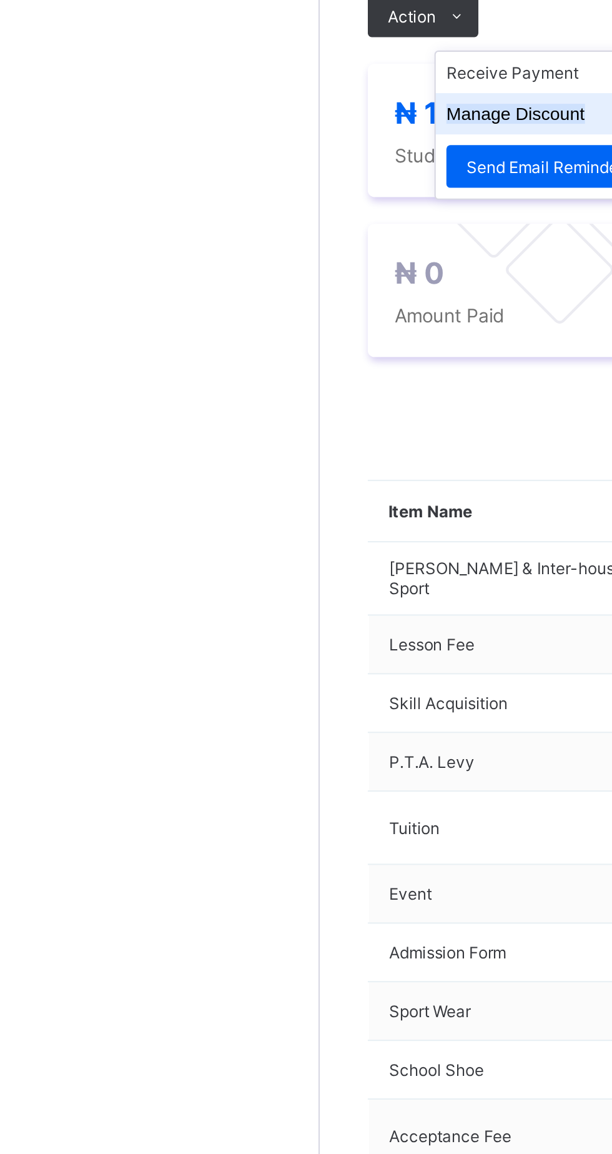
click at [250, 493] on button "Manage Discount" at bounding box center [241, 488] width 65 height 9
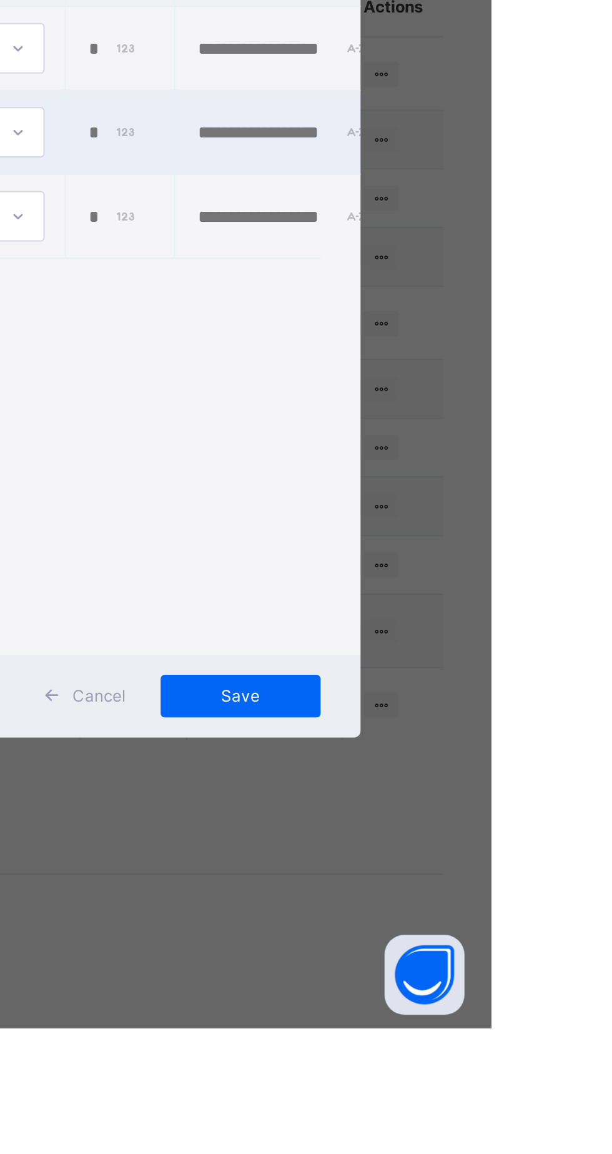
click at [448, 740] on input "*" at bounding box center [435, 735] width 26 height 10
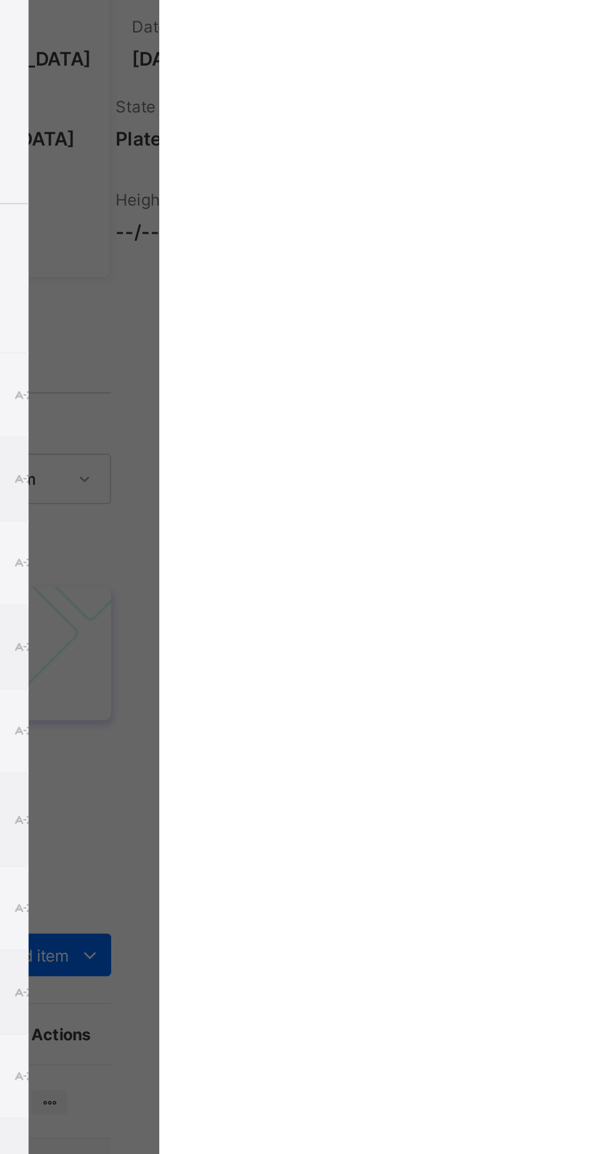
click at [538, 170] on div "×" at bounding box center [533, 159] width 12 height 21
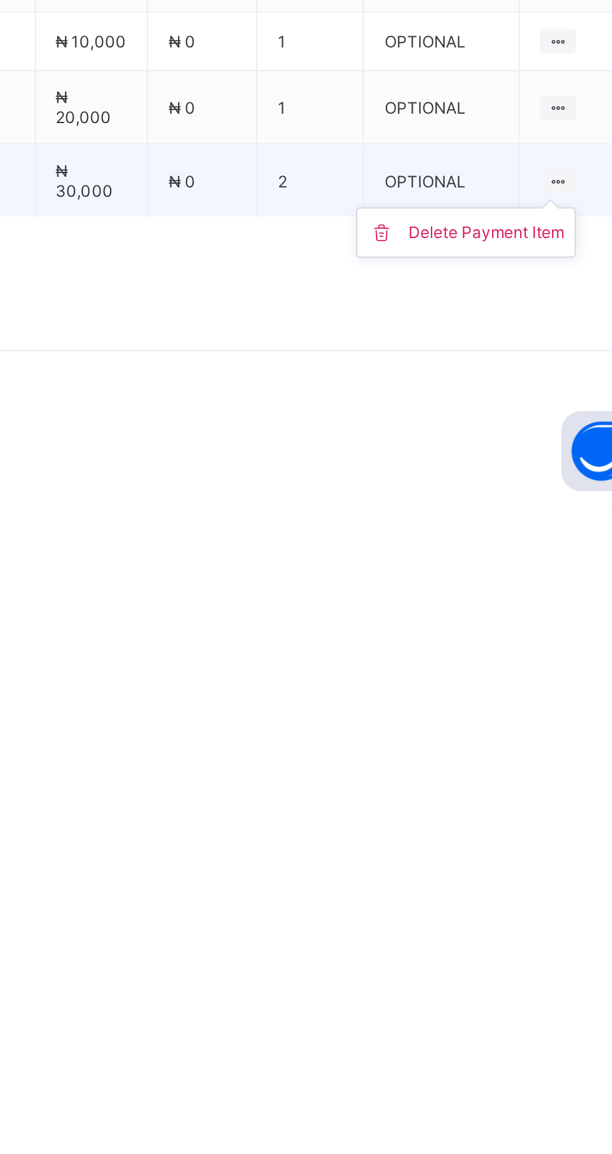
click at [557, 1038] on ul "Delete Payment Item" at bounding box center [517, 1026] width 103 height 24
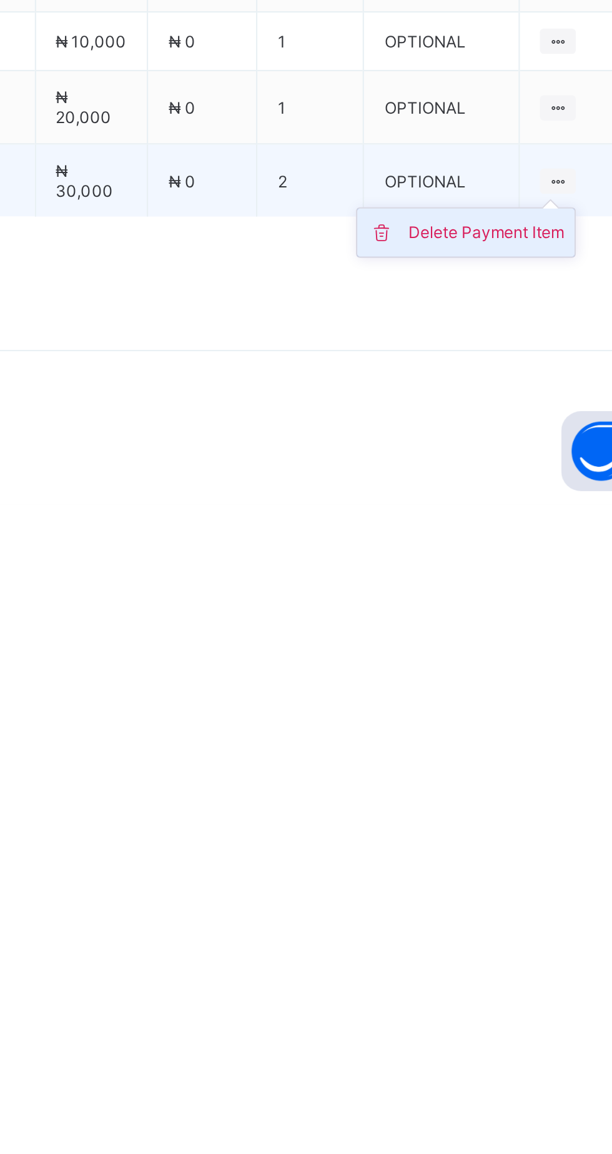
click at [534, 1033] on div "Delete Payment Item" at bounding box center [526, 1026] width 73 height 12
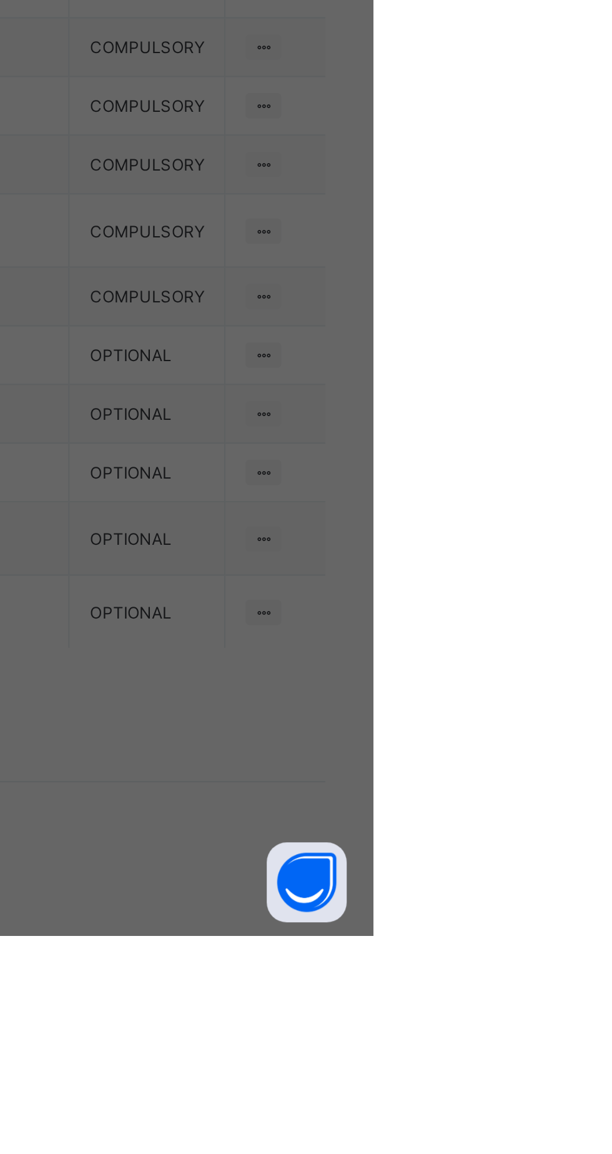
click at [582, 1115] on div "× Delete Item This action would delete Uniform from the invoice. Are you sure y…" at bounding box center [306, 577] width 612 height 1154
click at [401, 665] on div "Yes, Delete Item" at bounding box center [363, 655] width 75 height 20
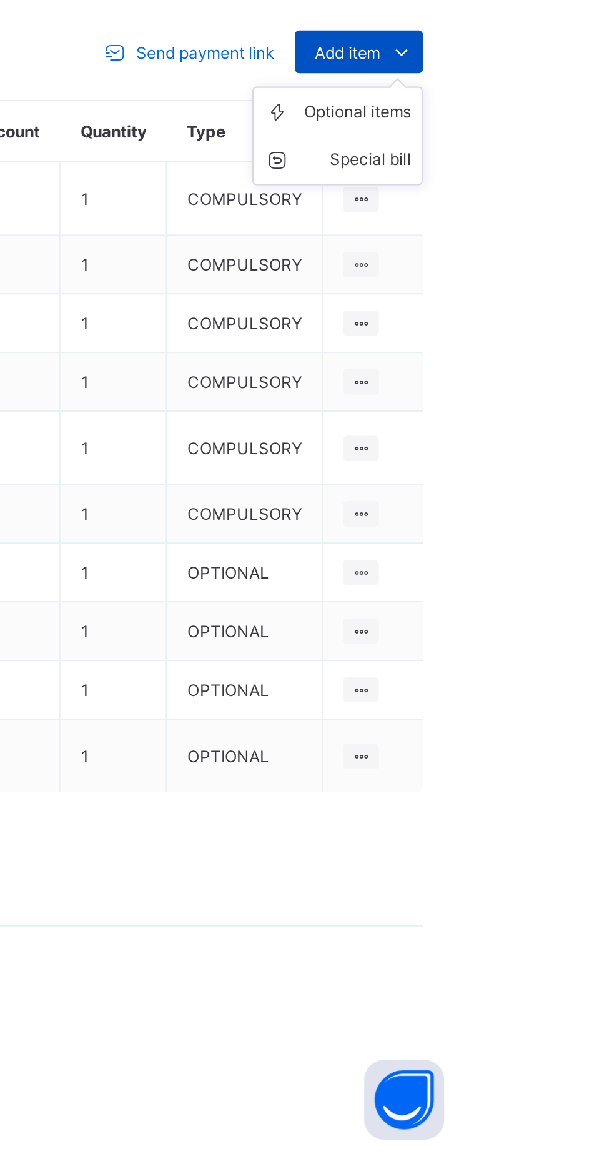
click at [567, 643] on span "Add item" at bounding box center [554, 637] width 31 height 9
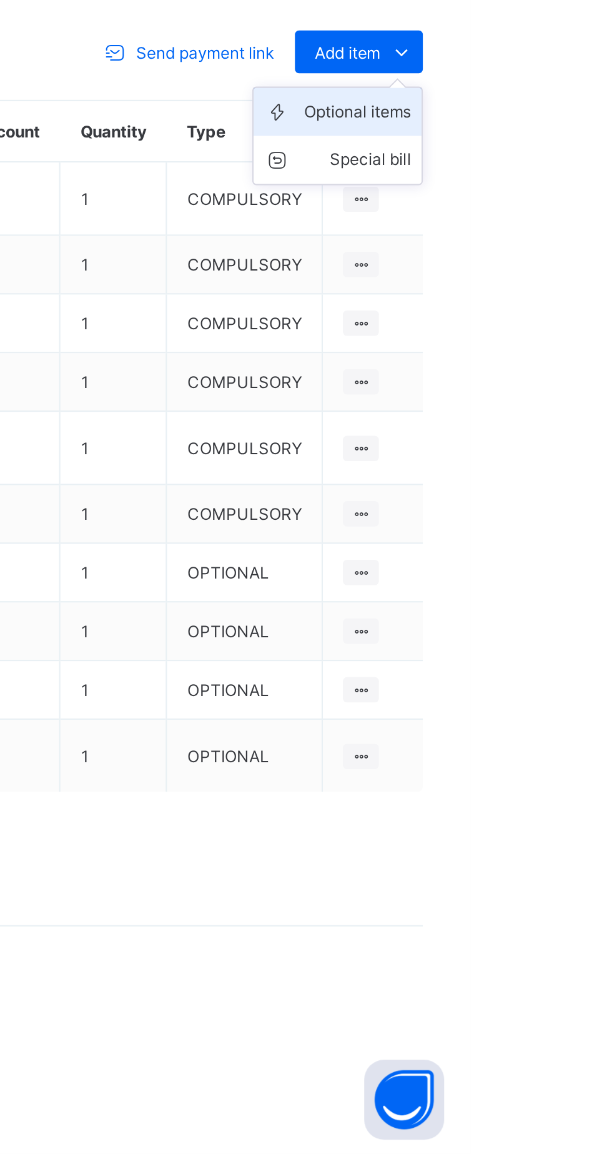
click at [565, 672] on div "Optional items" at bounding box center [559, 666] width 50 height 12
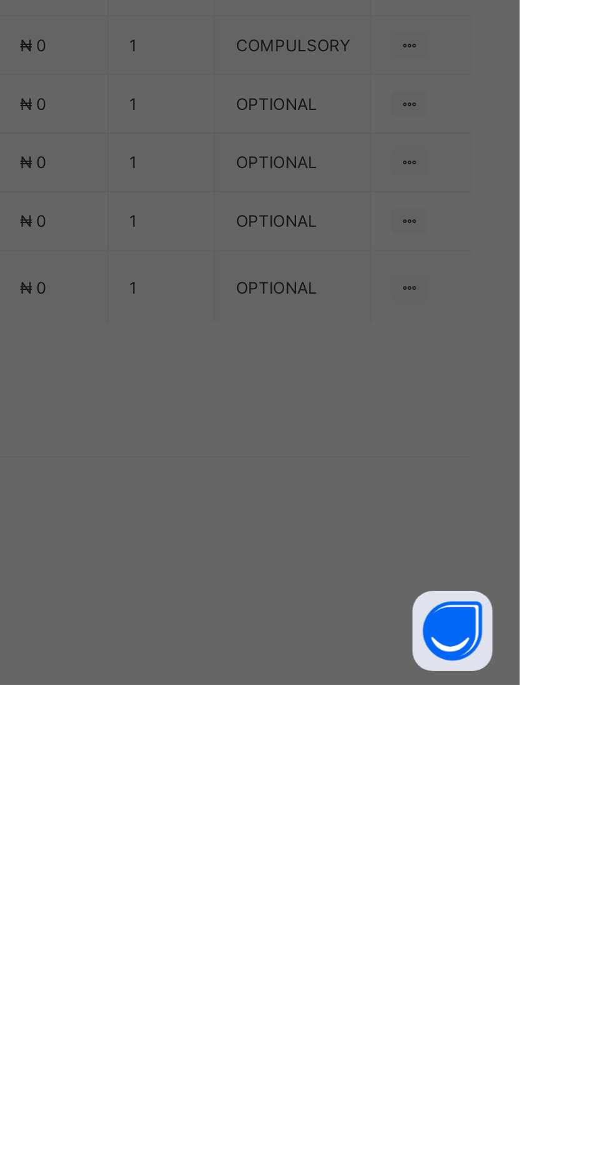
click at [409, 715] on div "Uniform" at bounding box center [306, 704] width 206 height 19
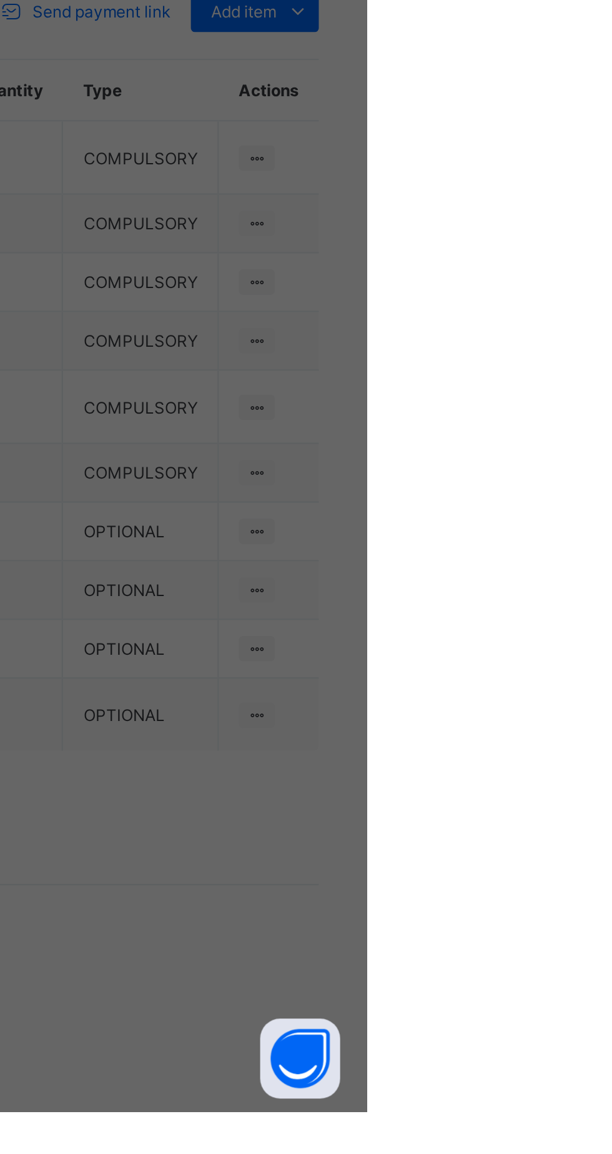
click at [410, 538] on h1 "Add Item" at bounding box center [305, 529] width 207 height 18
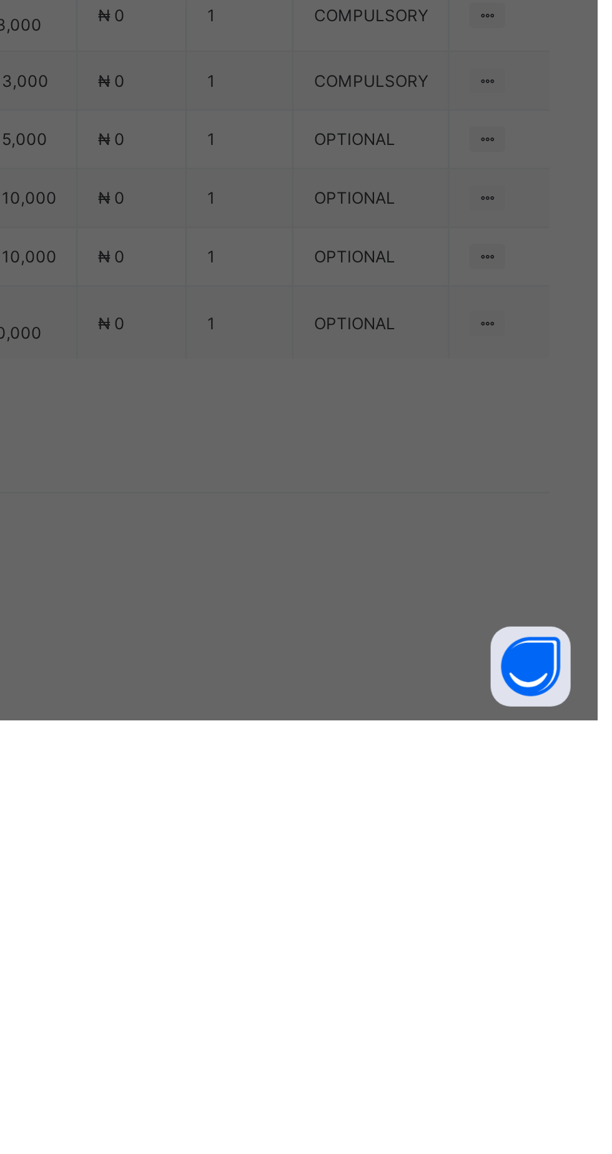
scroll to position [57, 0]
click at [409, 657] on div "Uniform" at bounding box center [306, 647] width 206 height 19
click at [339, 618] on input "*" at bounding box center [306, 606] width 65 height 24
type input "***"
type input "*"
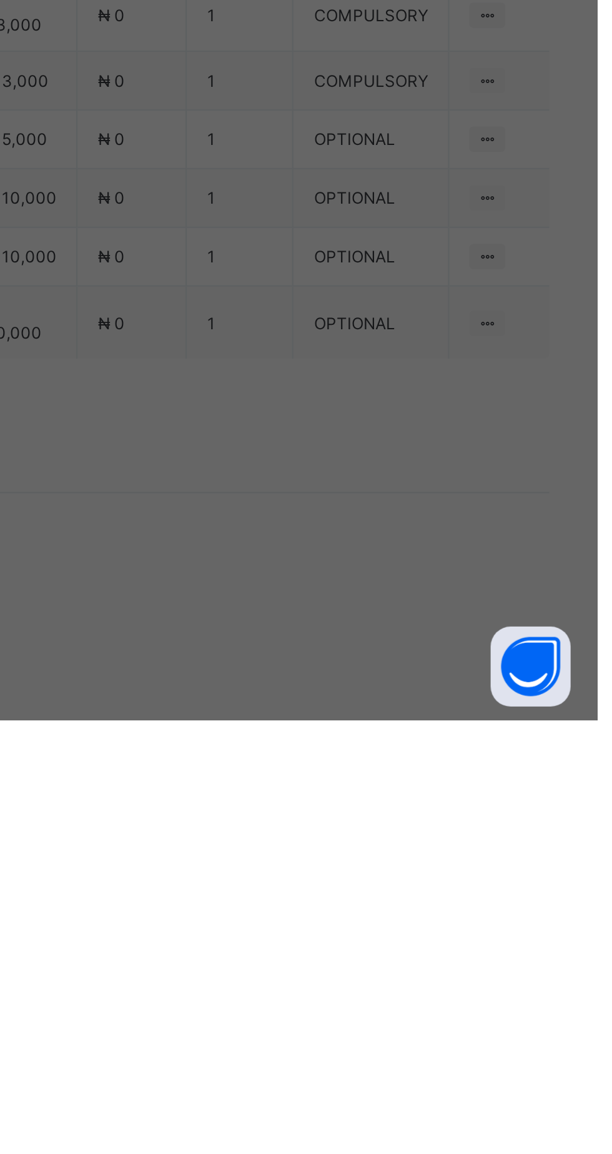
type input "********"
type input "*"
click at [400, 691] on span "Save" at bounding box center [372, 686] width 56 height 9
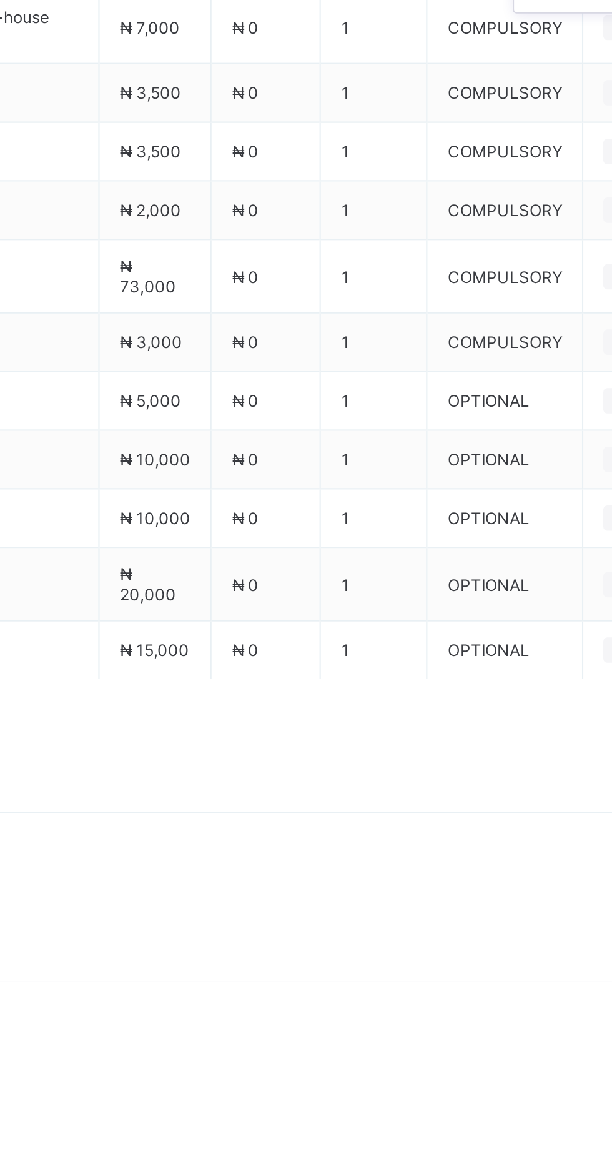
click at [536, 648] on div "Add item" at bounding box center [560, 638] width 60 height 20
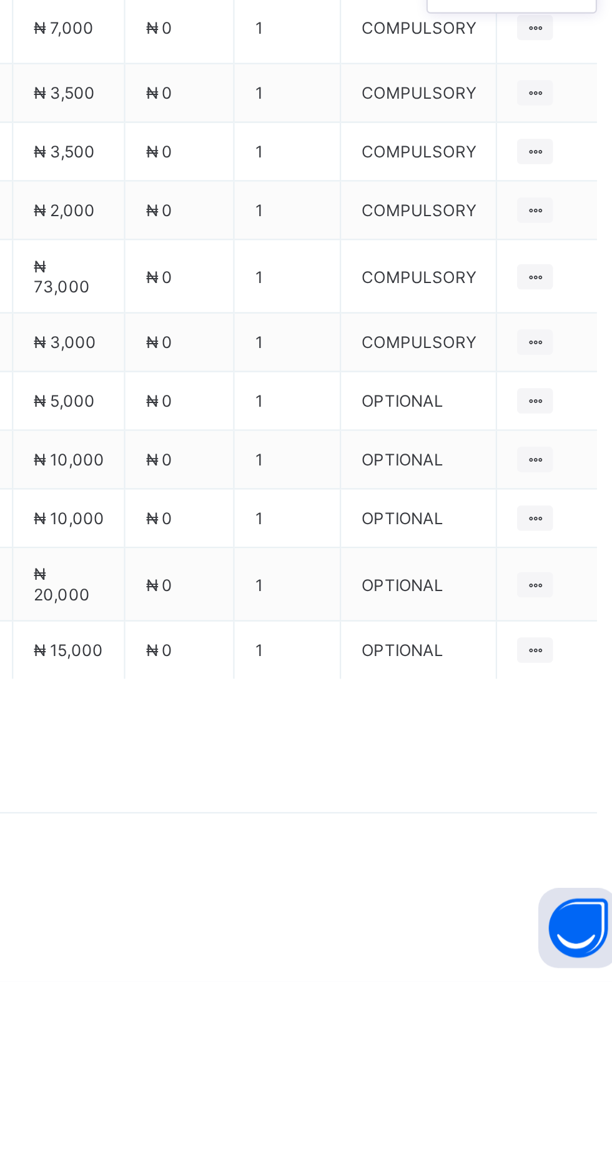
click at [566, 672] on div "Optional items" at bounding box center [559, 666] width 50 height 12
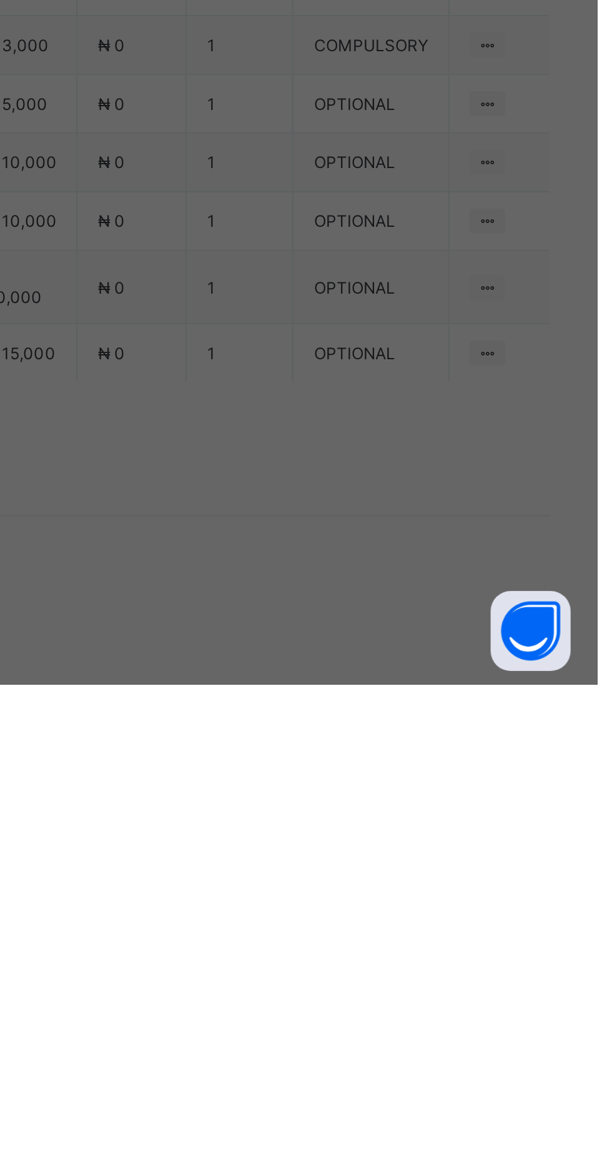
scroll to position [121, 0]
click at [409, 768] on div "New tuition" at bounding box center [306, 758] width 206 height 19
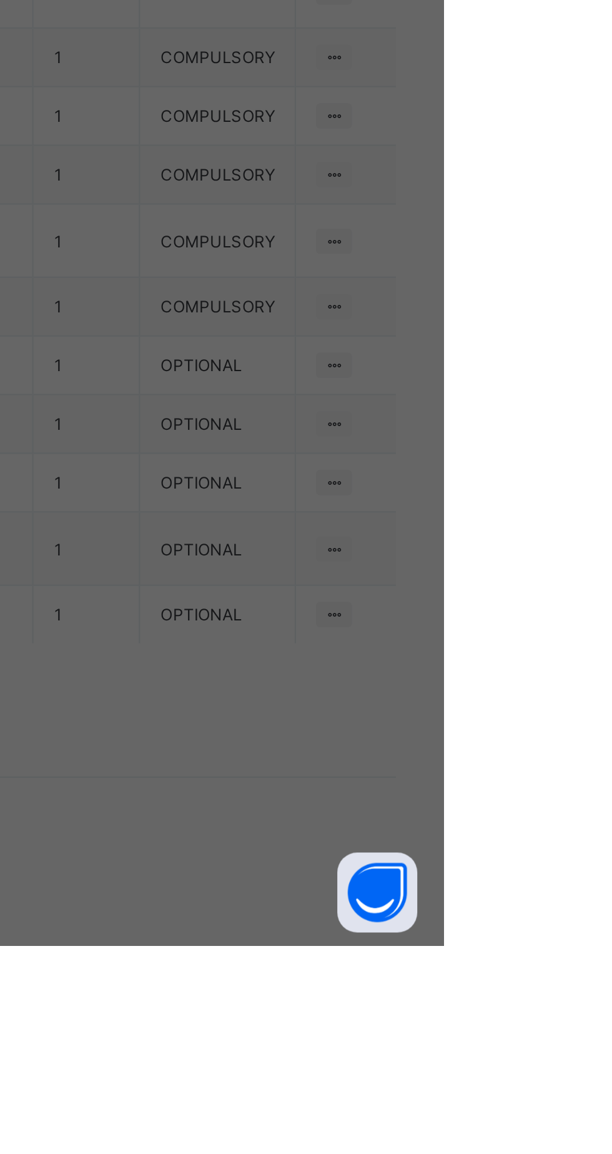
click at [400, 691] on span "Save" at bounding box center [372, 686] width 56 height 9
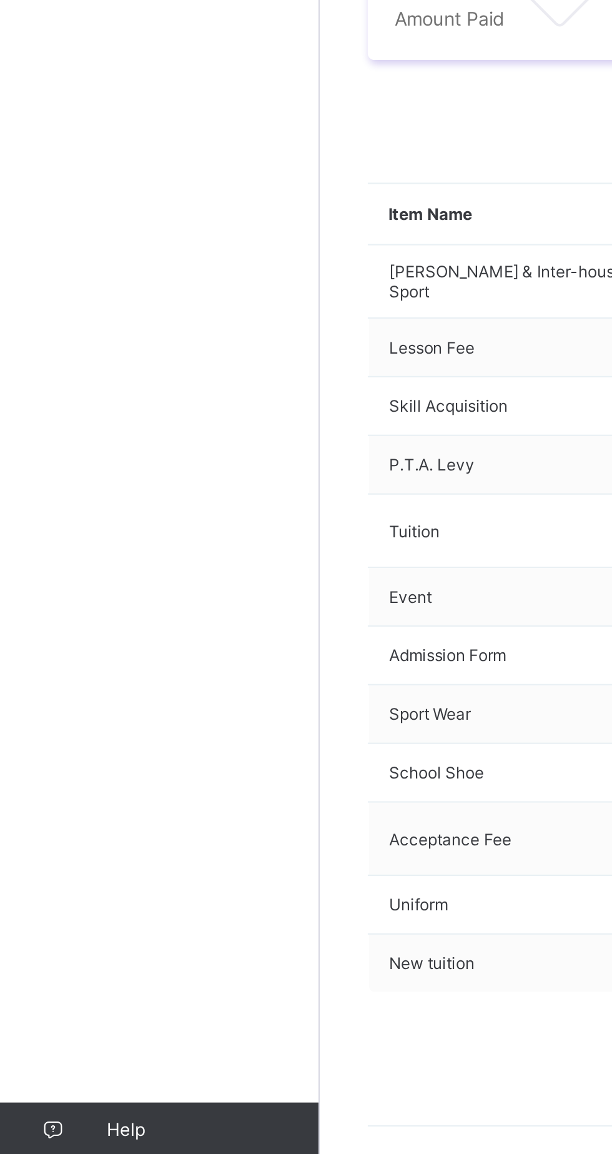
click at [208, 453] on span at bounding box center [214, 443] width 20 height 20
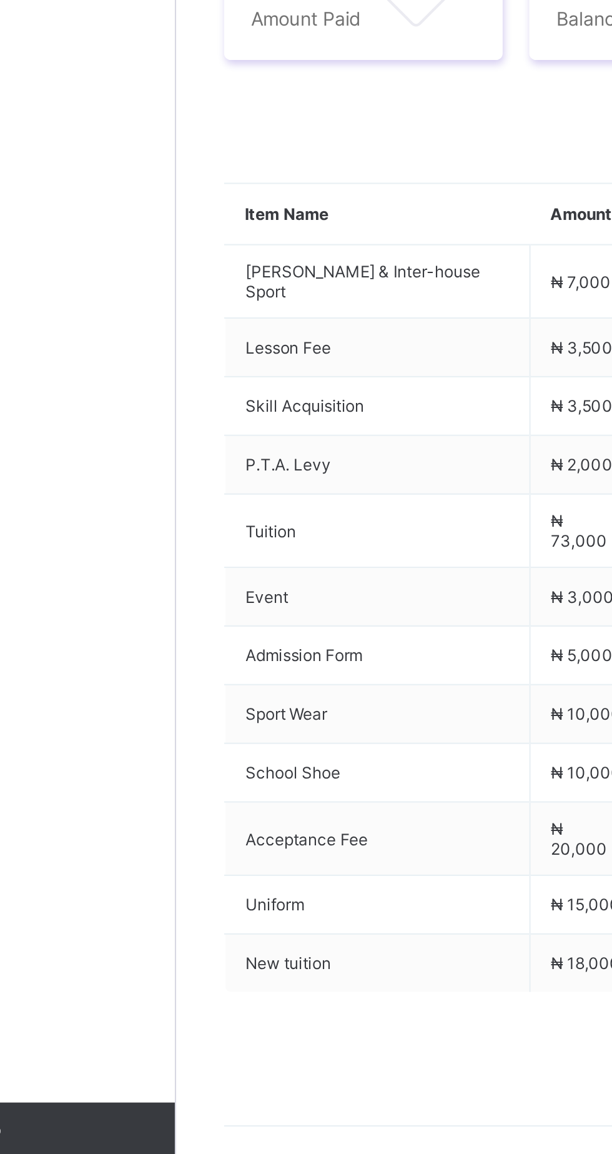
click at [282, 479] on li "Receive Payment" at bounding box center [255, 469] width 102 height 19
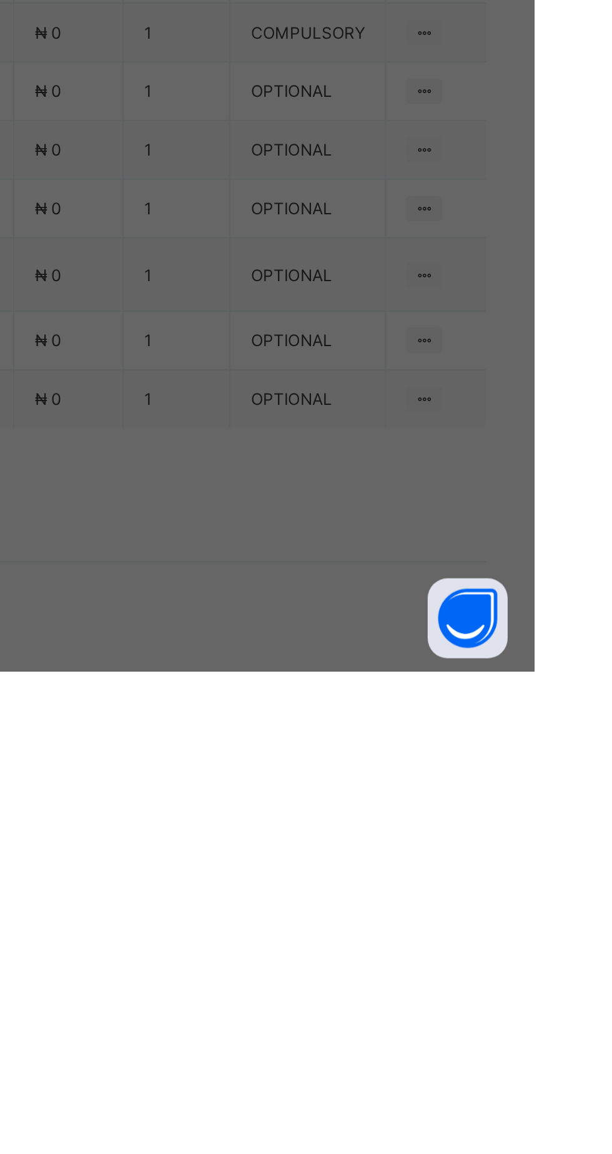
click at [277, 649] on div "Ecobank Nigeria - [GEOGRAPHIC_DATA]" at bounding box center [255, 634] width 43 height 29
click at [277, 632] on div "Zenith Bank - Royal College Masaka" at bounding box center [255, 603] width 43 height 57
click at [328, 617] on input "text" at bounding box center [306, 604] width 44 height 26
click at [328, 617] on div at bounding box center [306, 604] width 44 height 26
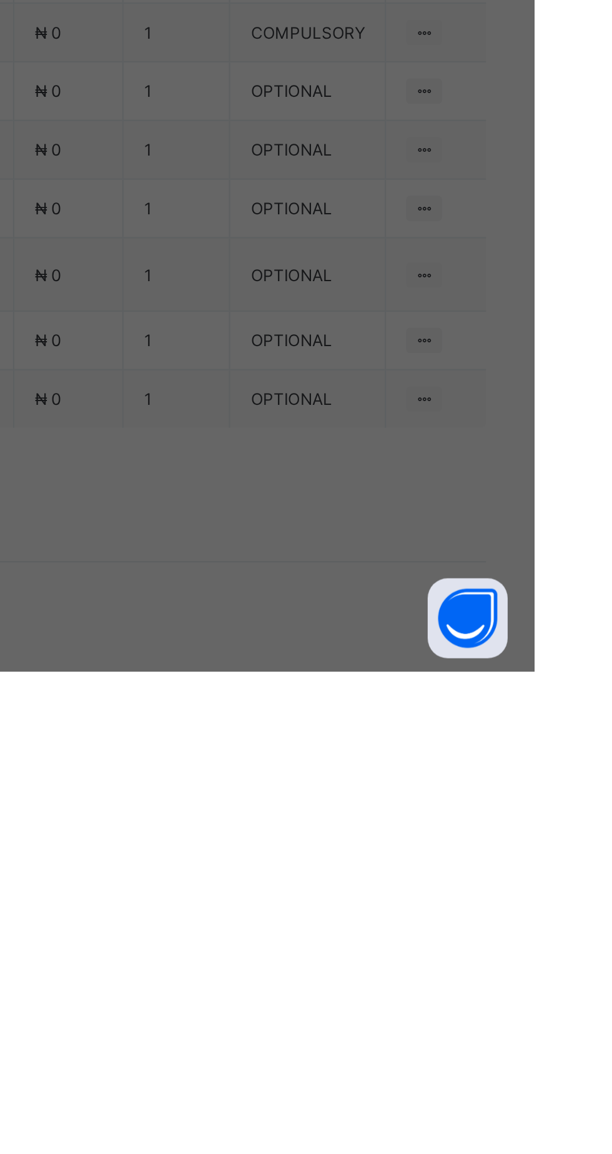
click at [328, 617] on div at bounding box center [306, 604] width 44 height 26
click at [328, 617] on input "text" at bounding box center [306, 604] width 44 height 26
type input "********"
click at [312, 668] on input "date" at bounding box center [272, 655] width 79 height 26
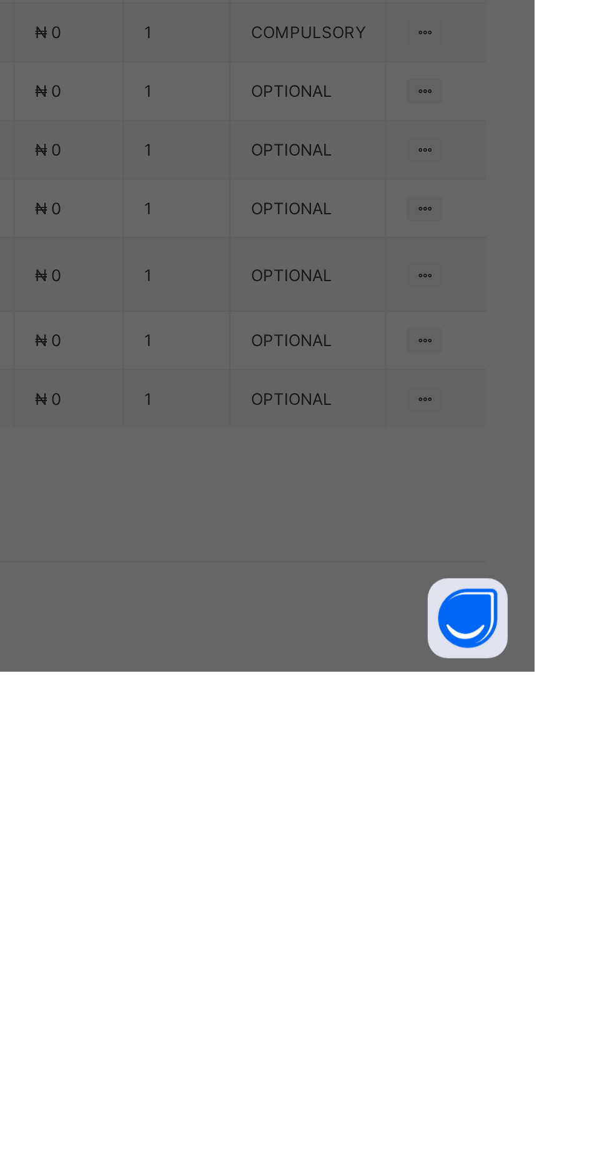
scroll to position [0, 0]
